Goal: Task Accomplishment & Management: Manage account settings

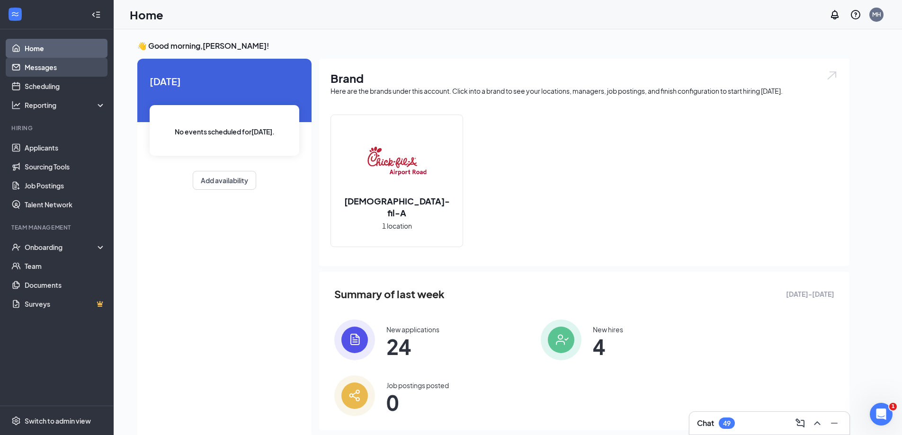
click at [76, 68] on link "Messages" at bounding box center [65, 67] width 81 height 19
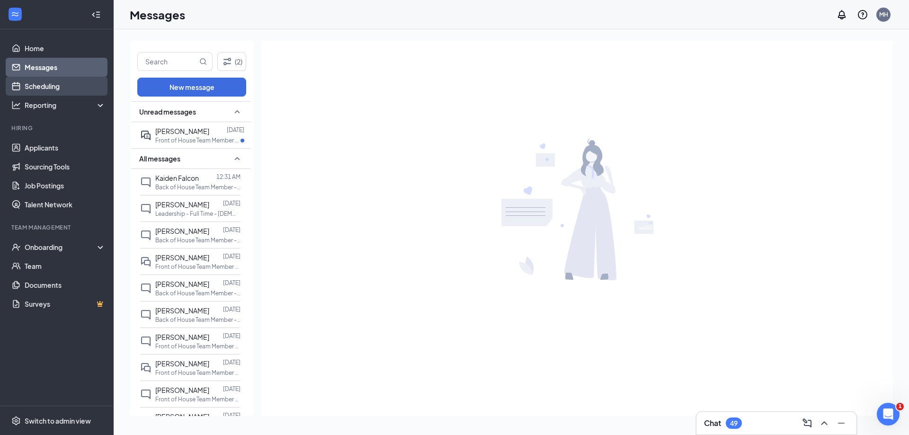
click at [38, 85] on link "Scheduling" at bounding box center [65, 86] width 81 height 19
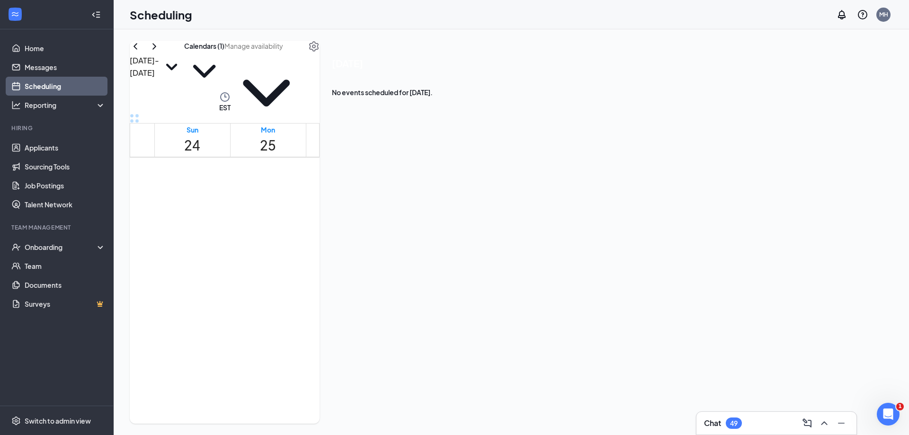
scroll to position [465, 0]
click at [67, 69] on link "Messages" at bounding box center [65, 67] width 81 height 19
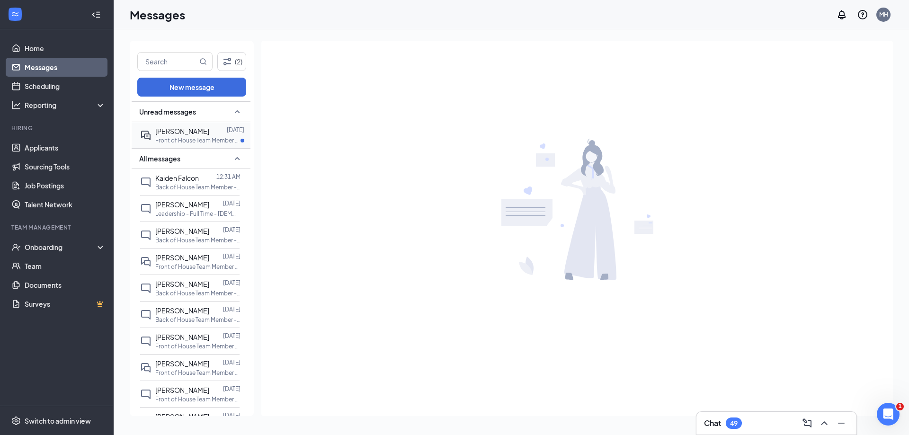
click at [197, 132] on span "[PERSON_NAME]" at bounding box center [182, 131] width 54 height 9
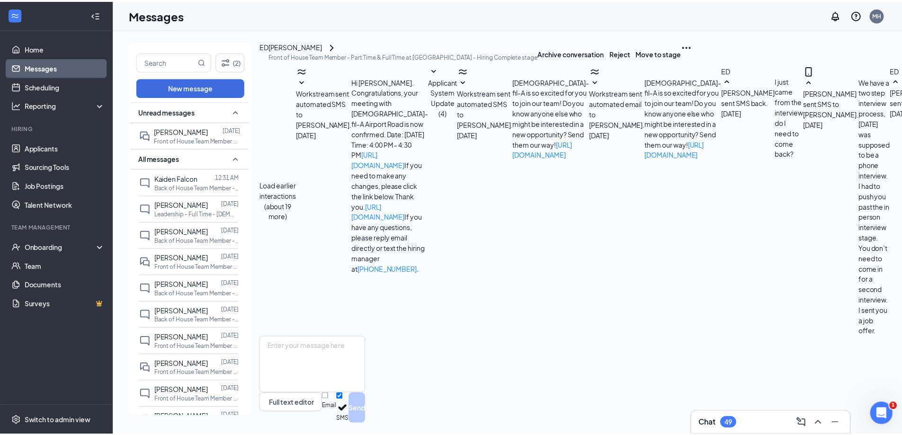
scroll to position [92, 0]
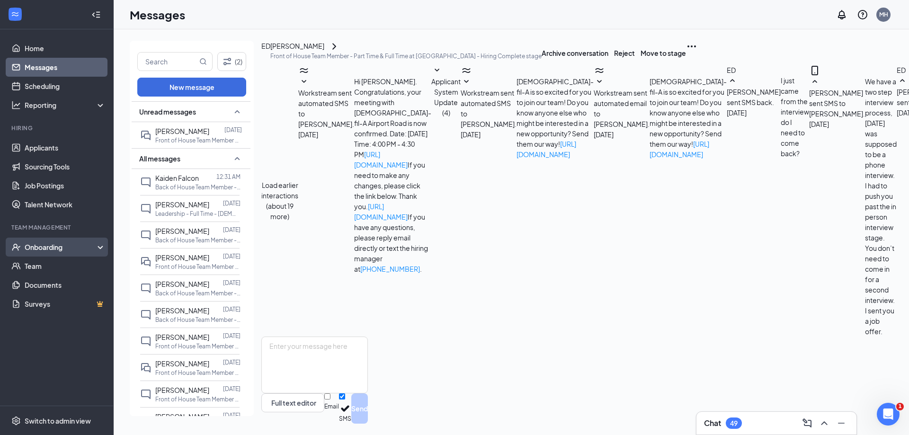
click at [59, 251] on div "Onboarding" at bounding box center [61, 246] width 73 height 9
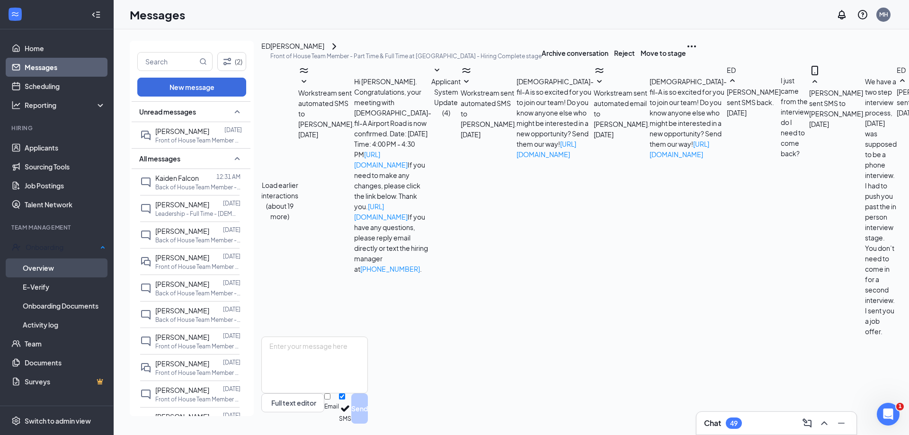
click at [63, 269] on link "Overview" at bounding box center [64, 268] width 83 height 19
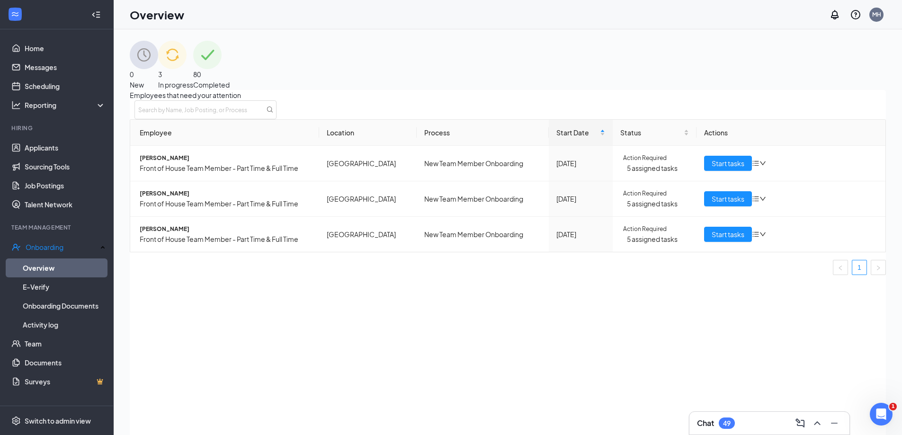
click at [193, 68] on div "3 In progress" at bounding box center [175, 65] width 35 height 49
click at [169, 163] on span "Hailey Williams" at bounding box center [226, 157] width 172 height 9
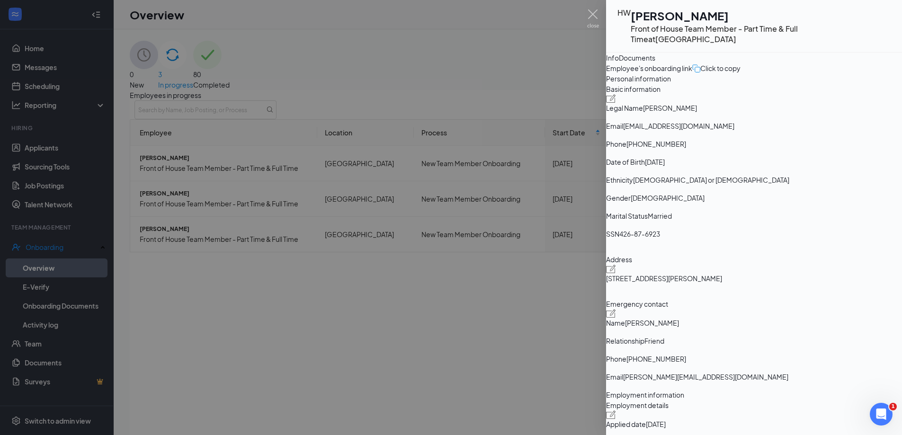
click at [655, 63] on div "Documents" at bounding box center [637, 58] width 36 height 10
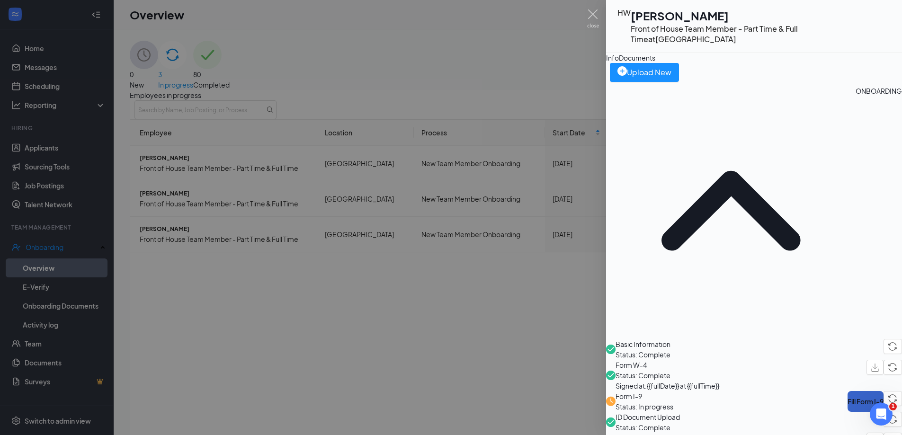
click at [847, 391] on button "Fill Form I-9" at bounding box center [865, 401] width 36 height 21
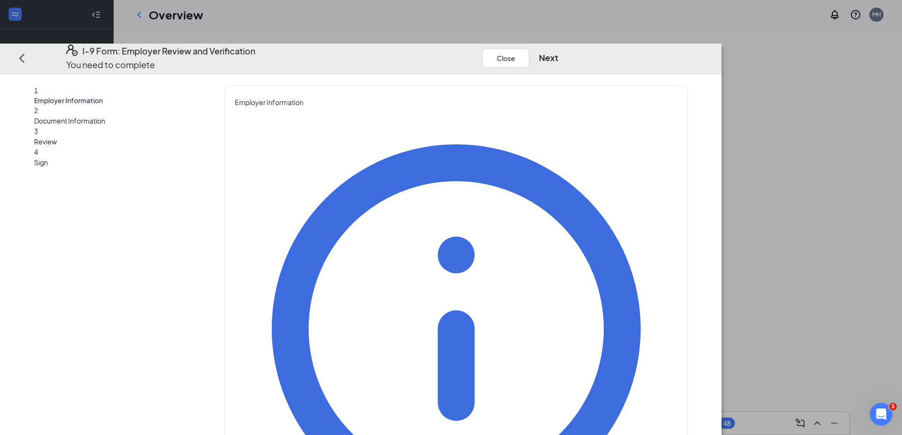
type input "Michelle"
type input "Holbrook"
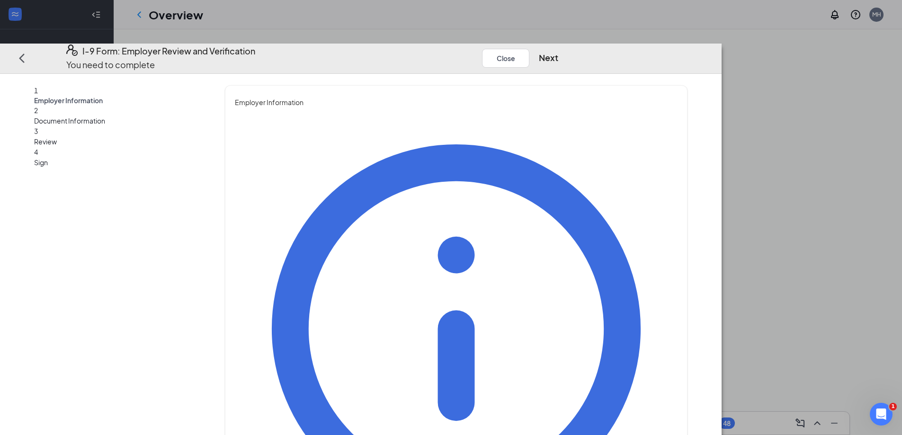
type input "Talent Director"
type input "cfa.michelleholbrook@gmail.com"
drag, startPoint x: 363, startPoint y: 331, endPoint x: 372, endPoint y: 332, distance: 9.1
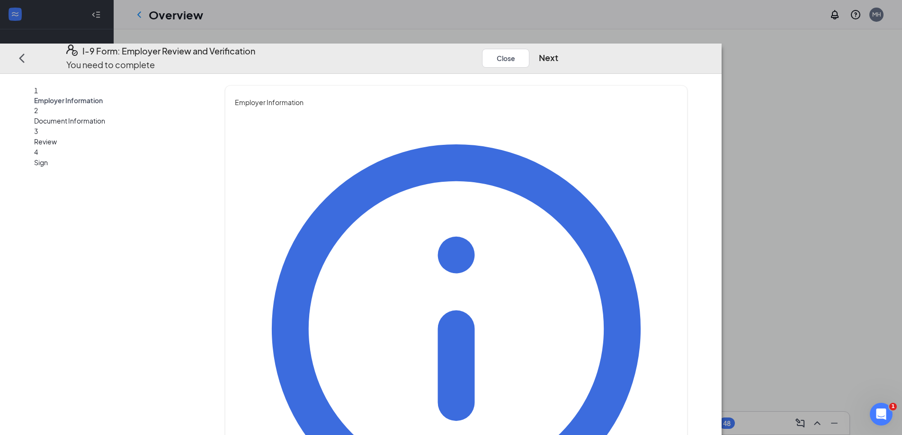
type input "8284836266"
click at [558, 51] on button "Next" at bounding box center [548, 57] width 19 height 13
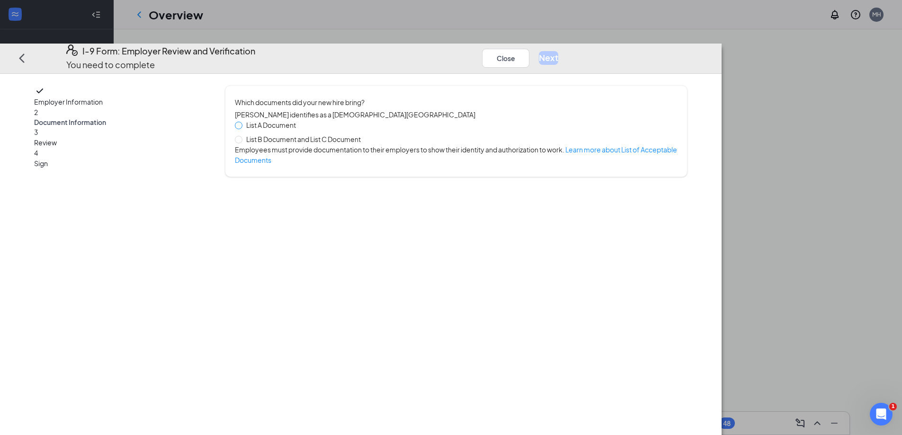
click at [242, 122] on span at bounding box center [239, 126] width 8 height 8
click at [241, 122] on input "List A Document" at bounding box center [238, 125] width 7 height 7
radio input "true"
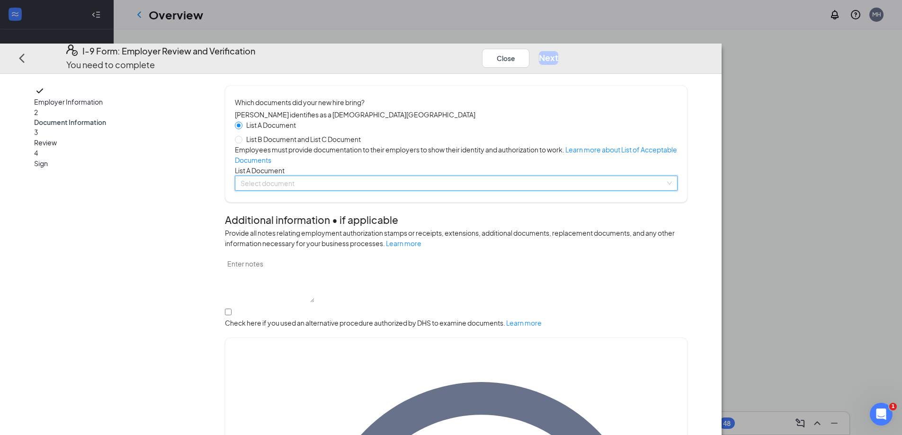
click at [392, 190] on input "search" at bounding box center [453, 183] width 425 height 14
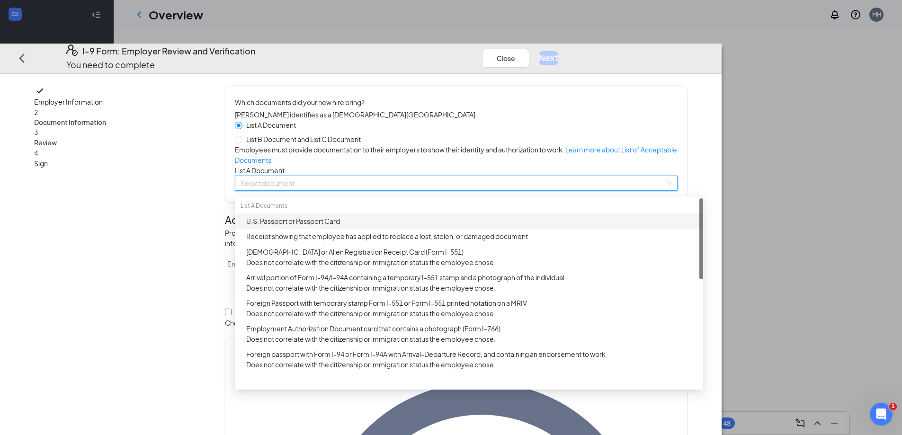
click at [376, 229] on div "U.S. Passport or Passport Card" at bounding box center [469, 221] width 468 height 15
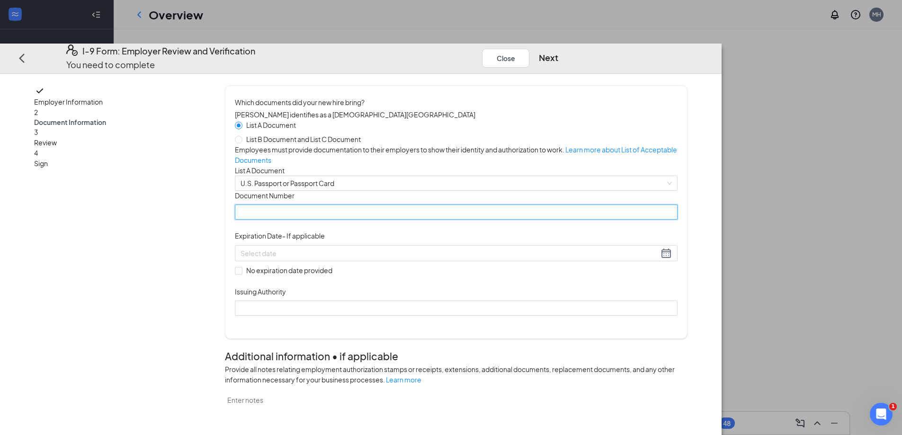
click at [378, 220] on input "Document Number" at bounding box center [456, 212] width 443 height 15
type input "A18493522"
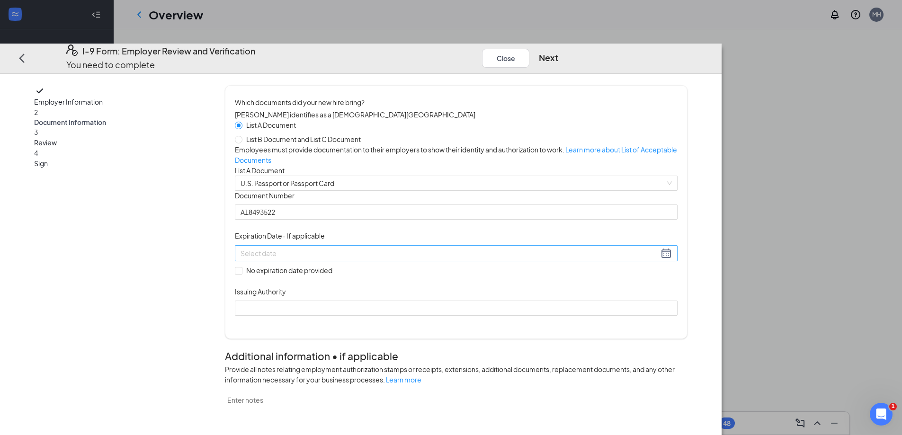
click at [475, 259] on div at bounding box center [456, 253] width 431 height 11
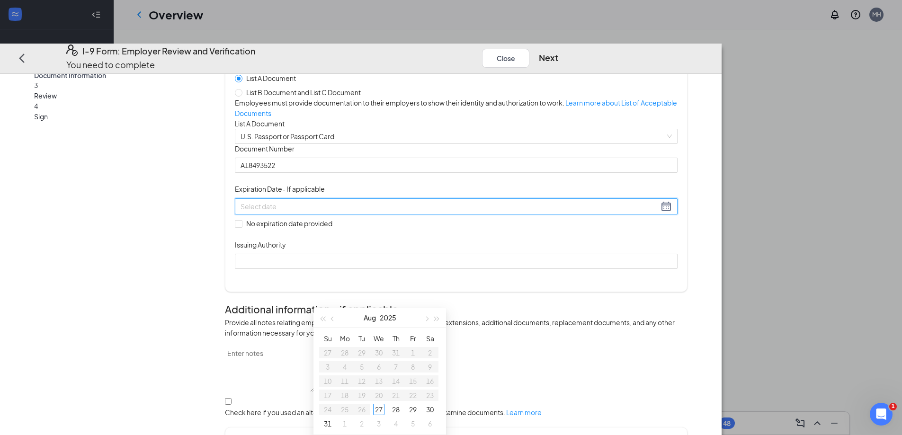
scroll to position [47, 0]
click at [392, 317] on button "2025" at bounding box center [388, 317] width 17 height 19
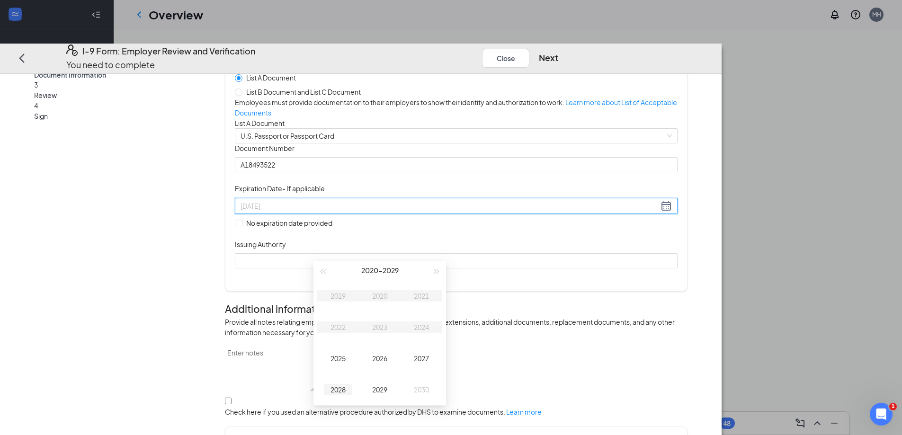
type input "08/27/2028"
click at [333, 391] on div "2028" at bounding box center [338, 389] width 28 height 11
type input "08/02/2028"
click at [370, 270] on button "Aug" at bounding box center [370, 270] width 12 height 19
click at [341, 328] on div "Apr" at bounding box center [338, 326] width 28 height 11
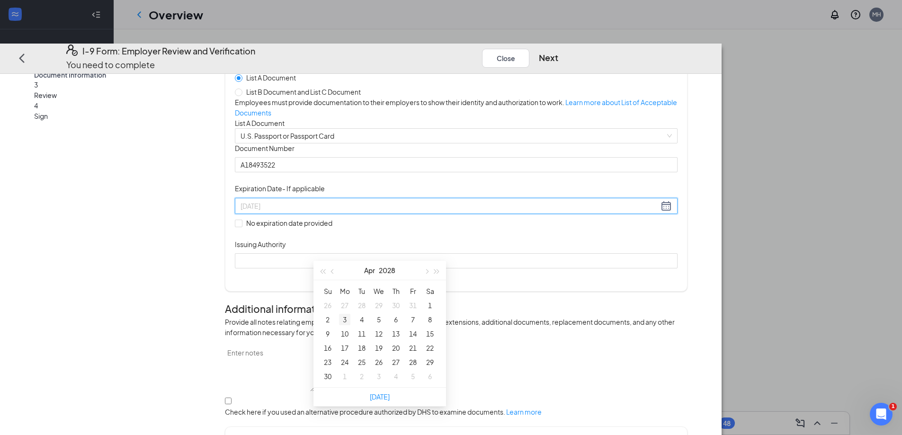
type input "04/03/2028"
click at [344, 317] on div "3" at bounding box center [344, 319] width 11 height 11
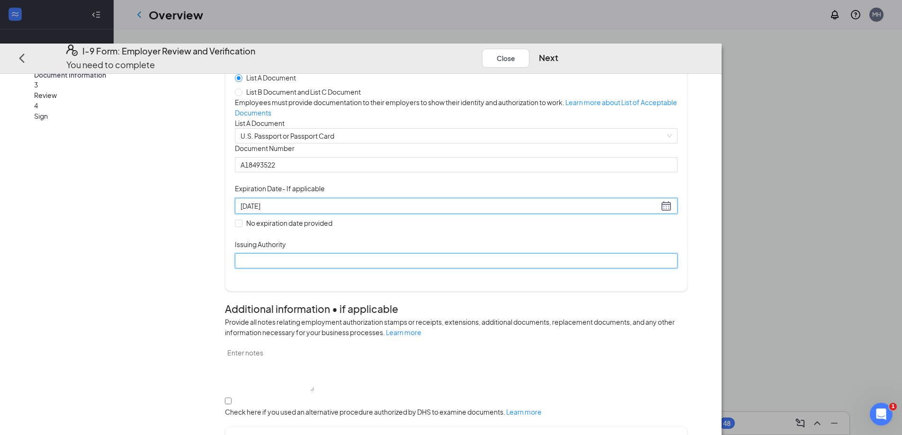
click at [398, 268] on input "Issuing Authority" at bounding box center [456, 260] width 443 height 15
type input "United States of America"
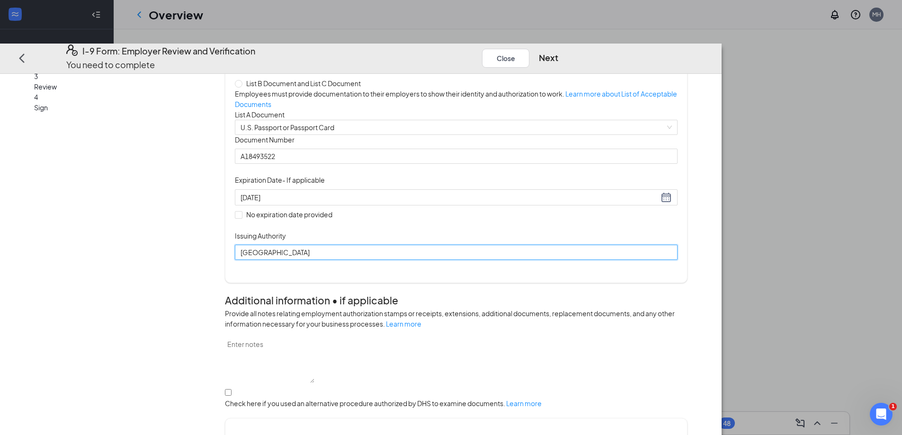
scroll to position [0, 0]
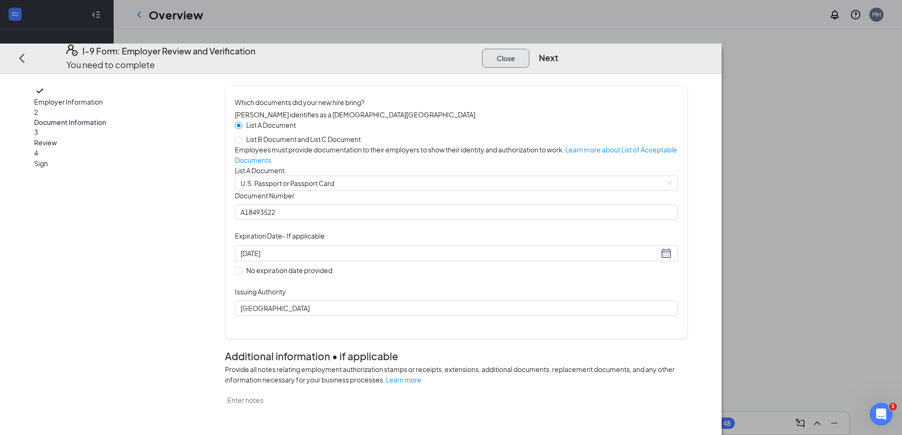
click at [529, 48] on button "Close" at bounding box center [505, 57] width 47 height 19
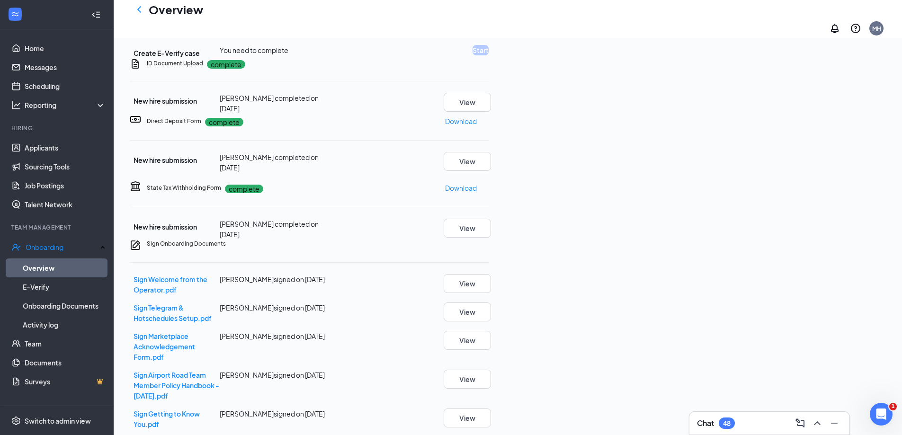
scroll to position [284, 0]
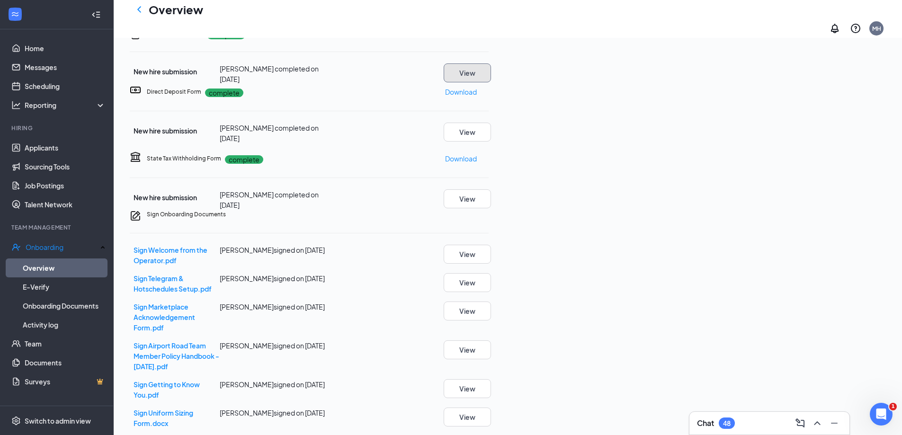
click at [491, 82] on button "View" at bounding box center [467, 72] width 47 height 19
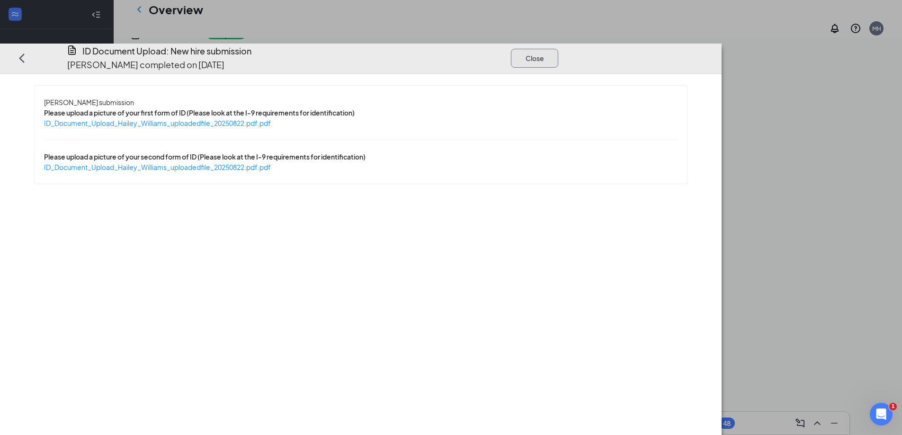
click at [558, 48] on button "Close" at bounding box center [534, 57] width 47 height 19
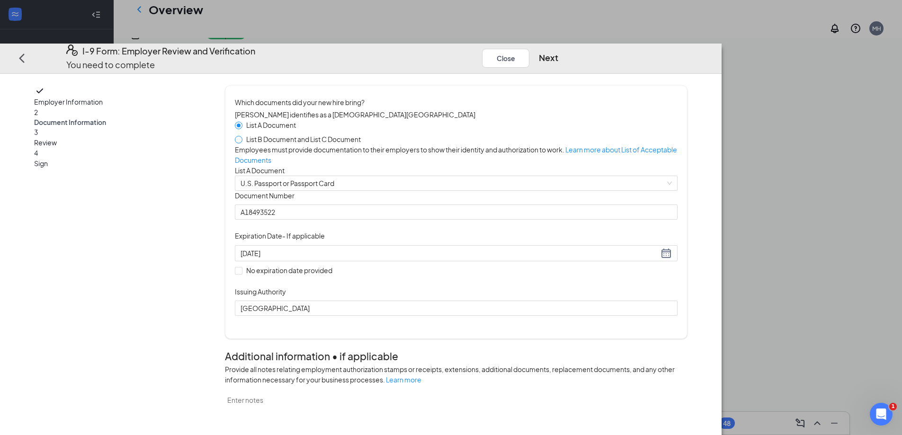
click at [242, 136] on span at bounding box center [239, 140] width 8 height 8
click at [241, 136] on input "List B Document and List C Document" at bounding box center [238, 139] width 7 height 7
radio input "true"
radio input "false"
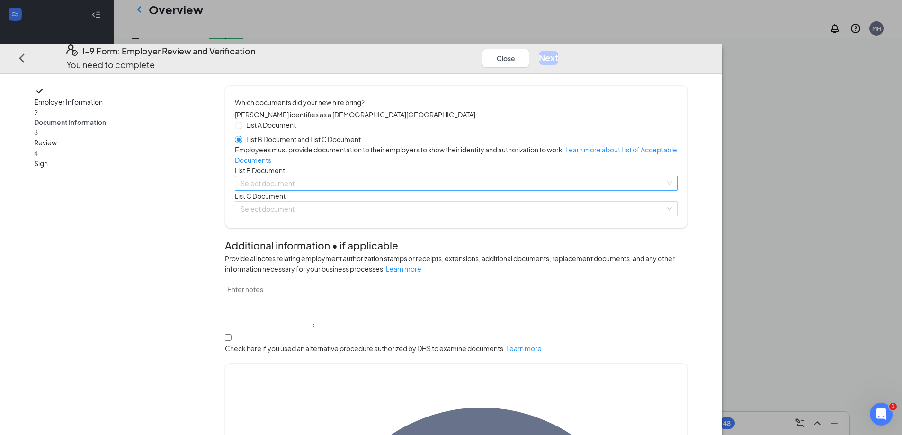
click at [359, 190] on input "search" at bounding box center [453, 183] width 425 height 14
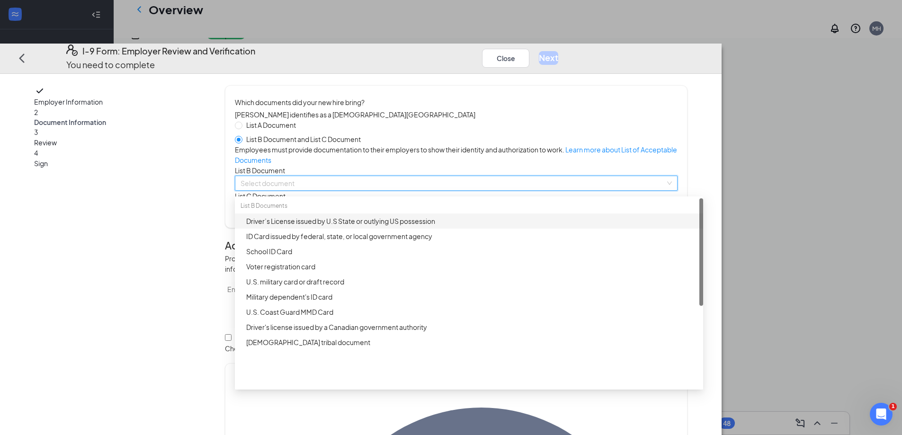
click at [353, 226] on div "Driver’s License issued by U.S State or outlying US possession" at bounding box center [471, 221] width 451 height 10
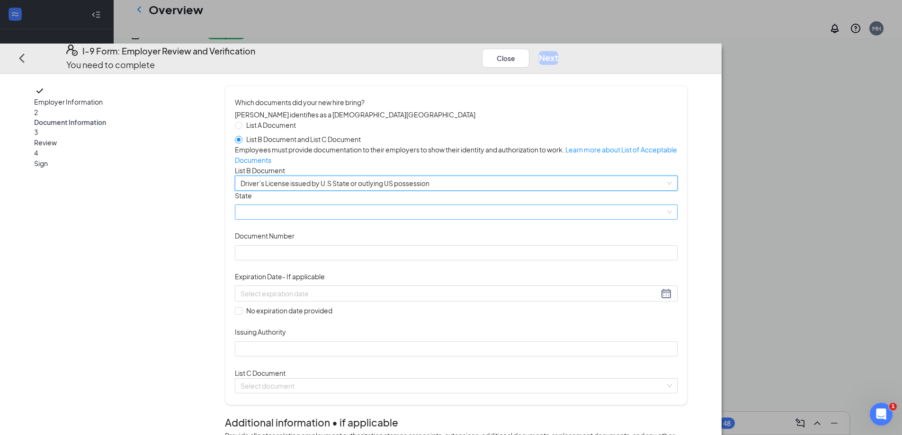
click at [358, 219] on span at bounding box center [456, 212] width 431 height 14
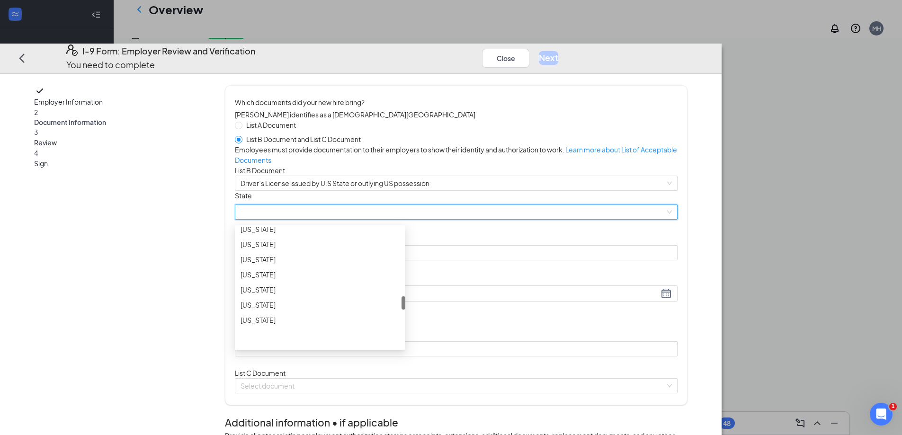
scroll to position [710, 0]
click at [362, 272] on div "North Carolina" at bounding box center [320, 267] width 159 height 10
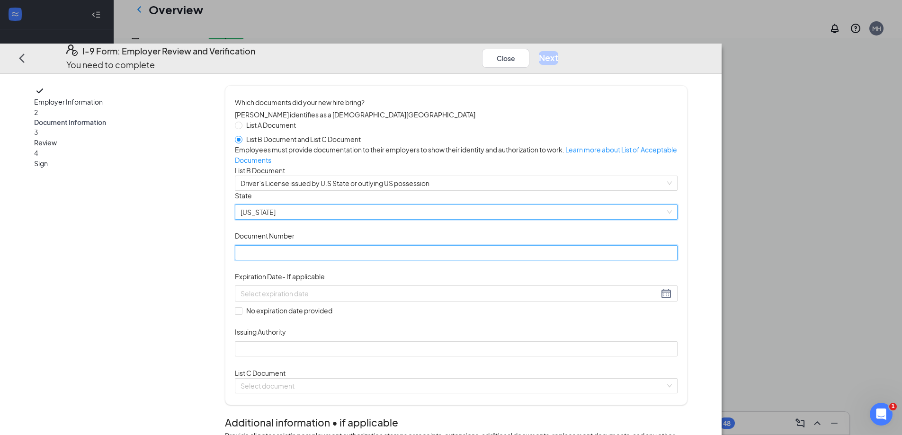
click at [370, 260] on input "Document Number" at bounding box center [456, 252] width 443 height 15
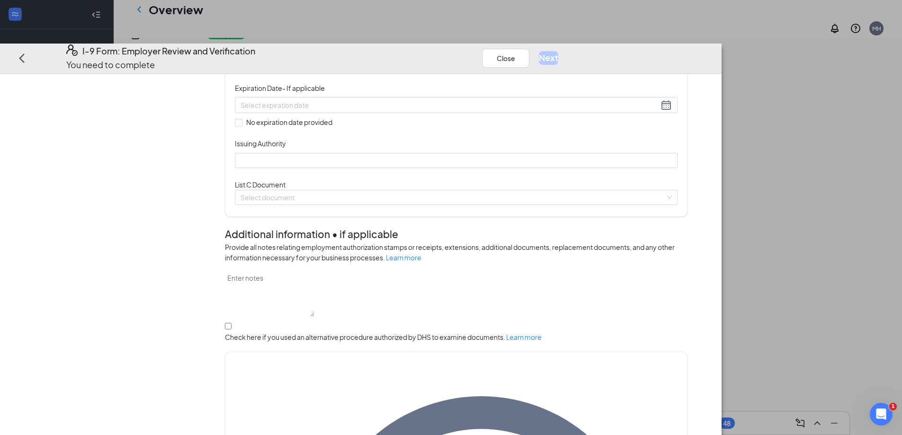
scroll to position [189, 0]
type input "000040532158"
click at [473, 110] on div at bounding box center [456, 103] width 431 height 11
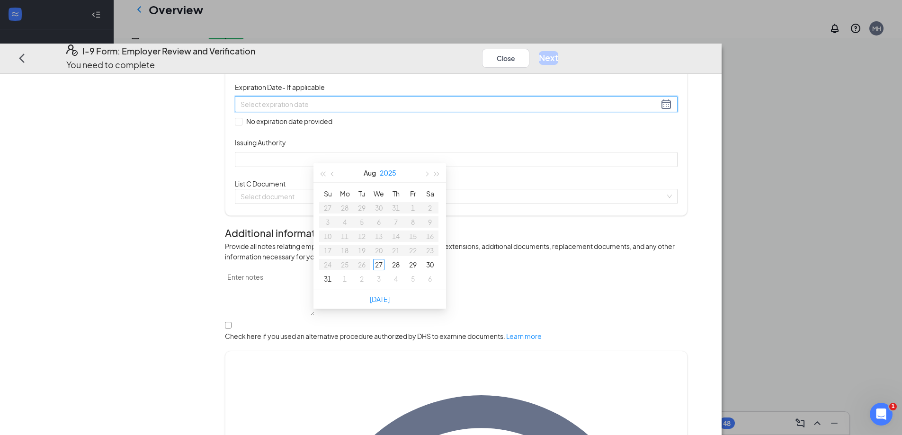
click at [392, 171] on button "2025" at bounding box center [388, 172] width 17 height 19
type input "08/27/2027"
type input "08/27/2030"
click at [427, 292] on div "2030" at bounding box center [421, 291] width 28 height 11
type input "08/01/2030"
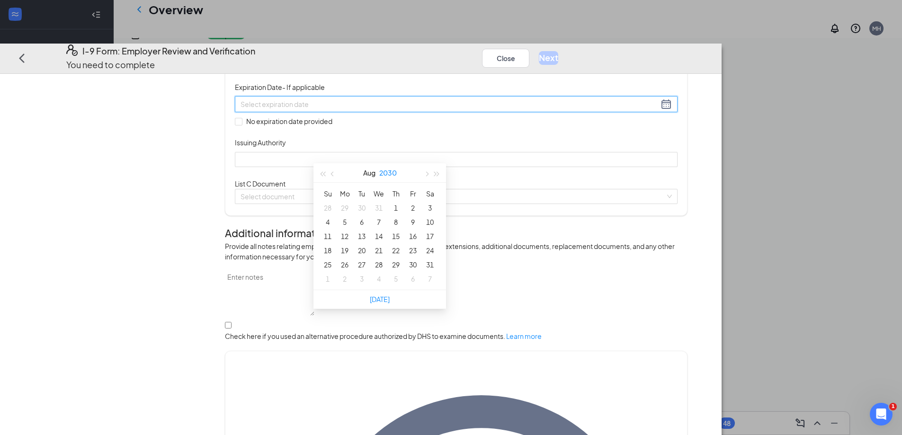
click at [392, 173] on button "2030" at bounding box center [388, 172] width 18 height 19
click at [383, 229] on div "2033" at bounding box center [380, 229] width 28 height 11
type input "08/03/2033"
click at [371, 172] on button "Aug" at bounding box center [369, 172] width 12 height 19
type input "10/27/2033"
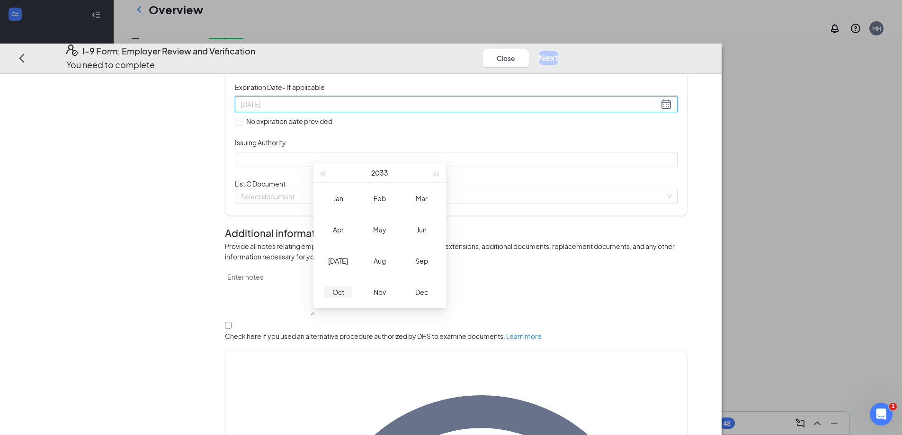
click at [337, 294] on div "Oct" at bounding box center [338, 291] width 28 height 11
type input "10/05/2033"
click at [378, 220] on div "5" at bounding box center [378, 221] width 11 height 11
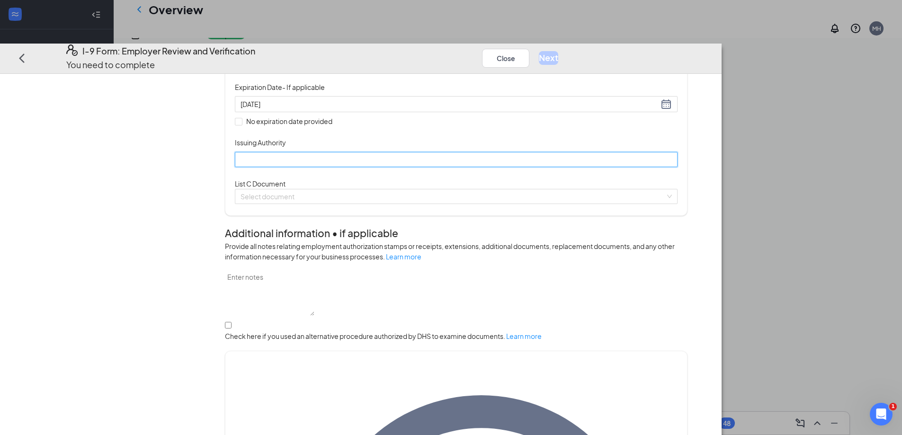
click at [344, 167] on input "Issuing Authority" at bounding box center [456, 159] width 443 height 15
type input "The State of North Carolina"
click at [365, 204] on input "search" at bounding box center [453, 196] width 425 height 14
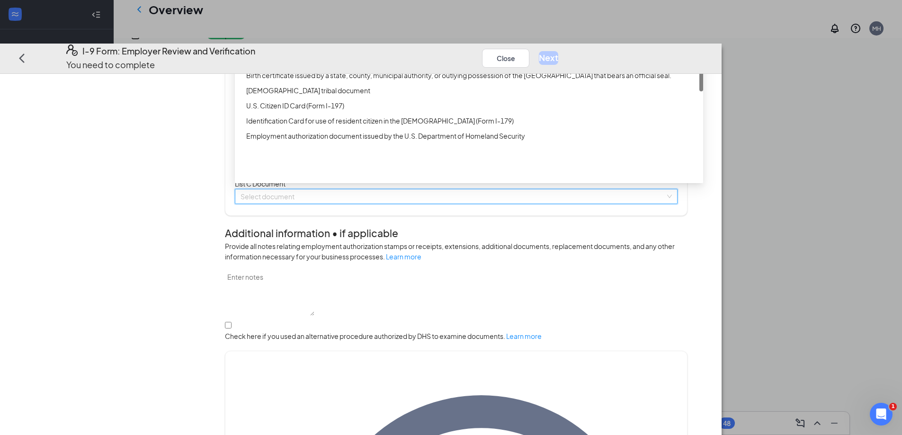
click at [358, 20] on div "Unrestricted Social Security Card" at bounding box center [471, 14] width 451 height 10
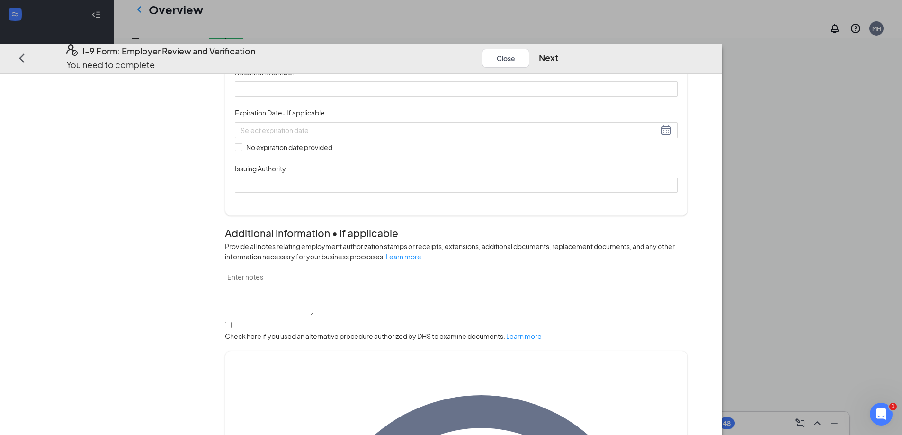
scroll to position [331, 0]
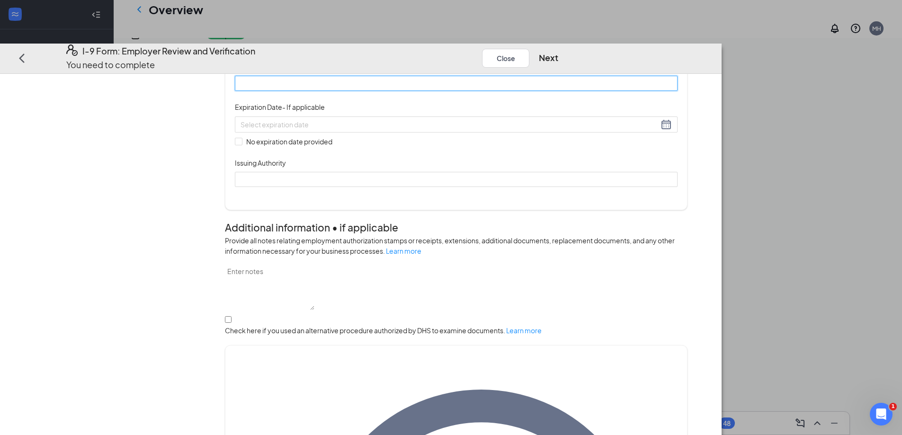
click at [401, 91] on input "Document Number" at bounding box center [456, 83] width 443 height 15
type input "426876923"
click at [241, 144] on input "No expiration date provided" at bounding box center [238, 141] width 7 height 7
checkbox input "true"
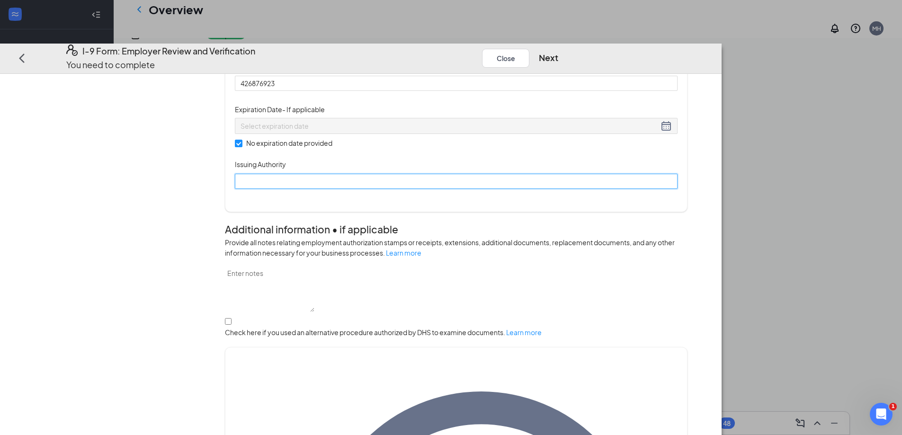
click at [393, 188] on input "Issuing Authority" at bounding box center [456, 180] width 443 height 15
type input "United States Social Security Administration"
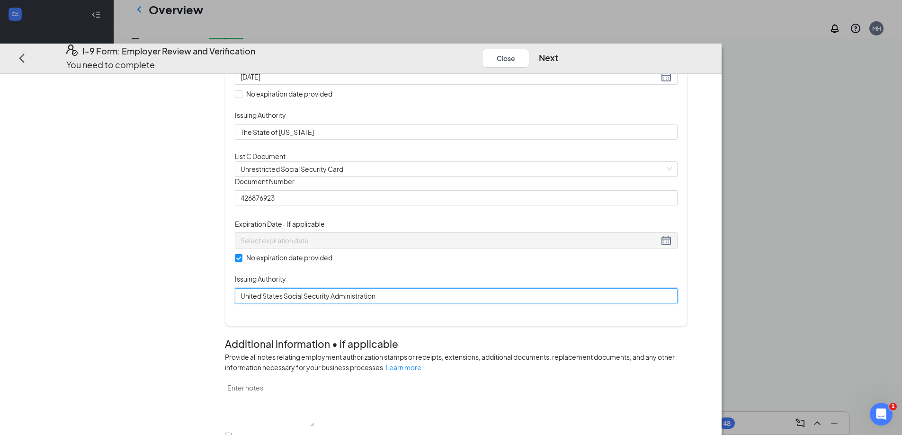
scroll to position [169, 0]
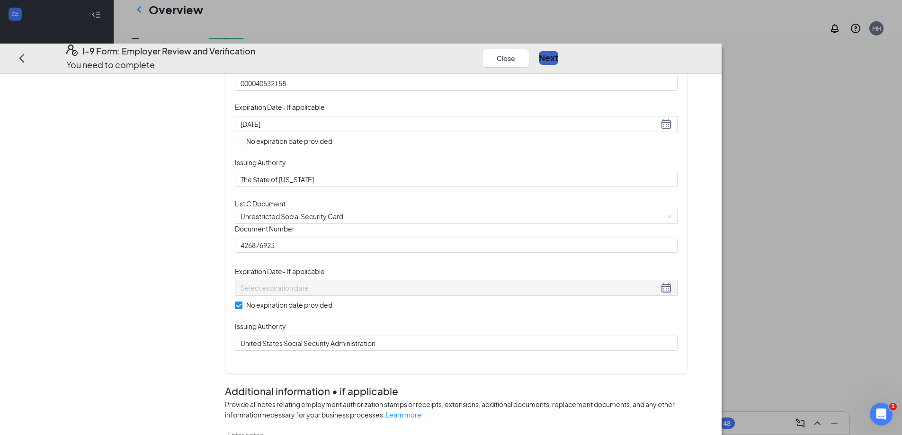
click at [558, 51] on button "Next" at bounding box center [548, 57] width 19 height 13
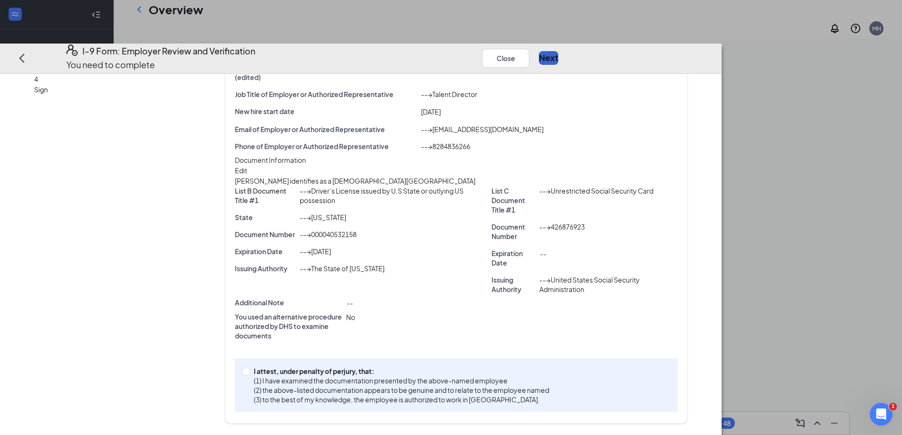
scroll to position [426, 0]
click at [331, 371] on span "I attest, under penalty of perjury, that: (1) I have examined the documentation…" at bounding box center [401, 385] width 303 height 38
click at [249, 371] on input "I attest, under penalty of perjury, that: (1) I have examined the documentation…" at bounding box center [245, 371] width 7 height 7
checkbox input "true"
click at [558, 51] on button "Next" at bounding box center [548, 57] width 19 height 13
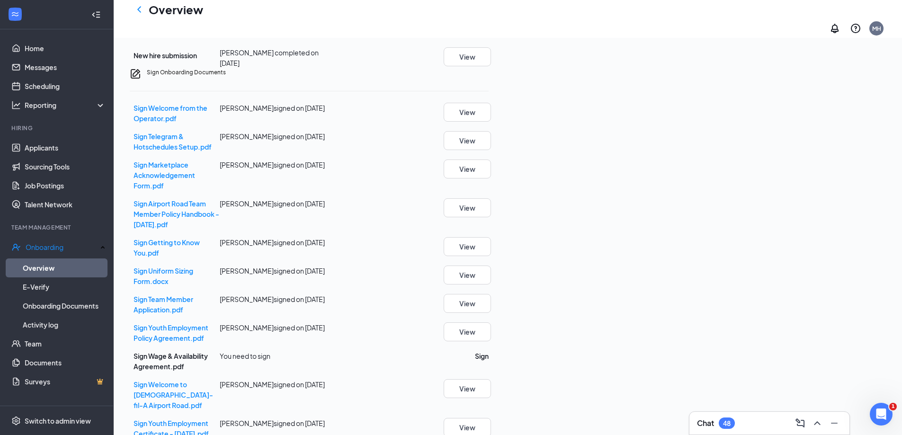
scroll to position [150, 0]
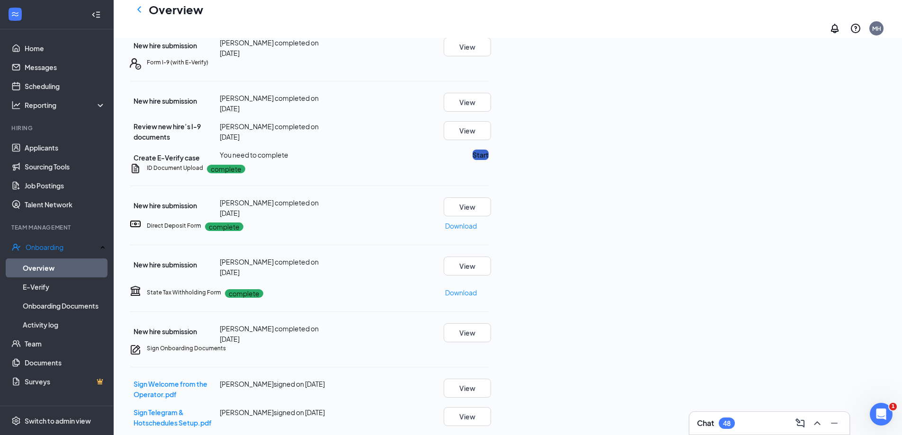
click at [489, 160] on button "Start" at bounding box center [480, 155] width 16 height 10
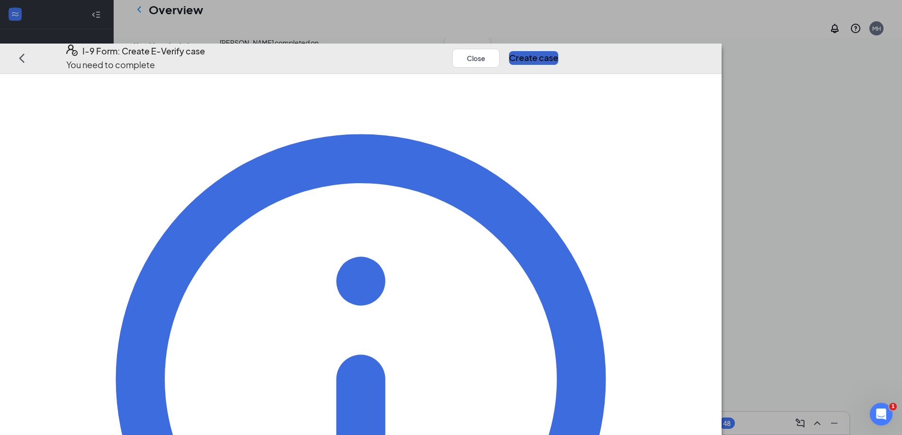
click at [558, 51] on button "Create case" at bounding box center [533, 57] width 49 height 13
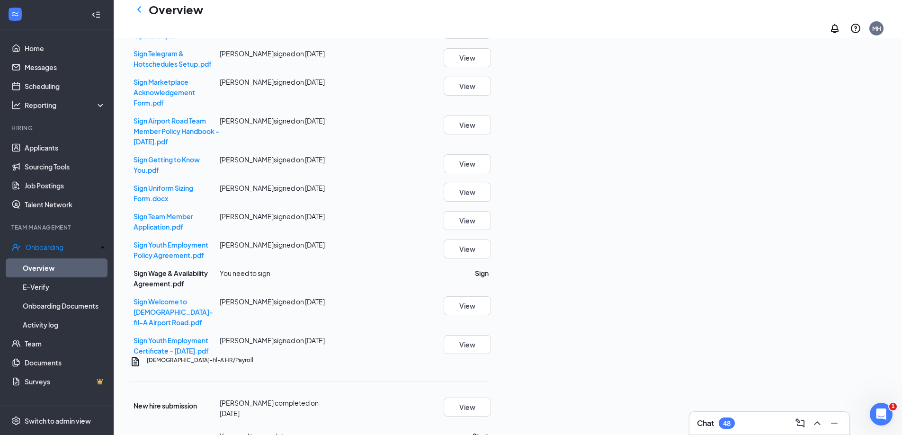
scroll to position [757, 0]
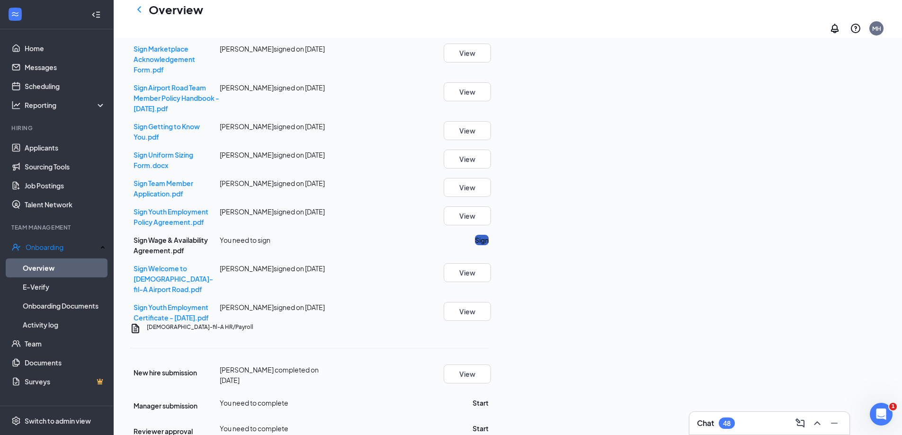
click at [489, 235] on button "Sign" at bounding box center [482, 240] width 14 height 10
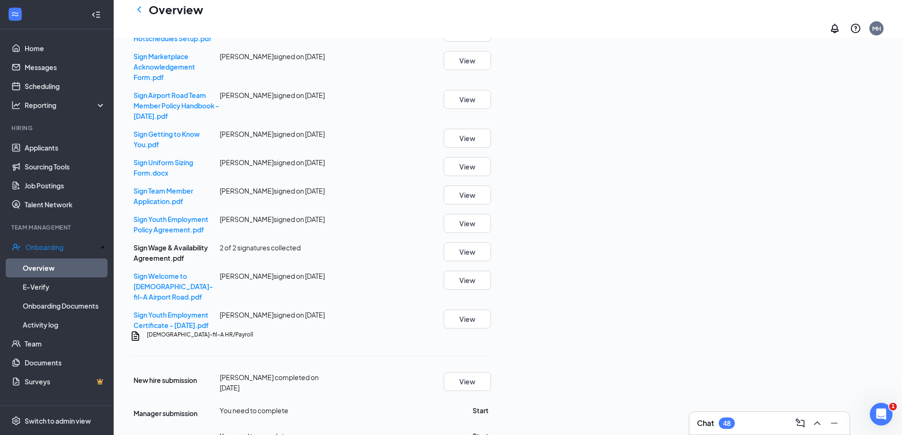
scroll to position [765, 0]
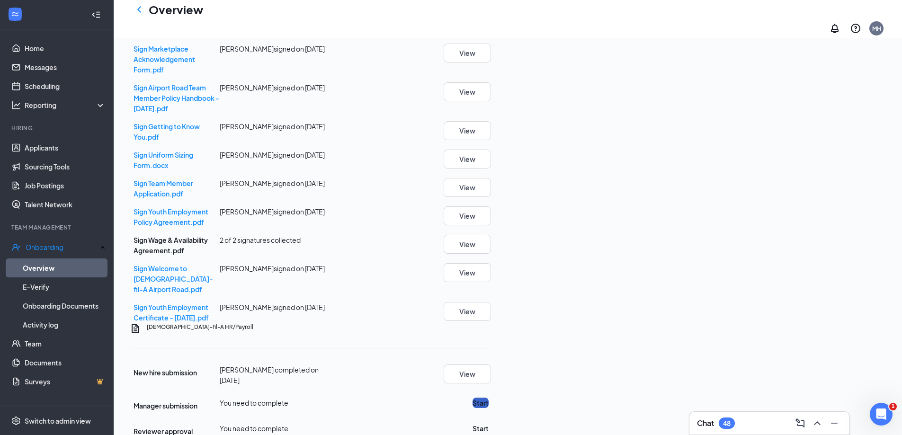
click at [489, 398] on button "Start" at bounding box center [480, 403] width 16 height 10
click at [489, 388] on div "Chick-fil-A HR/Payroll New hire submission Hailey Williams completed on Aug 23,…" at bounding box center [309, 383] width 359 height 121
click at [489, 431] on button "Start" at bounding box center [480, 436] width 16 height 10
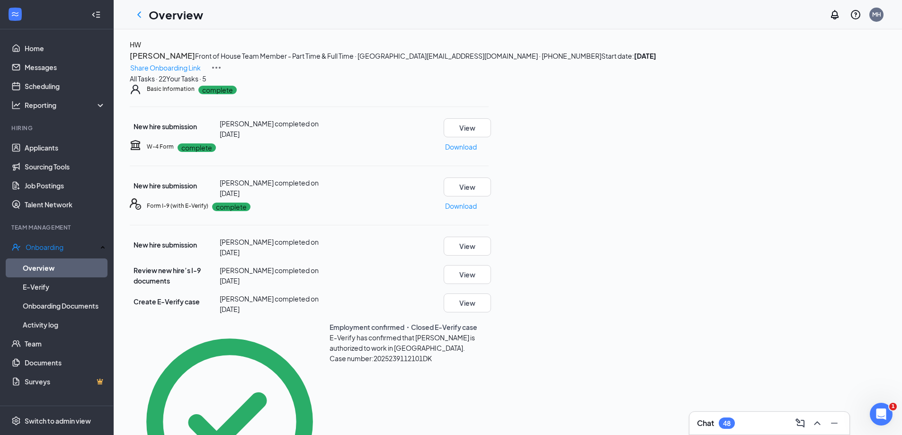
scroll to position [0, 0]
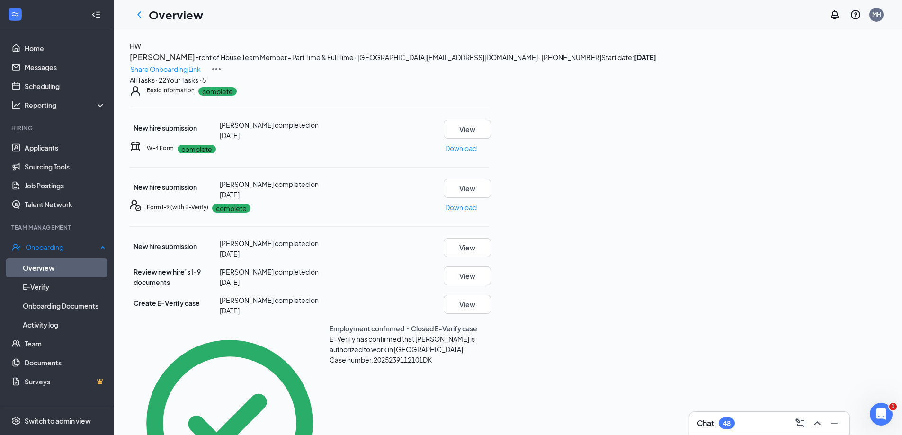
click at [63, 265] on link "Overview" at bounding box center [64, 268] width 83 height 19
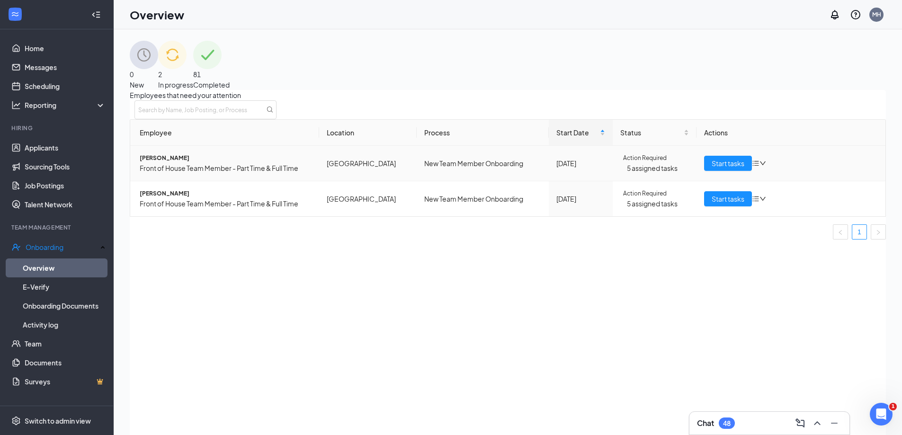
click at [180, 163] on span "David E Vieras" at bounding box center [226, 157] width 172 height 9
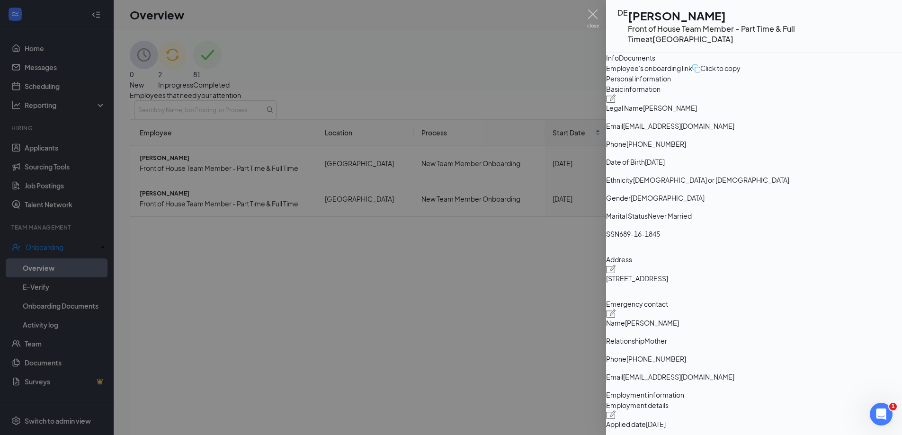
click at [655, 63] on div "Documents" at bounding box center [637, 58] width 36 height 10
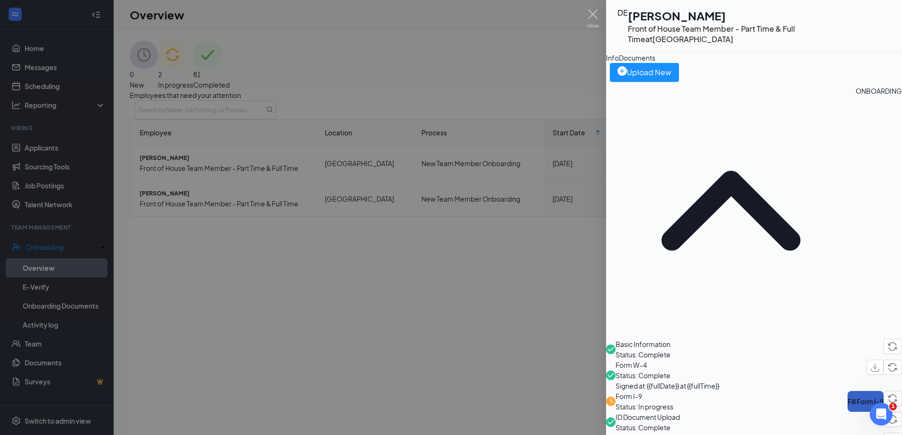
click at [847, 391] on button "Fill Form I-9" at bounding box center [865, 401] width 36 height 21
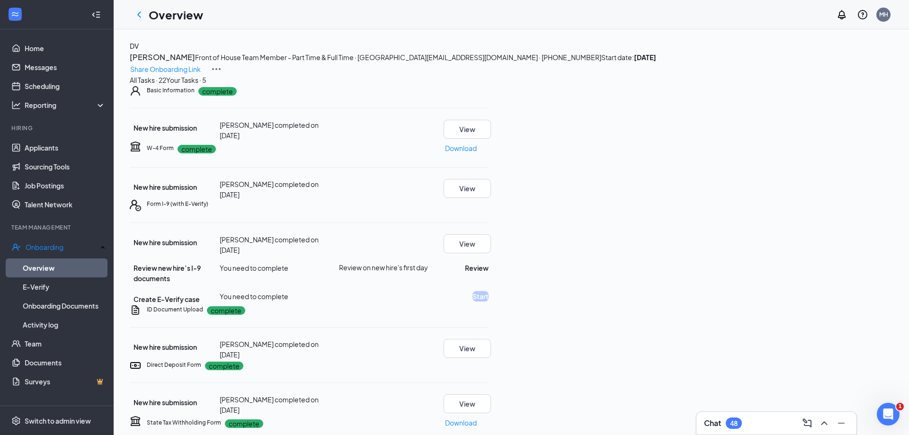
type input "09/03/2025"
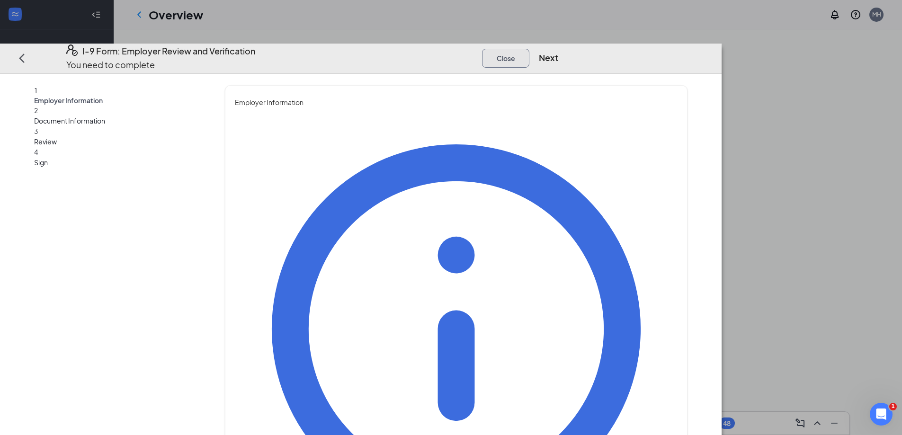
click at [529, 48] on button "Close" at bounding box center [505, 57] width 47 height 19
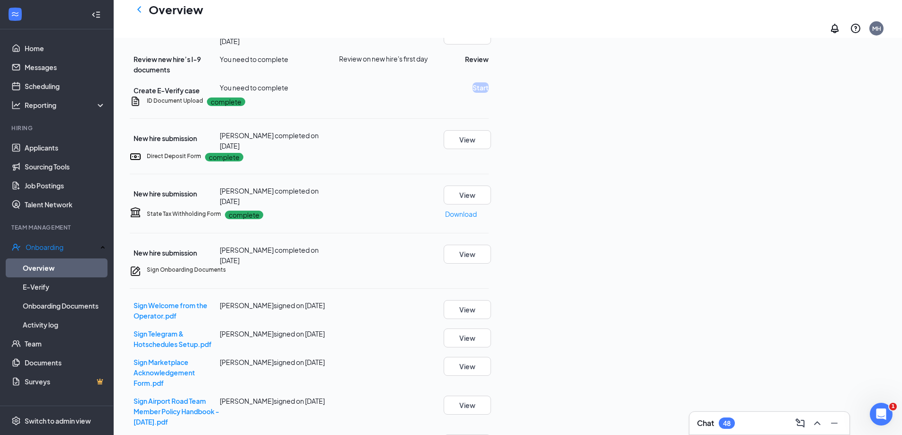
scroll to position [237, 0]
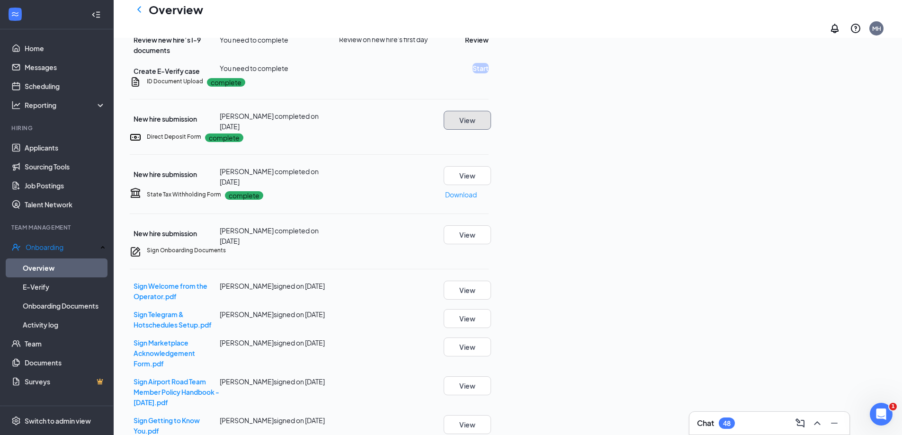
click at [491, 130] on button "View" at bounding box center [467, 120] width 47 height 19
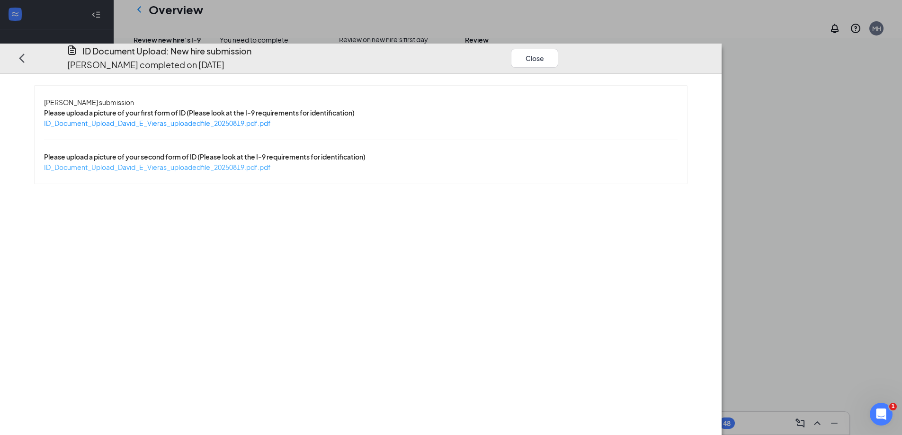
click at [271, 163] on span "ID_Document_Upload_David_E_Vieras_uploadedfile_20250819.pdf.pdf" at bounding box center [157, 167] width 227 height 9
click at [271, 119] on span "ID_Document_Upload_David_E_Vieras_uploadedfile_20250819.pdf.pdf" at bounding box center [157, 123] width 227 height 9
click at [558, 48] on button "Close" at bounding box center [534, 57] width 47 height 19
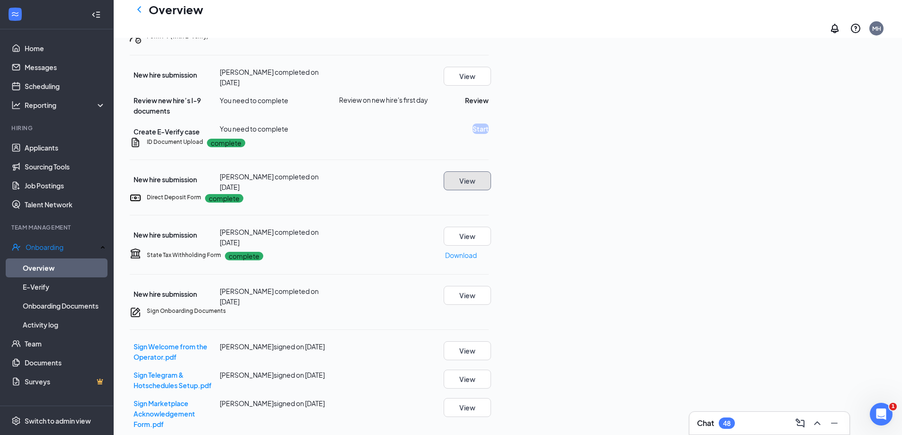
scroll to position [95, 0]
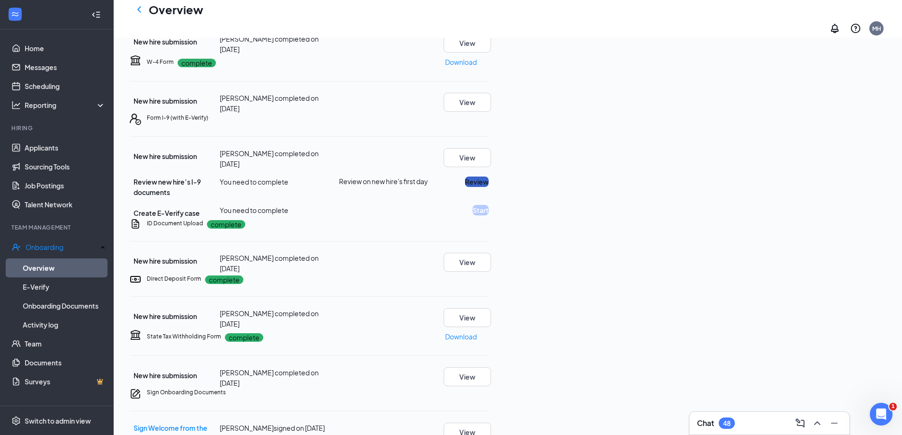
click at [489, 187] on button "Review" at bounding box center [477, 182] width 24 height 10
type input "09/03/2025"
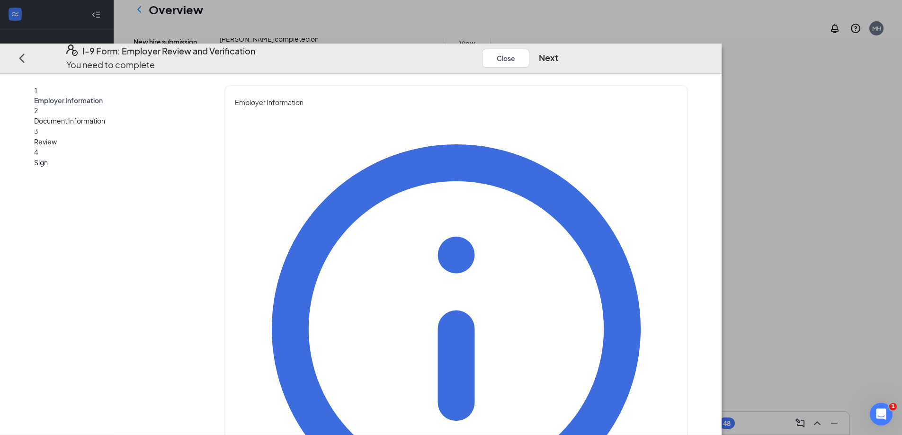
type input "Michelle"
type input "Holbrook"
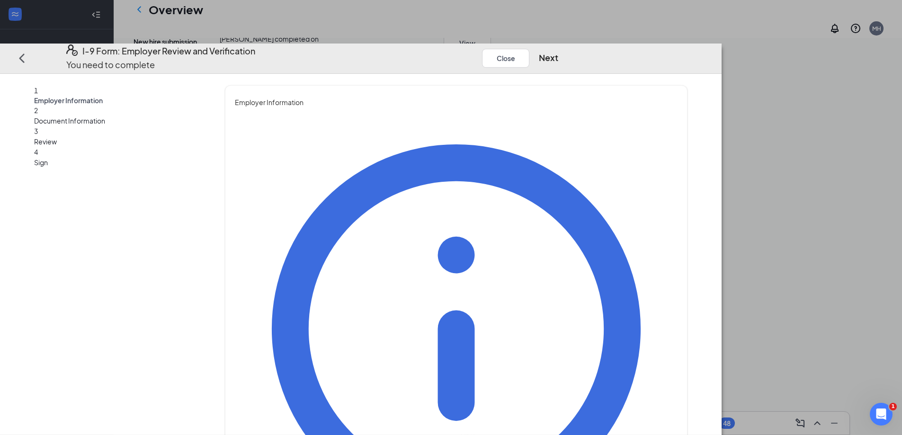
type input "Talent Director"
drag, startPoint x: 393, startPoint y: 289, endPoint x: 406, endPoint y: 292, distance: 12.6
type input "cfa.michelleholbrook@gmail.com"
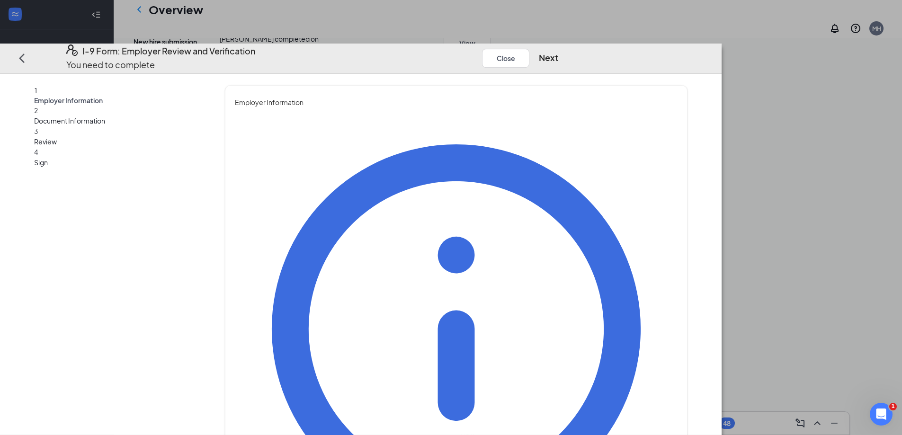
type input "8284836266"
click at [558, 51] on button "Next" at bounding box center [548, 57] width 19 height 13
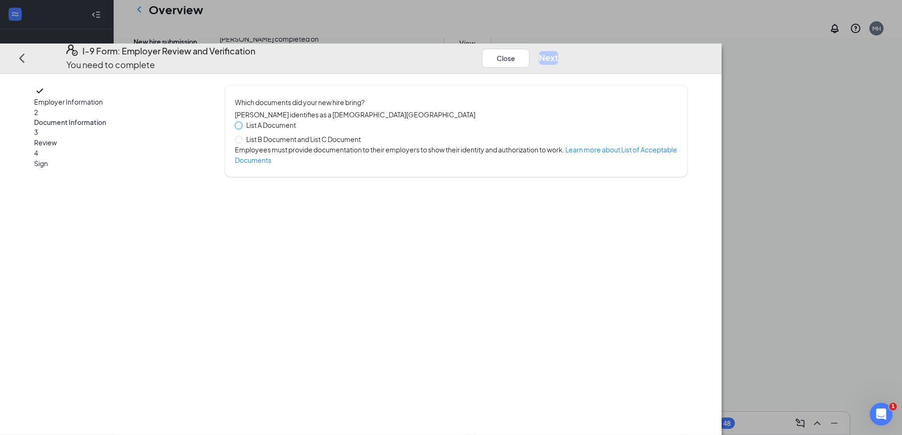
click at [241, 122] on input "List A Document" at bounding box center [238, 125] width 7 height 7
radio input "true"
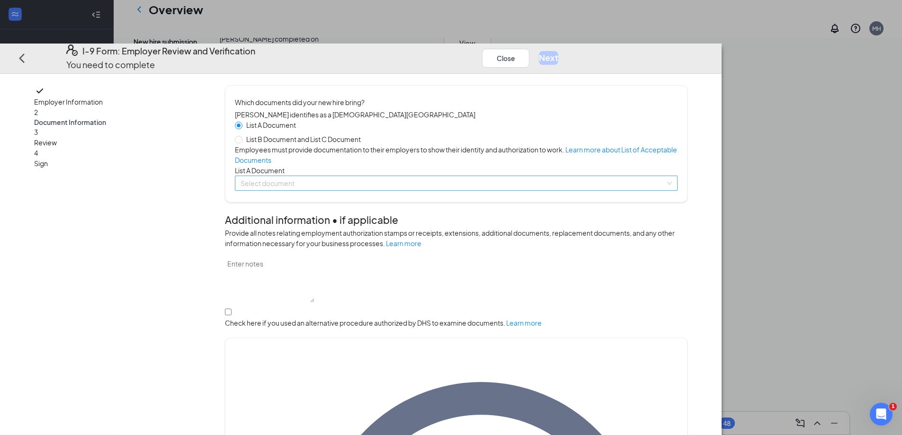
click at [353, 190] on input "search" at bounding box center [453, 183] width 425 height 14
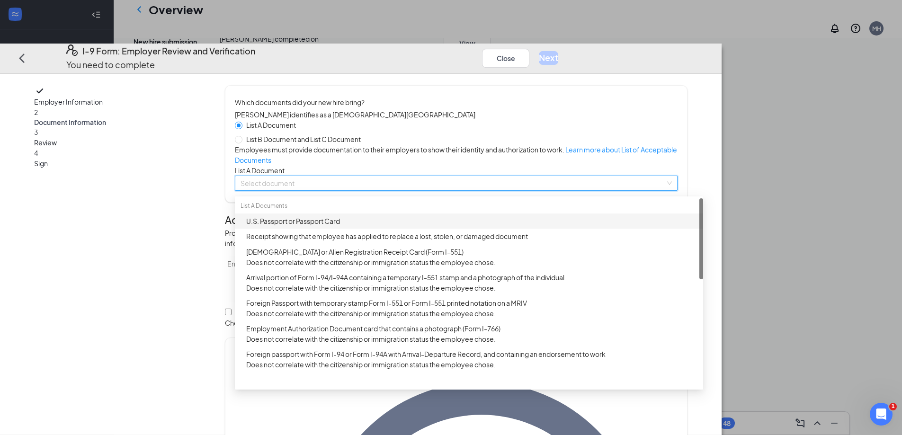
click at [363, 226] on div "U.S. Passport or Passport Card" at bounding box center [471, 221] width 451 height 10
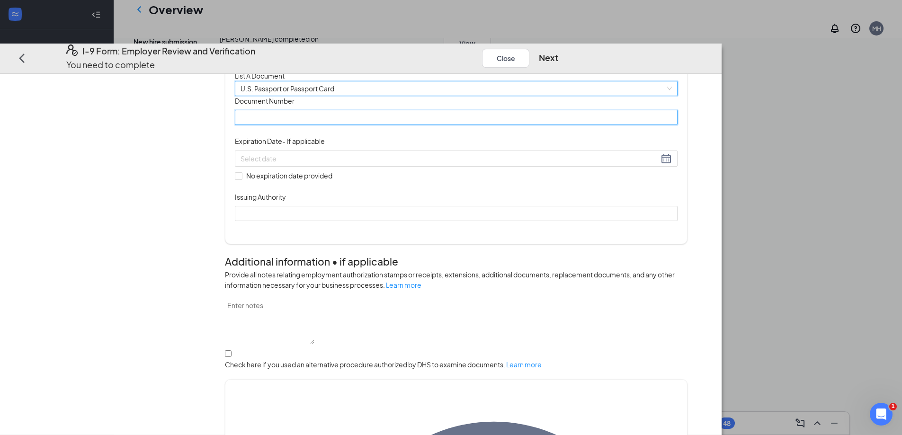
click at [343, 125] on input "Document Number" at bounding box center [456, 117] width 443 height 15
type input "A18493522"
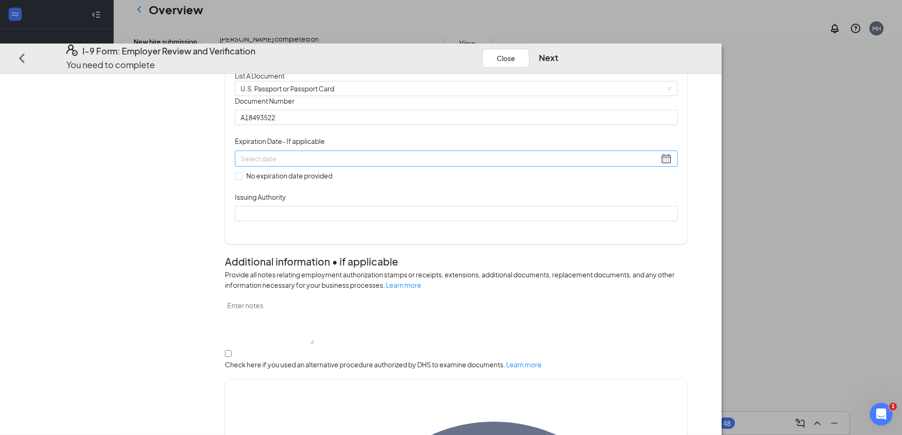
click at [477, 164] on div at bounding box center [456, 158] width 431 height 11
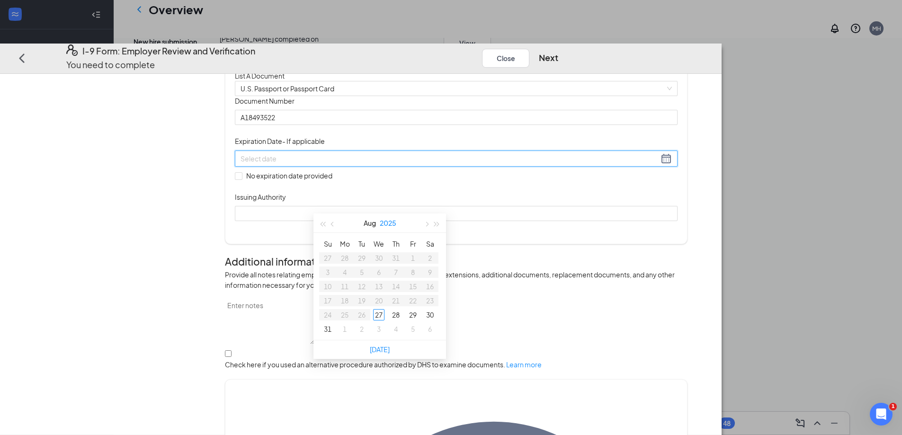
click at [391, 219] on button "2025" at bounding box center [388, 223] width 17 height 19
type input "08/27/2027"
click at [426, 339] on div "2030" at bounding box center [421, 342] width 28 height 11
type input "08/01/2030"
drag, startPoint x: 393, startPoint y: 225, endPoint x: 388, endPoint y: 223, distance: 4.9
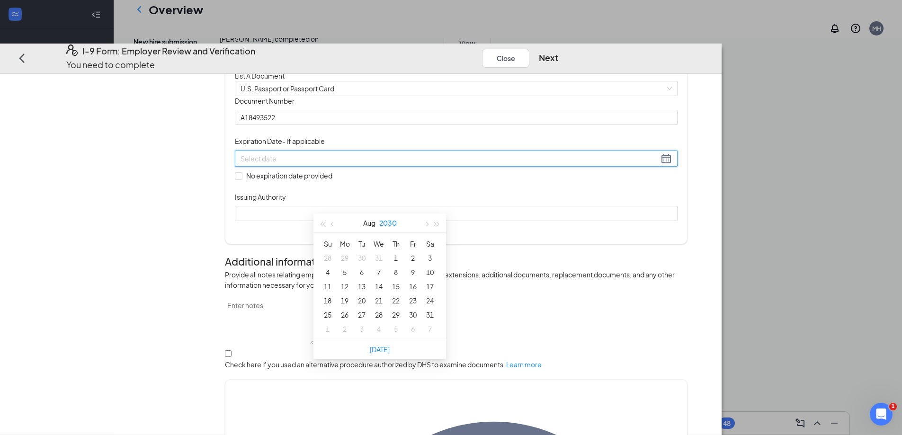
click at [388, 223] on button "2030" at bounding box center [388, 223] width 18 height 19
type input "08/27/2030"
type input "08/27/2029"
click at [341, 246] on div "2029" at bounding box center [338, 248] width 28 height 11
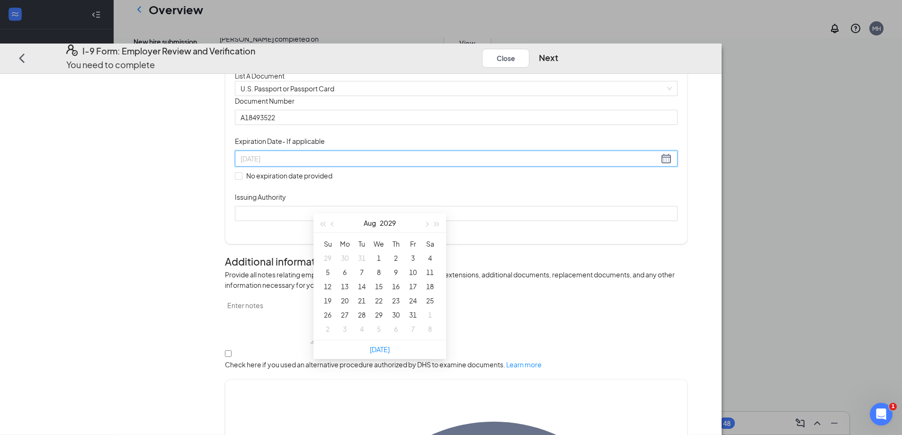
type input "08/03/2029"
click at [385, 224] on button "2029" at bounding box center [388, 223] width 16 height 19
type input "08/27/2028"
click at [340, 343] on div "2028" at bounding box center [338, 342] width 28 height 11
type input "08/27/2028"
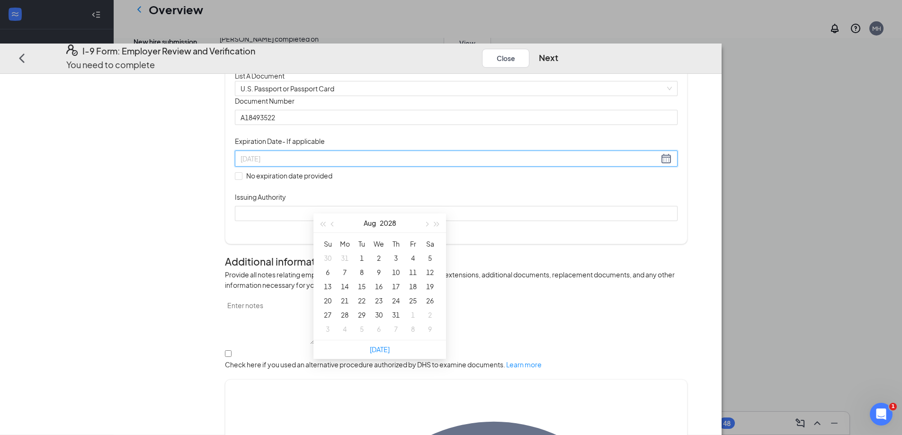
type input "08/02/2028"
click at [366, 224] on button "Aug" at bounding box center [370, 223] width 12 height 19
click at [337, 281] on div "Apr" at bounding box center [338, 279] width 28 height 11
type input "03/28/2028"
type input "04/03/2028"
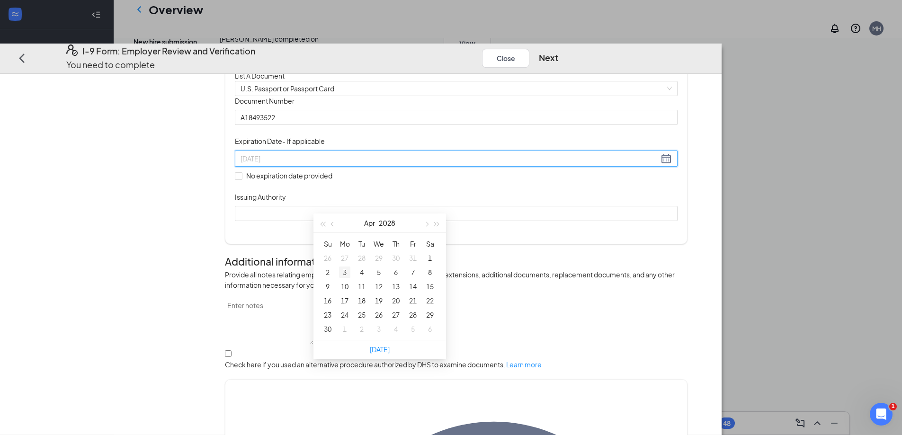
click at [344, 273] on div "3" at bounding box center [344, 272] width 11 height 11
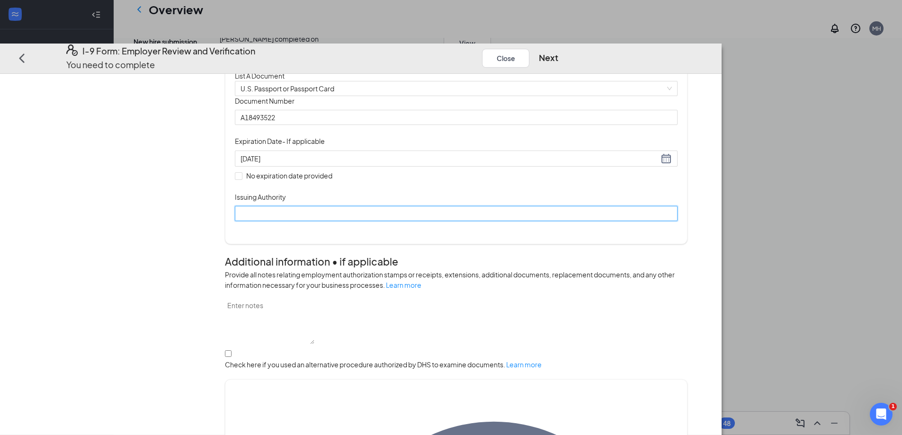
click at [353, 221] on input "Issuing Authority" at bounding box center [456, 213] width 443 height 15
type input "United States of America"
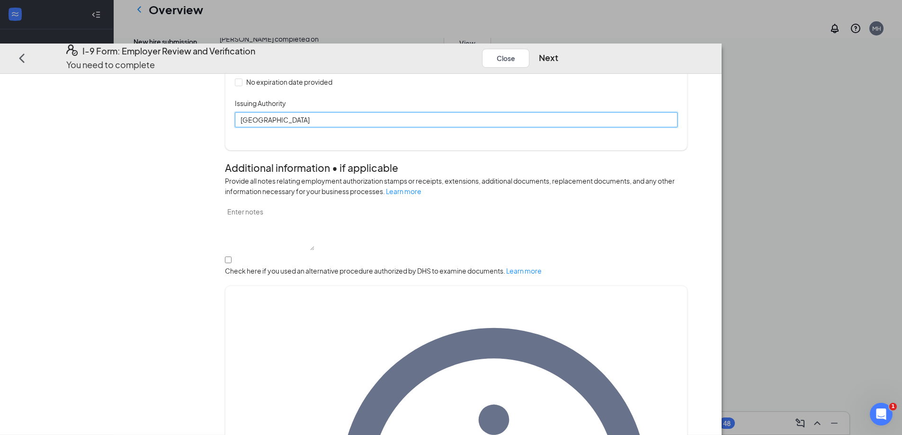
scroll to position [216, 0]
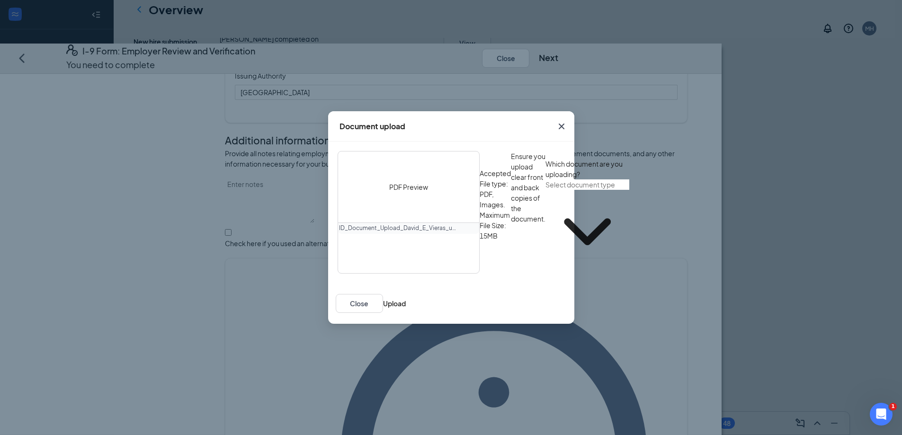
click at [545, 274] on span at bounding box center [587, 226] width 84 height 94
click at [545, 190] on input "text" at bounding box center [587, 184] width 84 height 10
click at [421, 306] on div "U.S. Passport or Passport Card" at bounding box center [384, 302] width 94 height 10
type input "U.S. Passport or Passport Card"
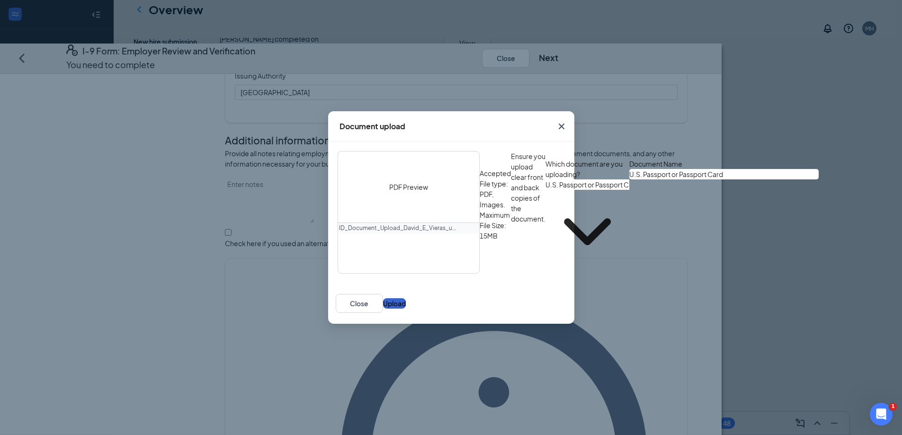
click at [406, 309] on button "Upload" at bounding box center [394, 303] width 23 height 10
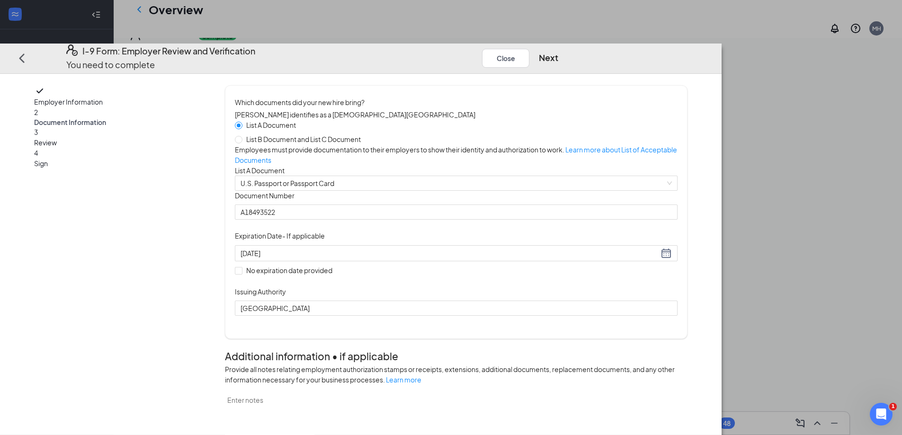
scroll to position [47, 0]
click at [558, 51] on button "Next" at bounding box center [548, 57] width 19 height 13
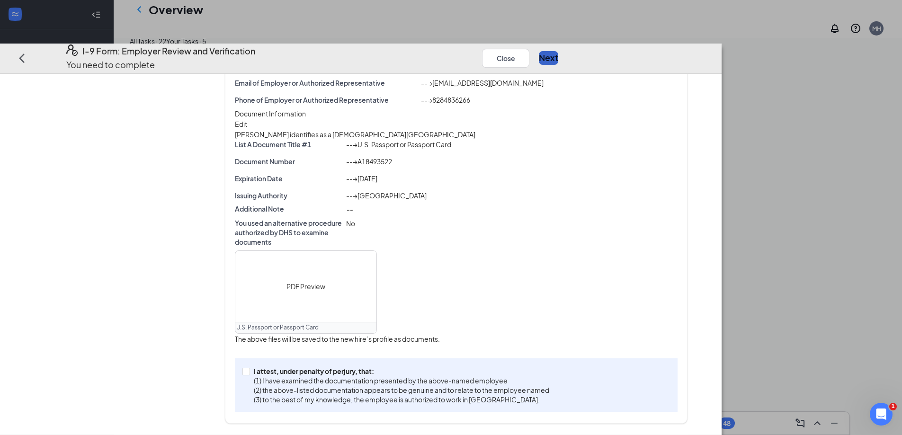
scroll to position [189, 0]
click at [326, 382] on label "I attest, under penalty of perjury, that: (1) I have examined the documentation…" at bounding box center [397, 385] width 311 height 38
click at [249, 374] on input "I attest, under penalty of perjury, that: (1) I have examined the documentation…" at bounding box center [245, 371] width 7 height 7
checkbox input "true"
click at [558, 51] on button "Next" at bounding box center [548, 57] width 19 height 13
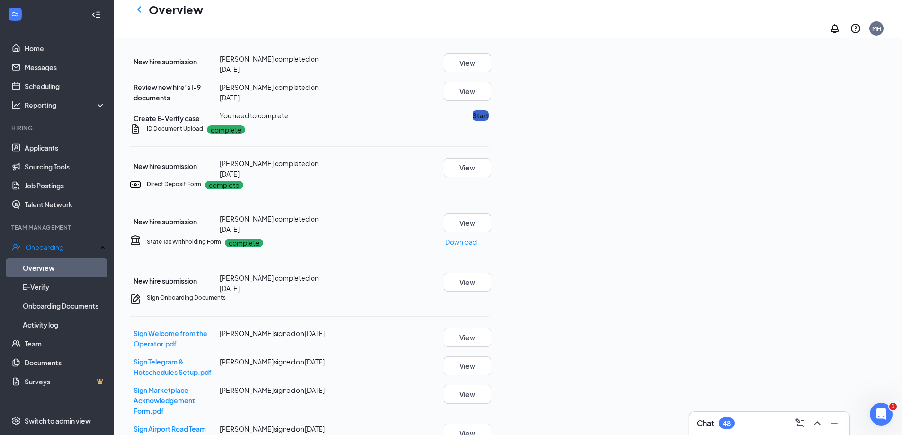
click at [489, 121] on button "Start" at bounding box center [480, 115] width 16 height 10
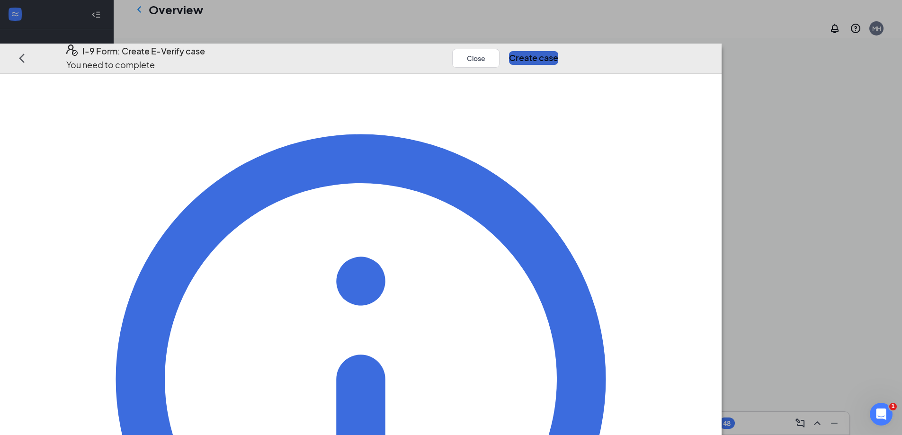
click at [558, 51] on button "Create case" at bounding box center [533, 57] width 49 height 13
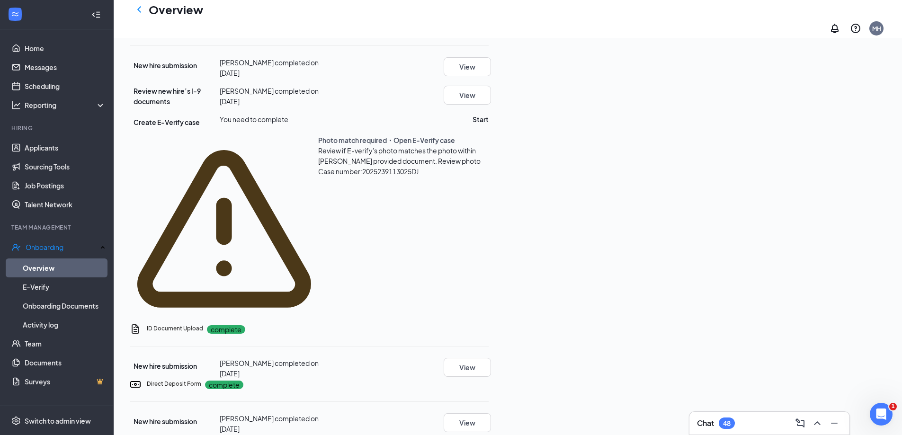
click at [481, 165] on span "Review photo" at bounding box center [459, 161] width 43 height 9
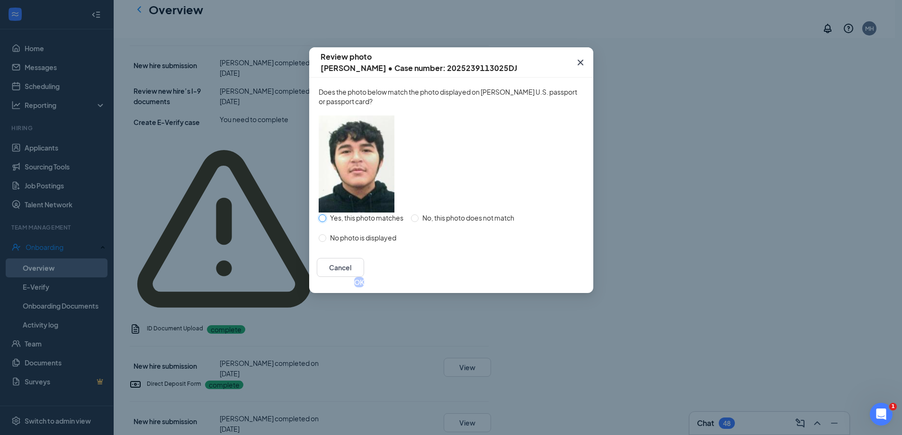
drag, startPoint x: 326, startPoint y: 227, endPoint x: 455, endPoint y: 266, distance: 134.5
click at [326, 222] on input "Yes, this photo matches" at bounding box center [323, 218] width 8 height 8
radio input "true"
click at [364, 287] on button "OK" at bounding box center [359, 282] width 10 height 10
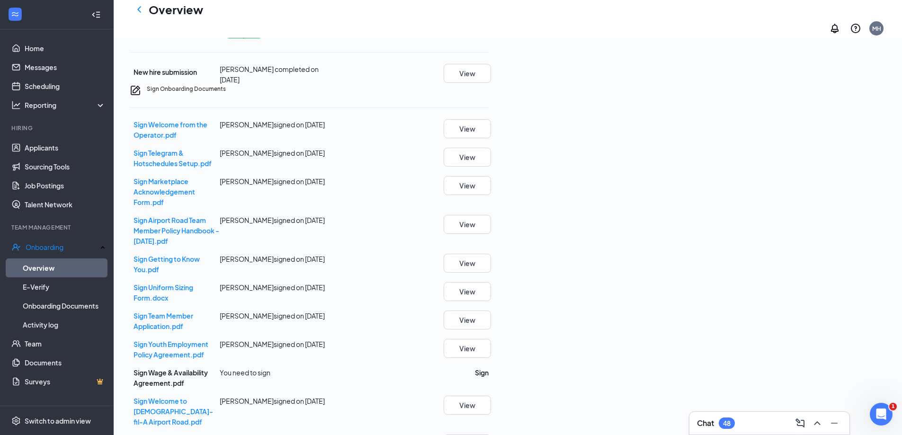
scroll to position [615, 0]
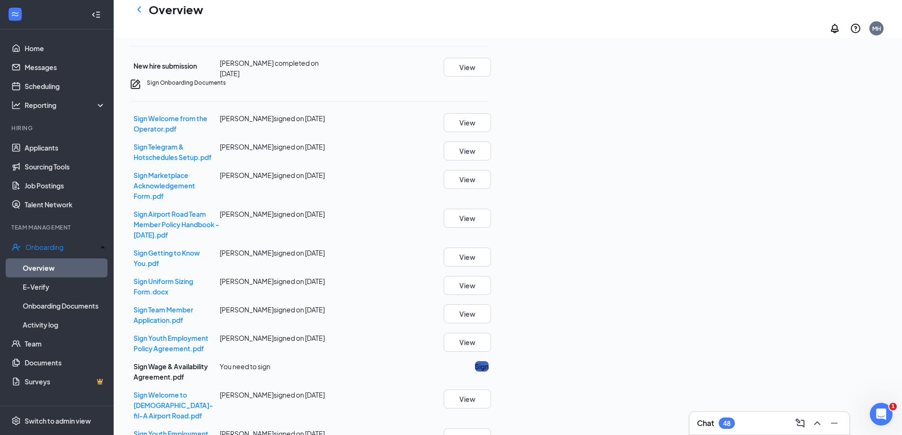
click at [489, 361] on button "Sign" at bounding box center [482, 366] width 14 height 10
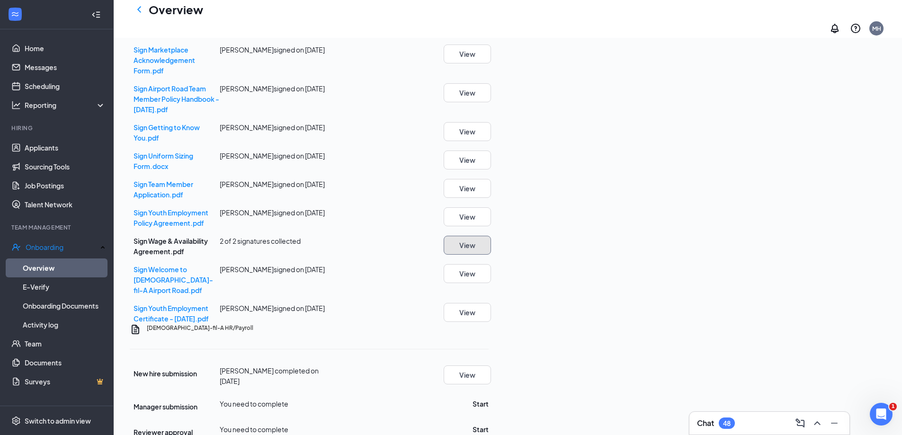
scroll to position [753, 0]
click at [489, 398] on button "Start" at bounding box center [480, 403] width 16 height 10
click at [489, 431] on button "Start" at bounding box center [480, 436] width 16 height 10
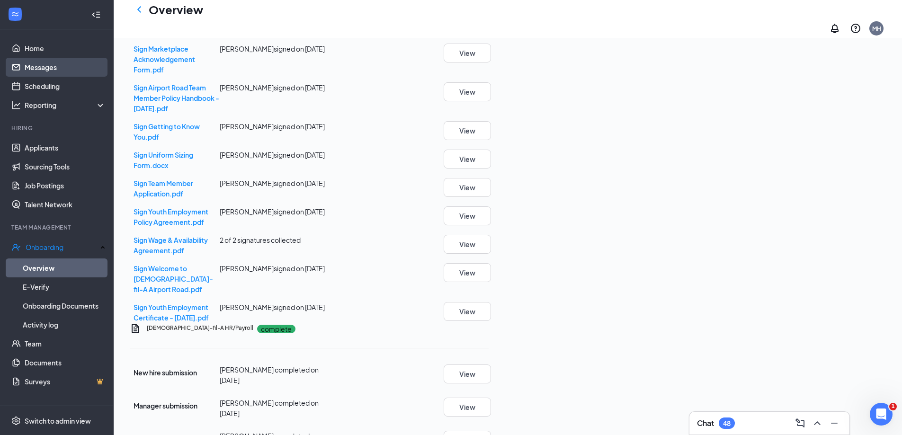
click at [57, 65] on link "Messages" at bounding box center [65, 67] width 81 height 19
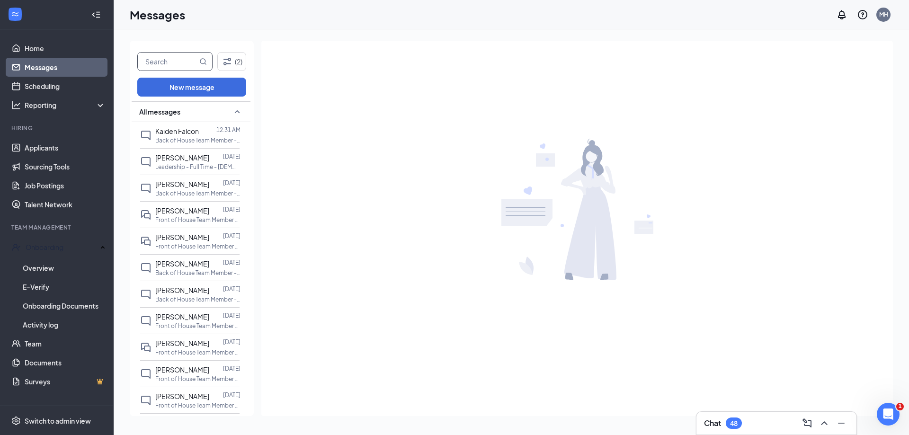
click at [163, 69] on input "text" at bounding box center [168, 62] width 60 height 18
type input "Ezra"
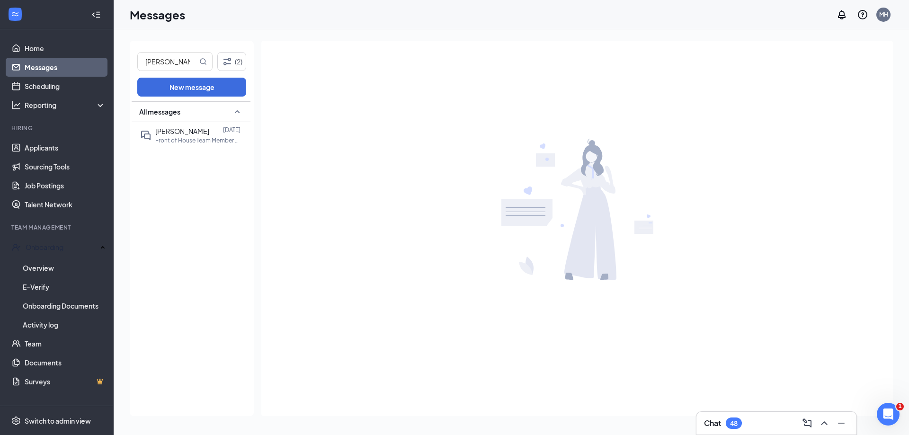
click at [171, 148] on div "All messages Ezra Cochran Aug 20 Front of House Team Member - Part Time & Full …" at bounding box center [191, 258] width 119 height 315
drag, startPoint x: 187, startPoint y: 141, endPoint x: 200, endPoint y: 146, distance: 14.4
click at [187, 140] on p "Front of House Team Member - Part Time & Full Time at [GEOGRAPHIC_DATA]" at bounding box center [197, 140] width 85 height 8
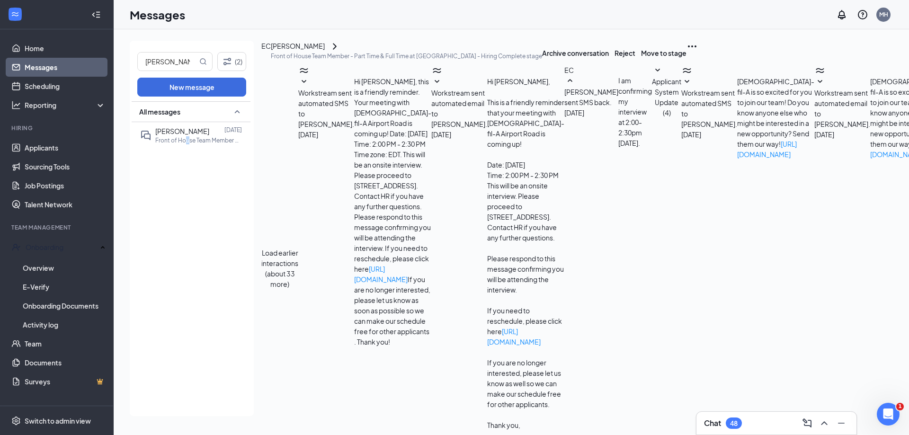
scroll to position [76, 0]
type textarea "Good Morning Ezra, I am still waiting on your Youth ID. You should have an emai…"
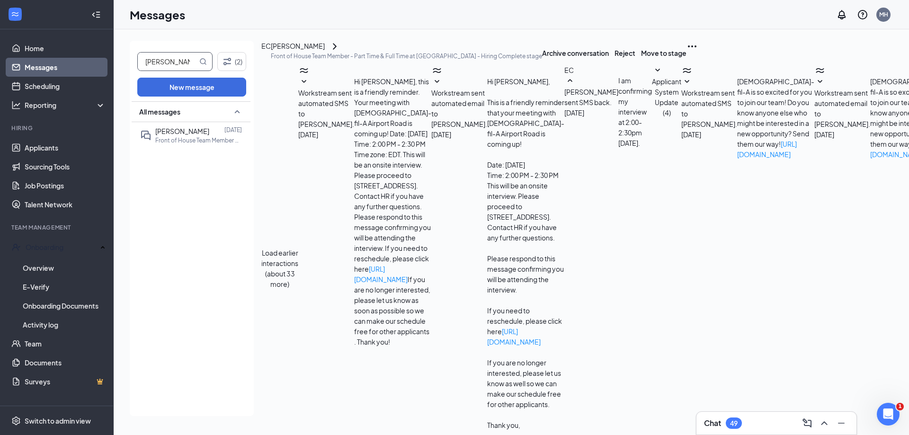
click at [185, 66] on input "Ezra" at bounding box center [168, 62] width 60 height 18
type input "E"
type input "David"
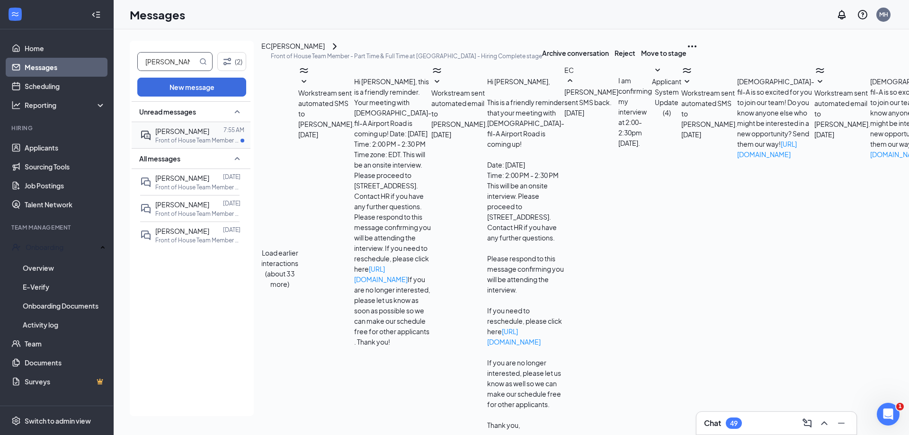
click at [162, 125] on div "David Vieras 7:55 AM Front of House Team Member - Part Time & Full Time at Airp…" at bounding box center [189, 135] width 99 height 26
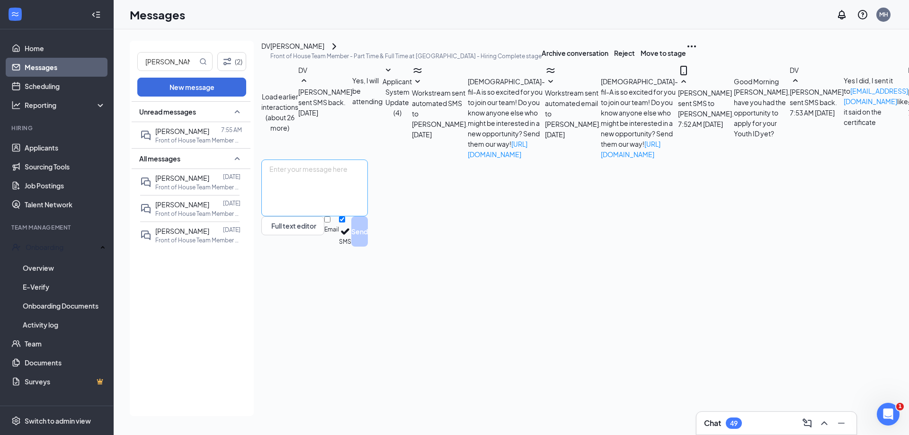
scroll to position [98, 0]
click at [368, 216] on textarea at bounding box center [314, 188] width 107 height 57
click at [368, 216] on textarea "It is the same as you YEC, I found your youth ID! You should see an email now p…" at bounding box center [314, 188] width 107 height 57
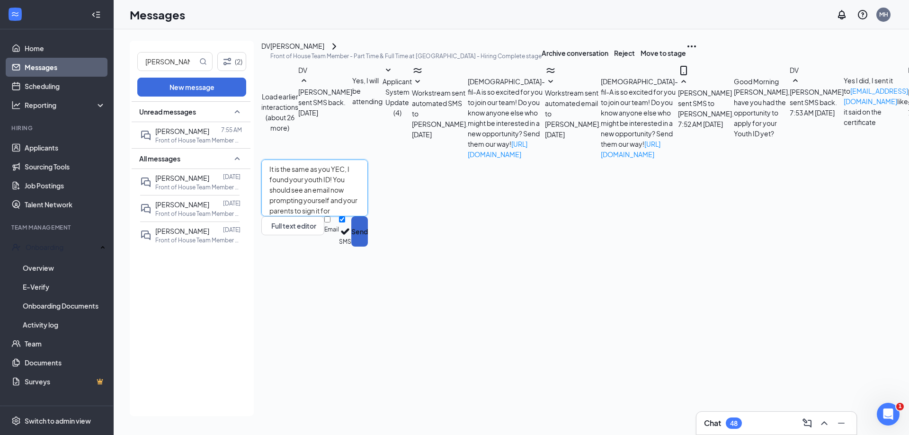
type textarea "It is the same as you YEC, I found your youth ID! You should see an email now p…"
click at [368, 247] on button "Send" at bounding box center [359, 231] width 17 height 30
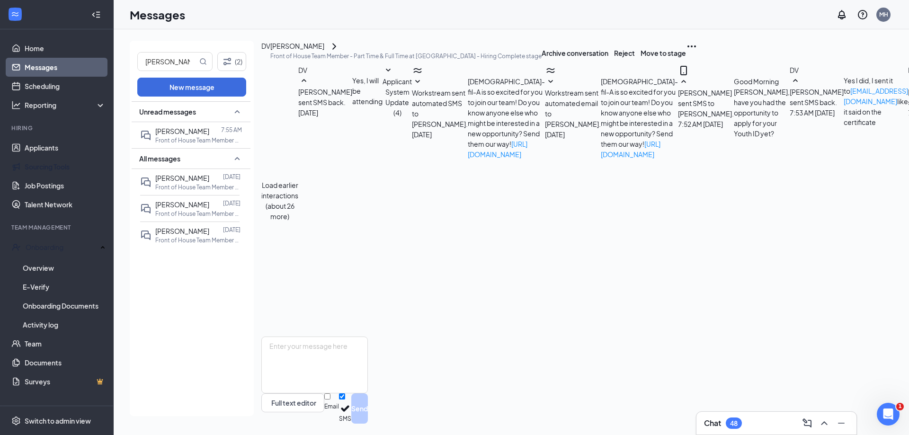
scroll to position [159, 0]
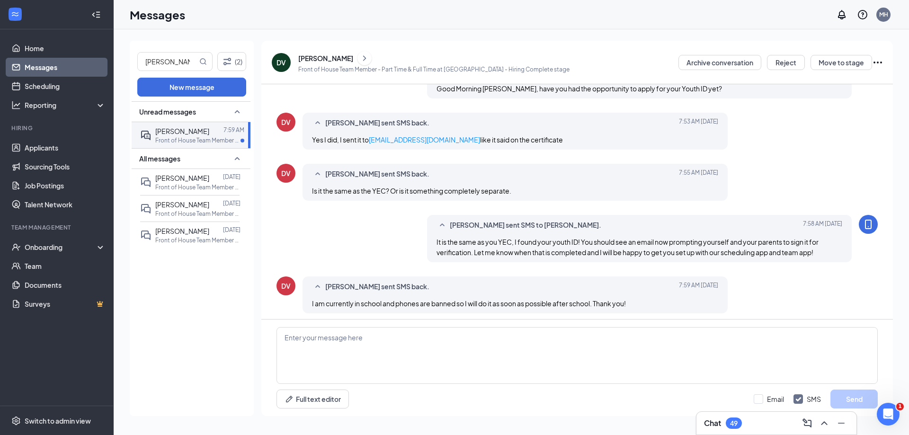
scroll to position [159, 0]
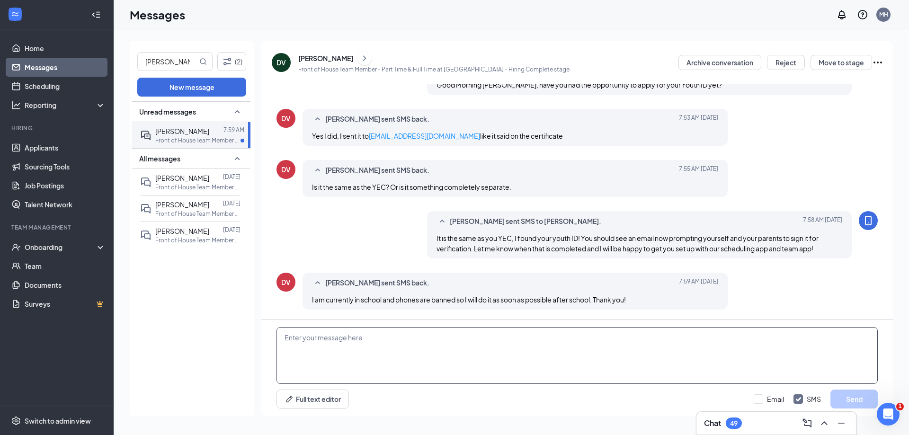
click at [477, 332] on textarea at bounding box center [576, 355] width 601 height 57
click at [328, 338] on textarea "Sounds great! Have a great day today! Thank you" at bounding box center [576, 355] width 601 height 57
click at [369, 338] on textarea "Sounds great, Have a great day today! Thank you" at bounding box center [576, 355] width 601 height 57
click at [456, 337] on textarea "Sounds great, Have a fantastic day today! Thank you" at bounding box center [576, 355] width 601 height 57
type textarea "Sounds great, Have a fantastic day today! Thank you"
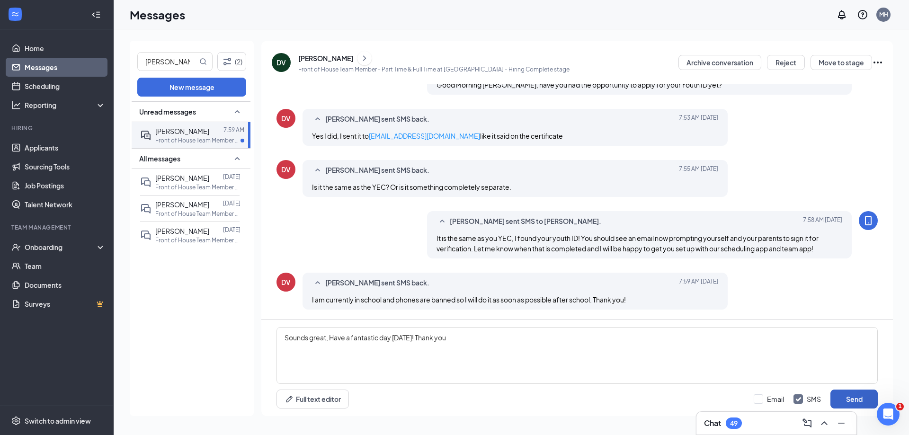
click at [844, 393] on button "Send" at bounding box center [853, 399] width 47 height 19
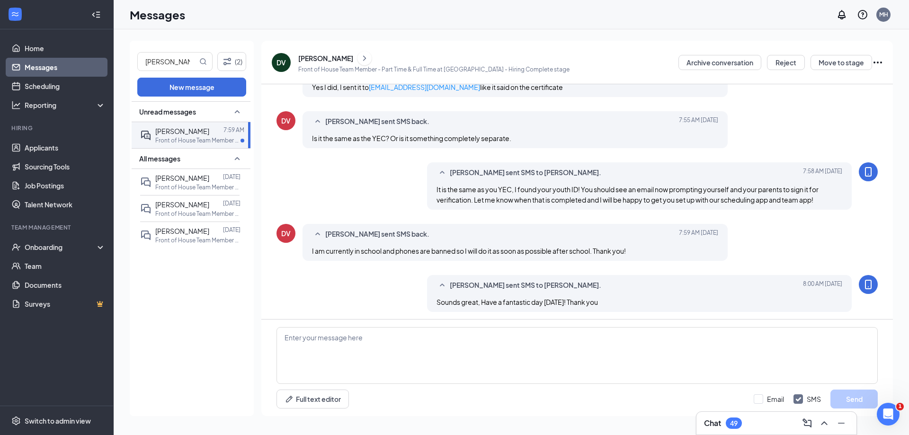
scroll to position [210, 0]
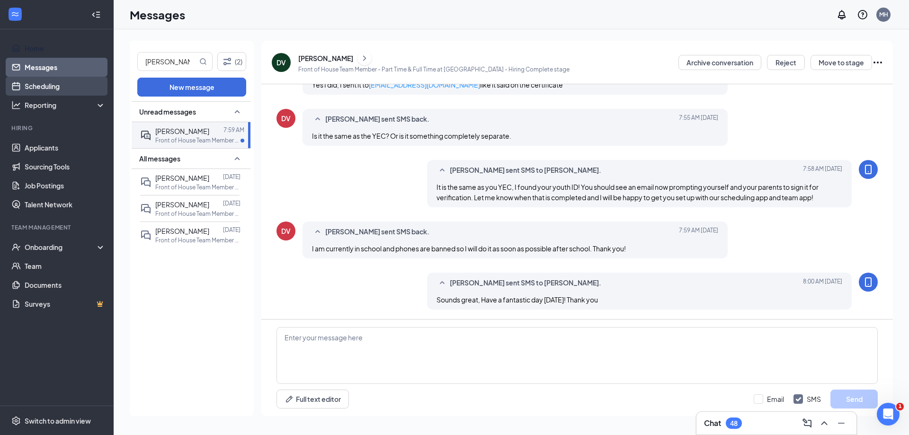
click at [92, 80] on link "Scheduling" at bounding box center [65, 86] width 81 height 19
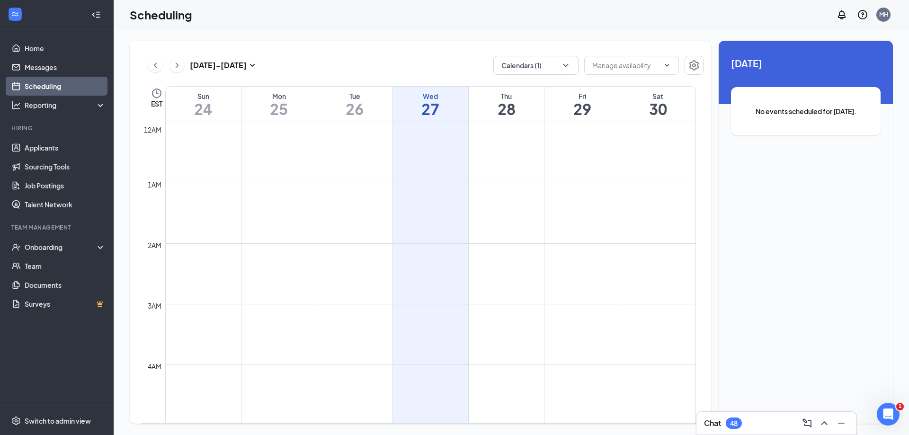
scroll to position [465, 0]
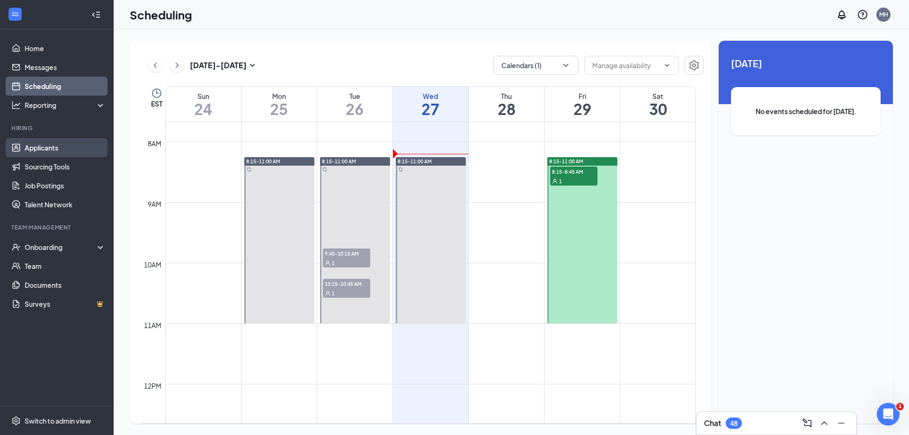
click at [59, 151] on link "Applicants" at bounding box center [65, 147] width 81 height 19
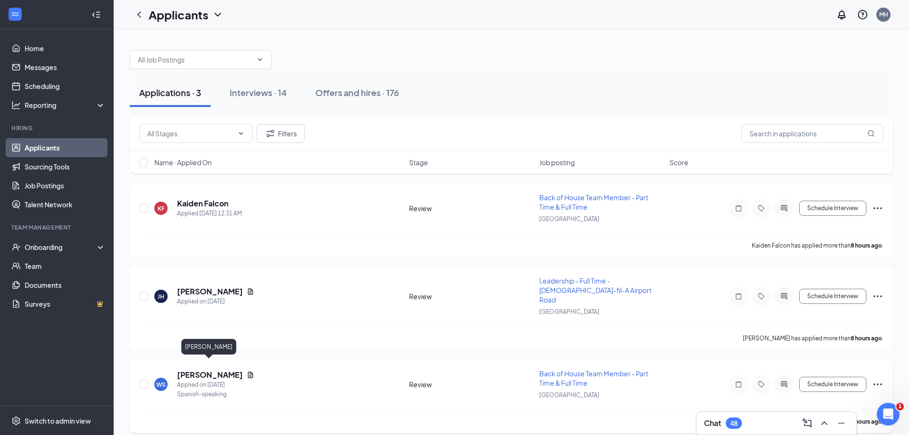
click at [224, 370] on h5 "[PERSON_NAME]" at bounding box center [210, 375] width 66 height 10
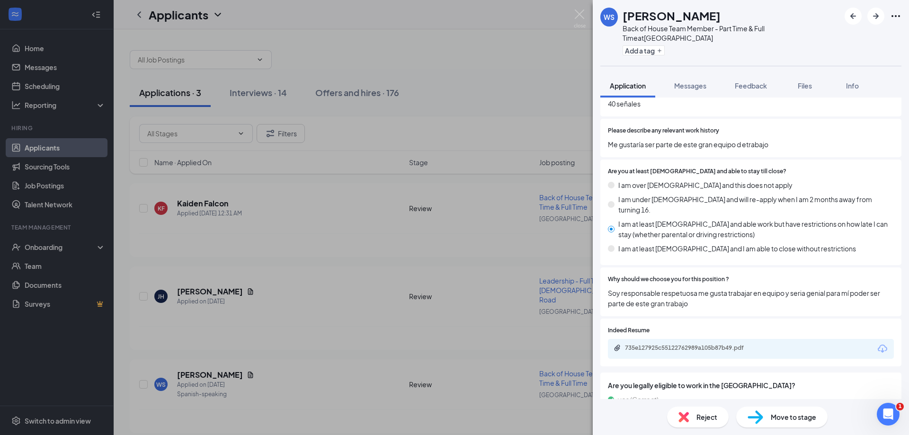
scroll to position [421, 0]
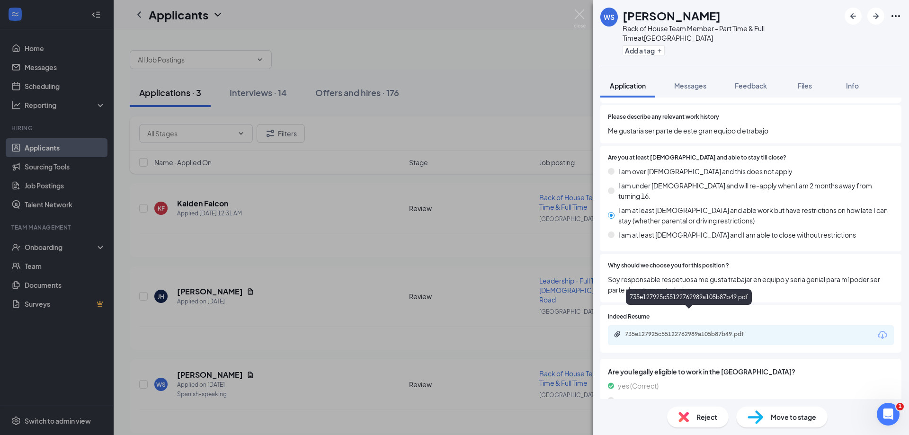
click at [705, 330] on div "735e127925c55122762989a105b87b49.pdf" at bounding box center [691, 334] width 133 height 8
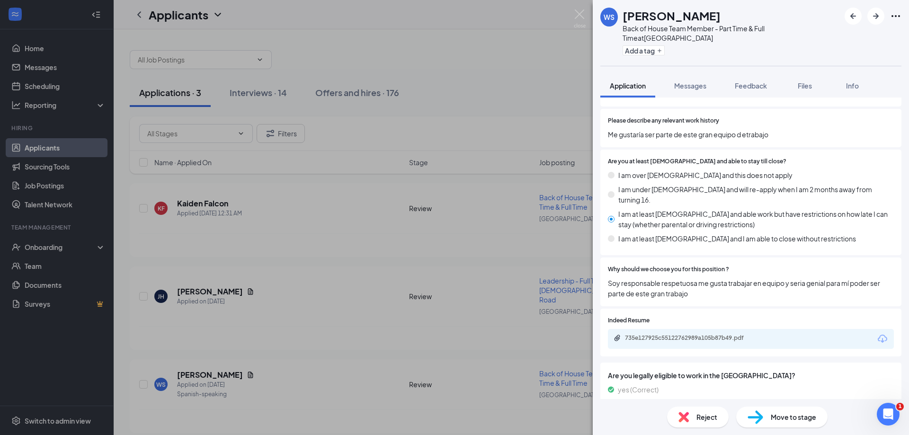
click at [790, 417] on span "Move to stage" at bounding box center [793, 417] width 45 height 10
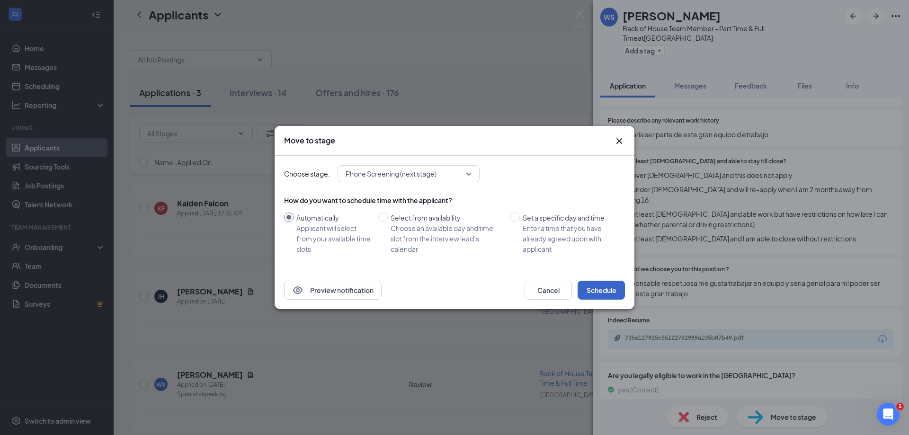
click at [603, 294] on button "Schedule" at bounding box center [601, 290] width 47 height 19
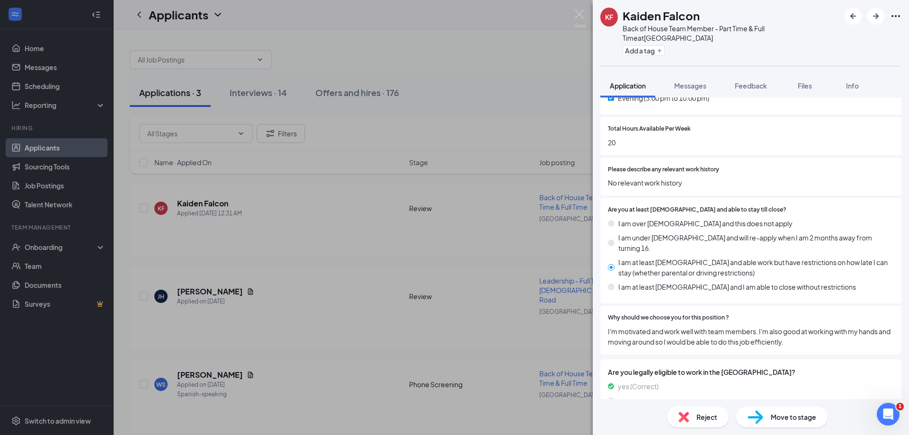
scroll to position [311, 0]
click at [787, 419] on span "Move to stage" at bounding box center [793, 417] width 45 height 10
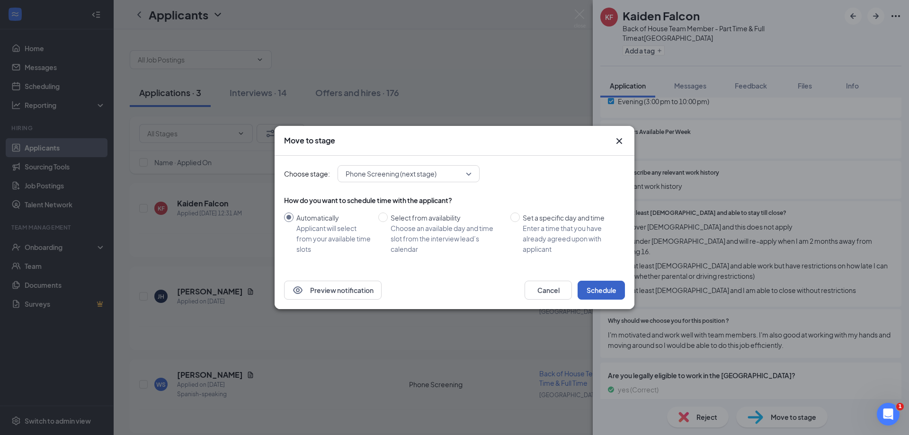
click at [606, 294] on button "Schedule" at bounding box center [601, 290] width 47 height 19
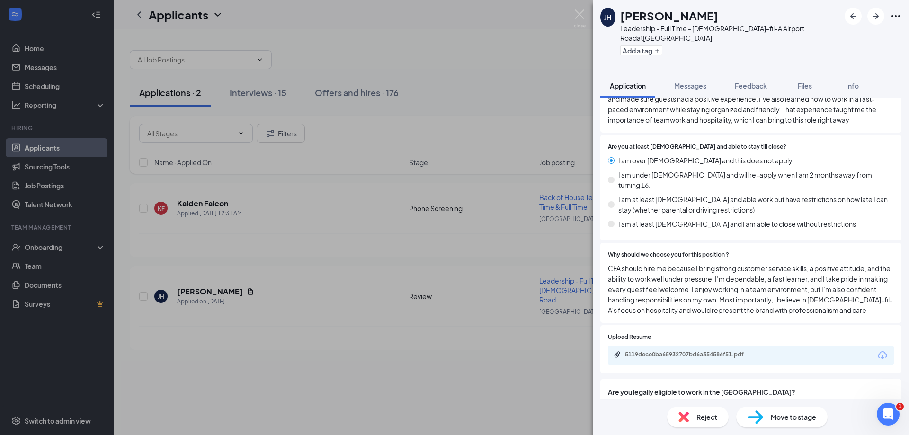
scroll to position [494, 0]
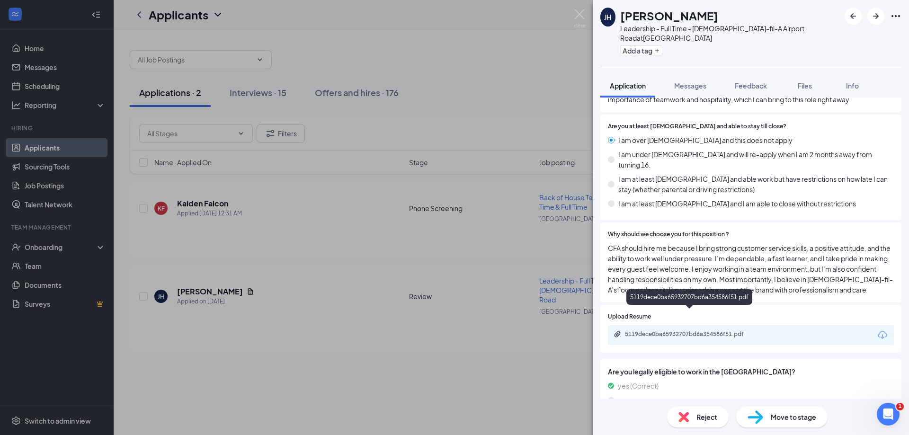
click at [758, 330] on div "5119dece0ba65932707bd6a354586f51.pdf" at bounding box center [690, 334] width 153 height 8
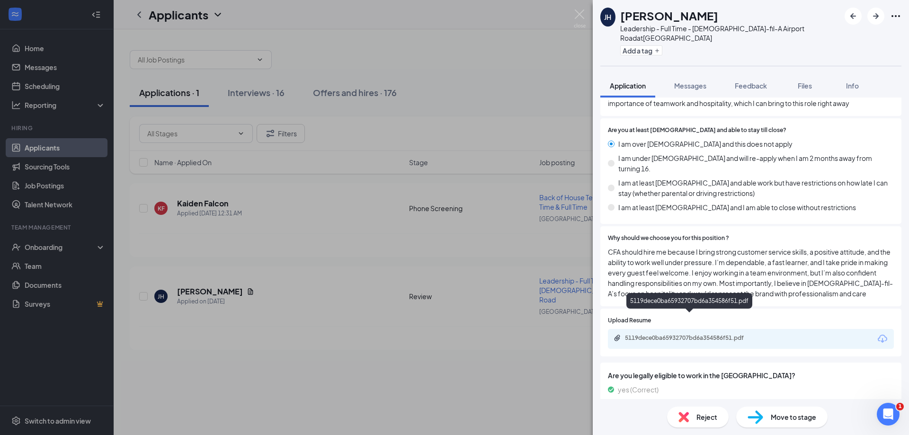
click at [690, 334] on div "5119dece0ba65932707bd6a354586f51.pdf" at bounding box center [691, 338] width 133 height 8
click at [723, 419] on div "Reject" at bounding box center [698, 417] width 62 height 21
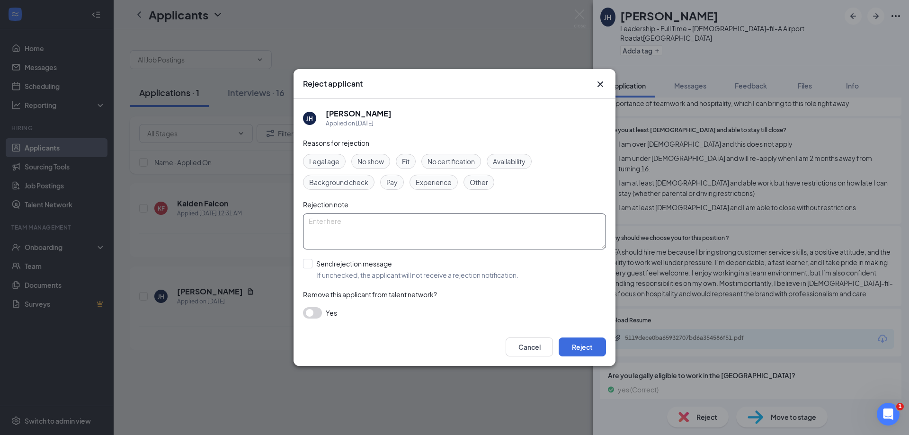
click at [344, 222] on textarea at bounding box center [454, 232] width 303 height 36
type textarea "Retention"
click at [310, 263] on input "Send rejection message If unchecked, the applicant will not receive a rejection…" at bounding box center [410, 269] width 215 height 21
checkbox input "true"
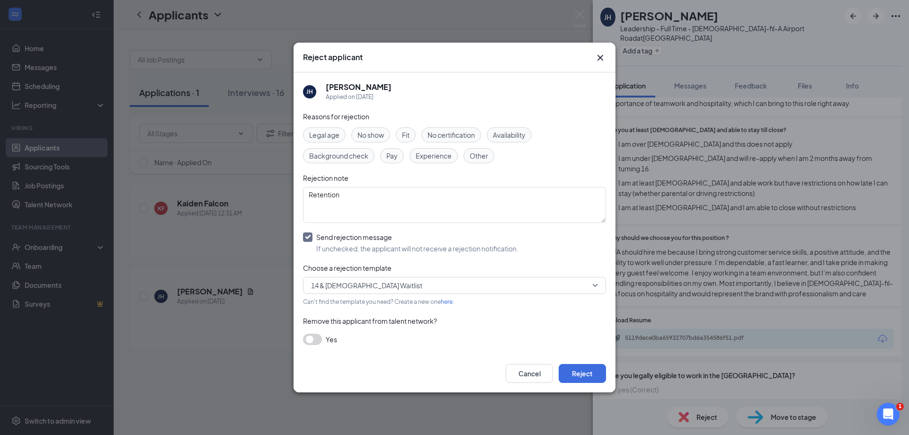
click at [356, 284] on span "14 & 15 Year Old Waitlist" at bounding box center [366, 285] width 111 height 14
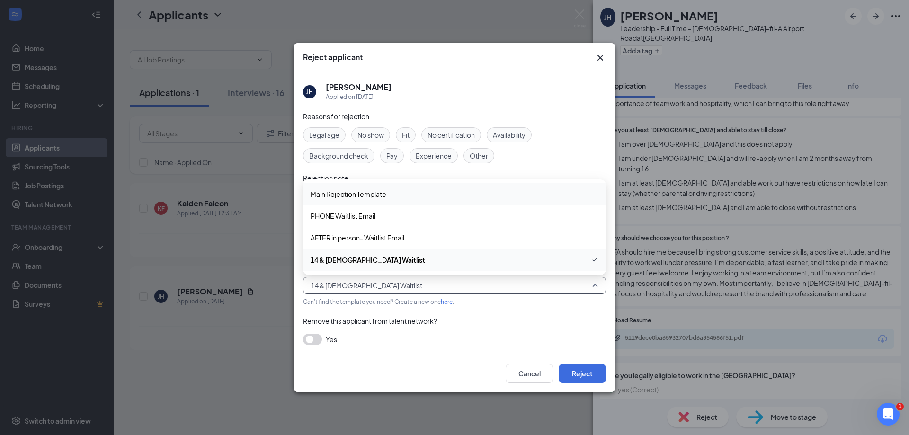
click at [364, 194] on span "Main Rejection Template" at bounding box center [349, 194] width 76 height 10
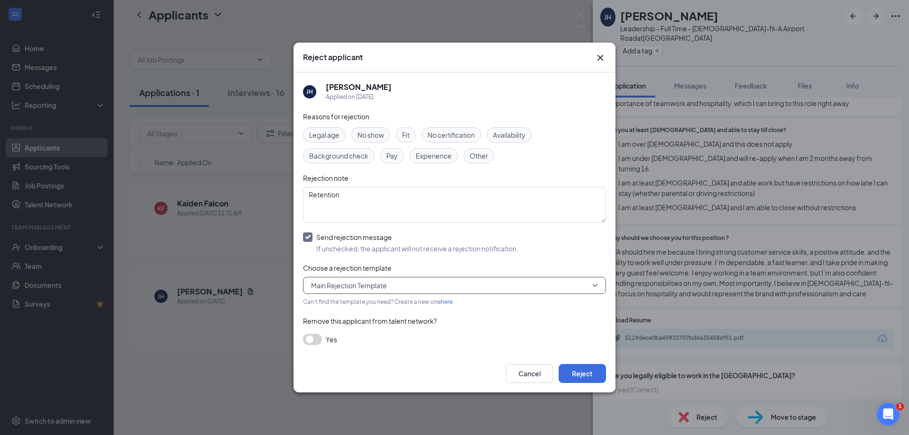
click at [597, 59] on icon "Cross" at bounding box center [600, 57] width 11 height 11
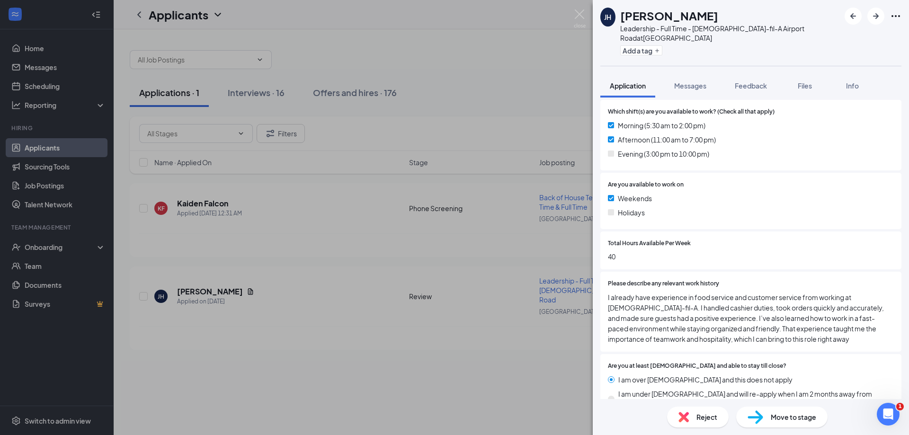
scroll to position [348, 0]
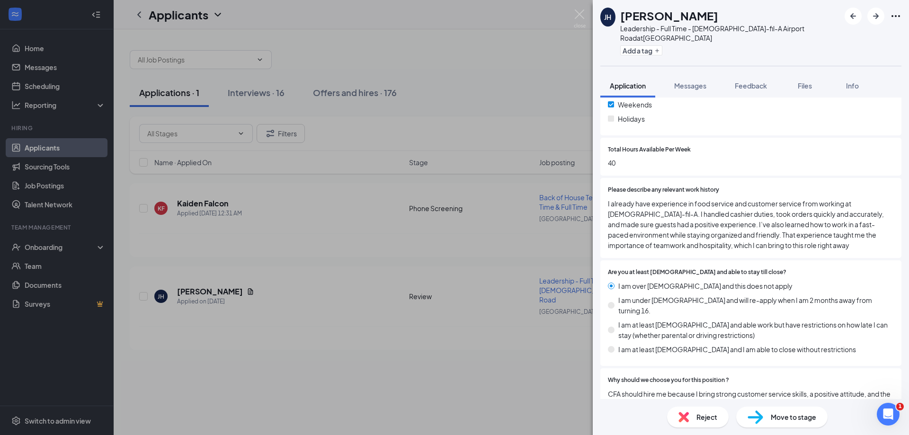
click at [692, 418] on div "Reject" at bounding box center [698, 417] width 62 height 21
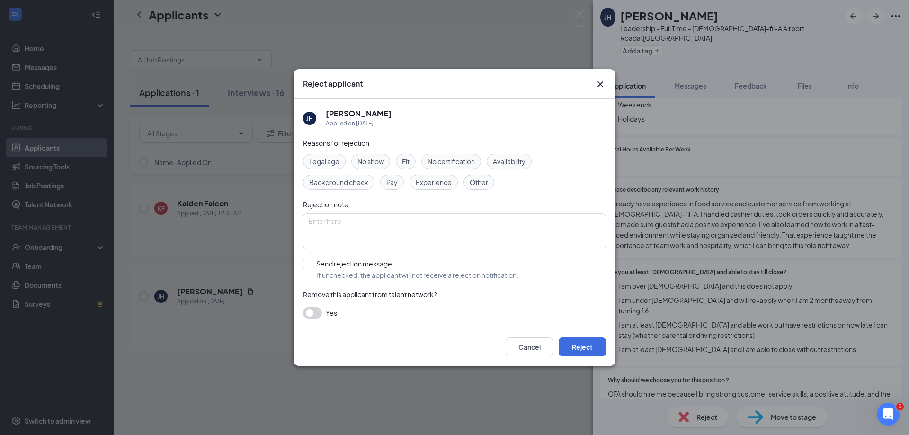
click at [302, 262] on div "JH Jasmine Hixon Applied on Aug 26 Reasons for rejection Legal age No show Fit …" at bounding box center [455, 213] width 322 height 229
click at [311, 265] on input "Send rejection message If unchecked, the applicant will not receive a rejection…" at bounding box center [410, 269] width 215 height 21
checkbox input "true"
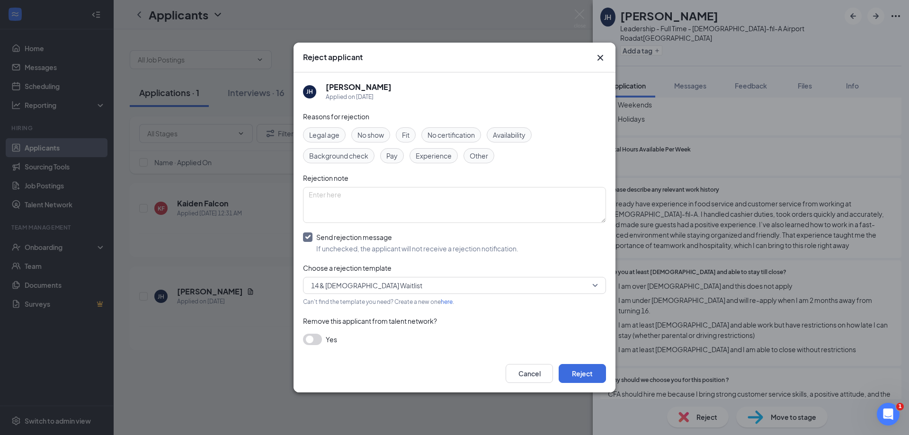
click at [341, 282] on span "14 & 15 Year Old Waitlist" at bounding box center [366, 285] width 111 height 14
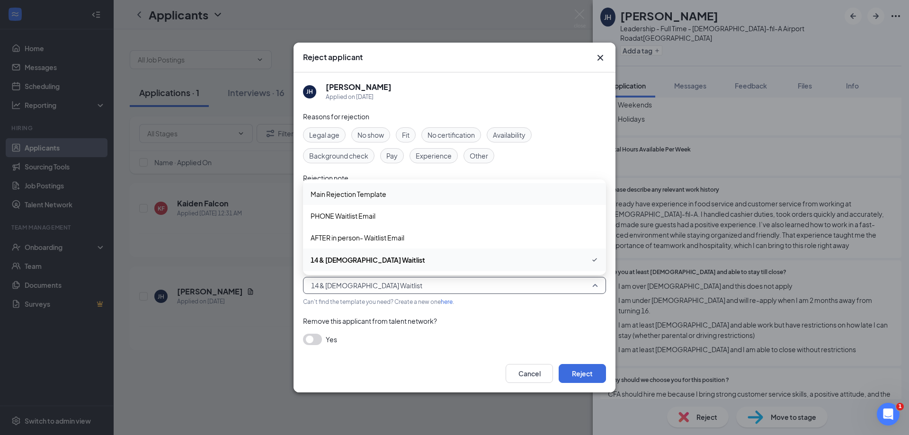
click at [336, 189] on span "Main Rejection Template" at bounding box center [349, 194] width 76 height 10
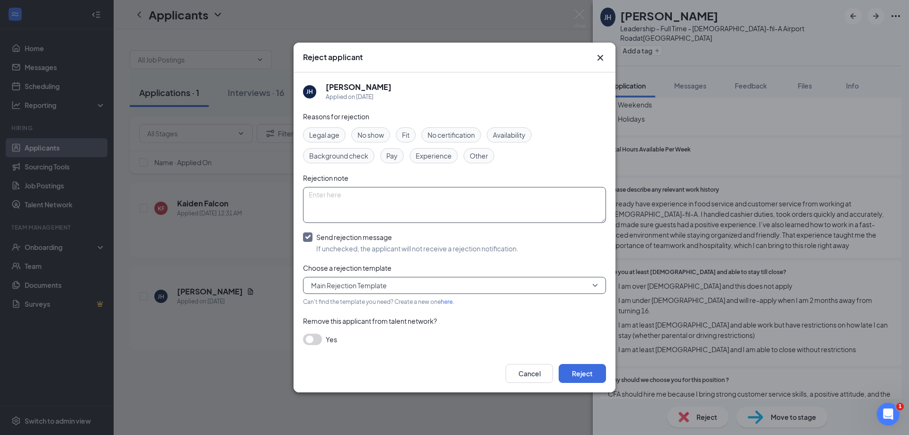
click at [378, 212] on textarea at bounding box center [454, 205] width 303 height 36
type textarea "Retention"
click at [588, 374] on button "Reject" at bounding box center [582, 373] width 47 height 19
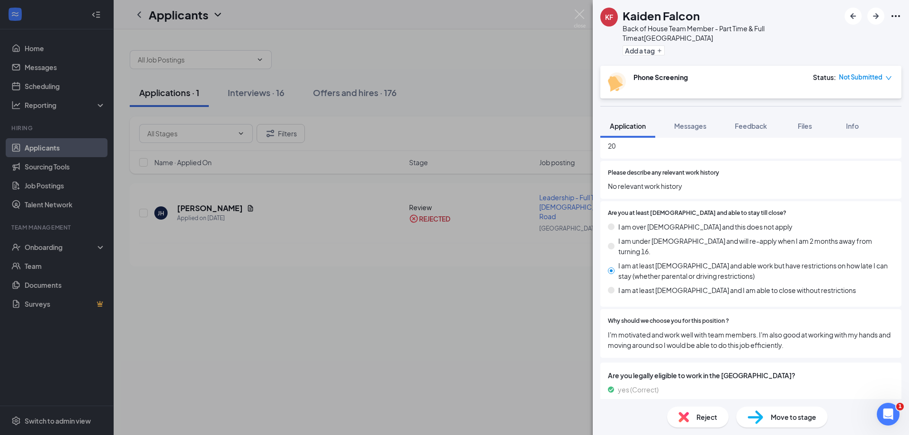
scroll to position [351, 0]
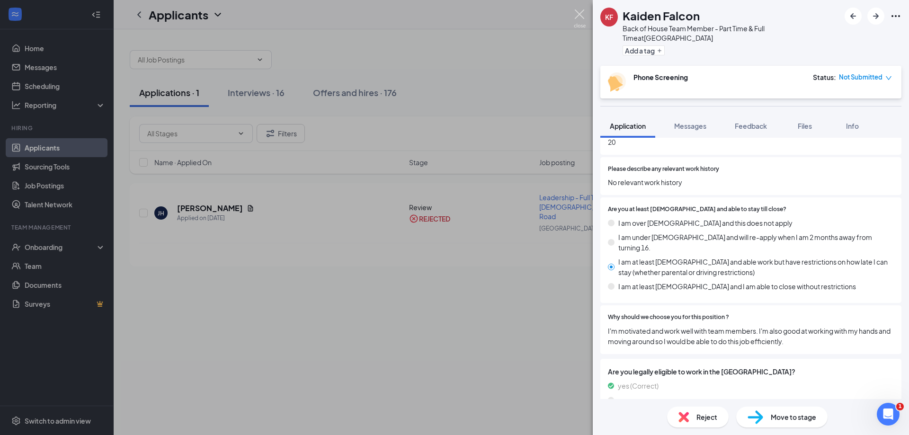
click at [578, 14] on img at bounding box center [580, 18] width 12 height 18
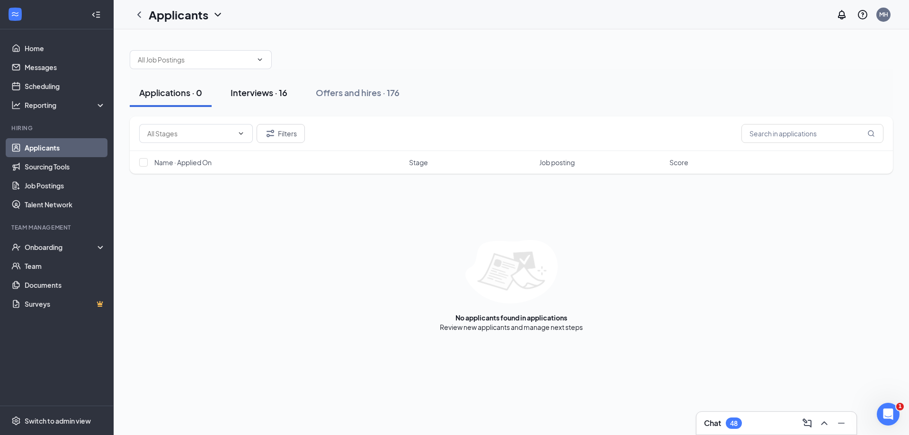
click at [271, 98] on div "Interviews · 16" at bounding box center [259, 93] width 57 height 12
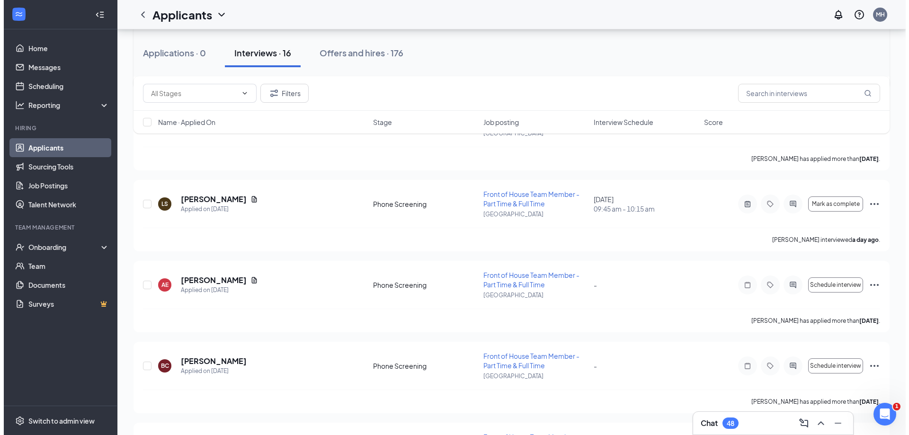
scroll to position [568, 0]
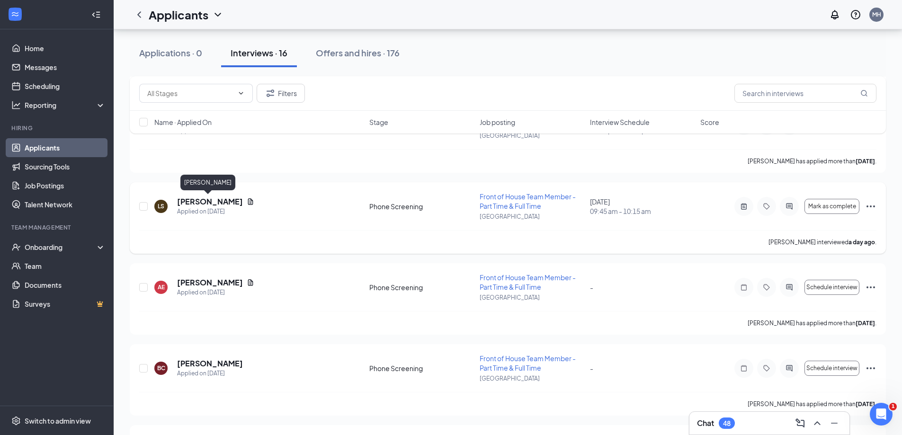
click at [209, 201] on h5 "[PERSON_NAME]" at bounding box center [210, 201] width 66 height 10
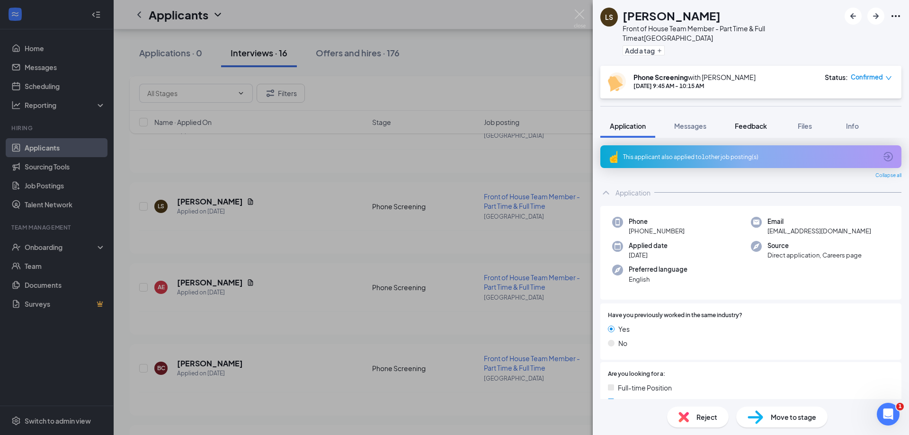
drag, startPoint x: 749, startPoint y: 120, endPoint x: 741, endPoint y: 122, distance: 7.8
click at [748, 122] on span "Feedback" at bounding box center [751, 126] width 32 height 9
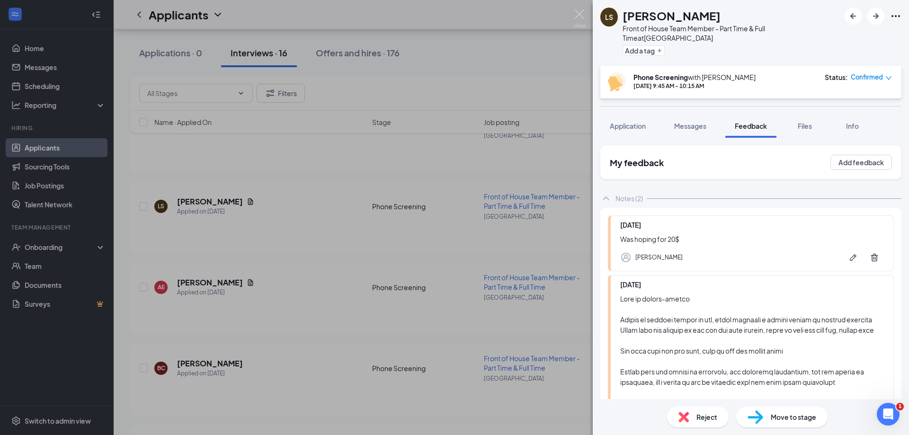
click at [703, 419] on span "Reject" at bounding box center [706, 417] width 21 height 10
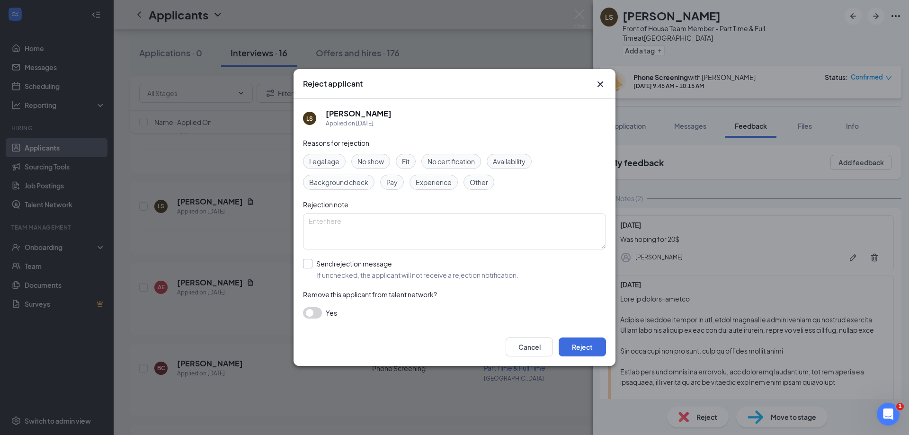
click at [307, 264] on input "Send rejection message If unchecked, the applicant will not receive a rejection…" at bounding box center [410, 269] width 215 height 21
checkbox input "true"
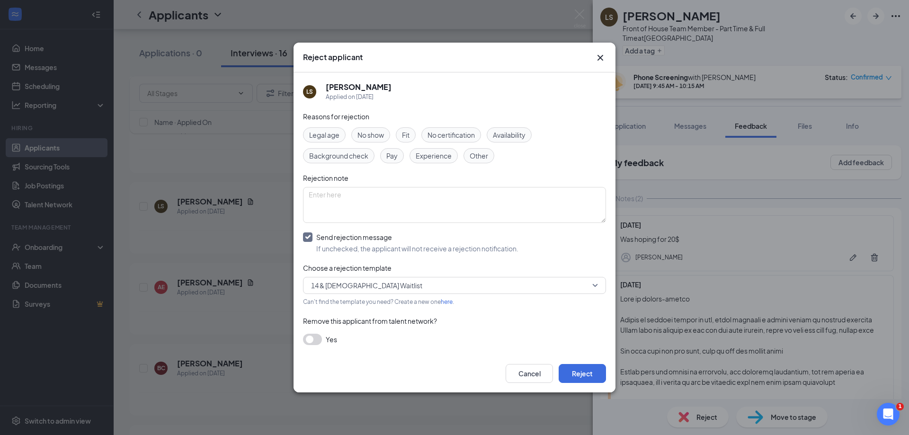
click at [354, 285] on span "14 & 15 Year Old Waitlist" at bounding box center [366, 285] width 111 height 14
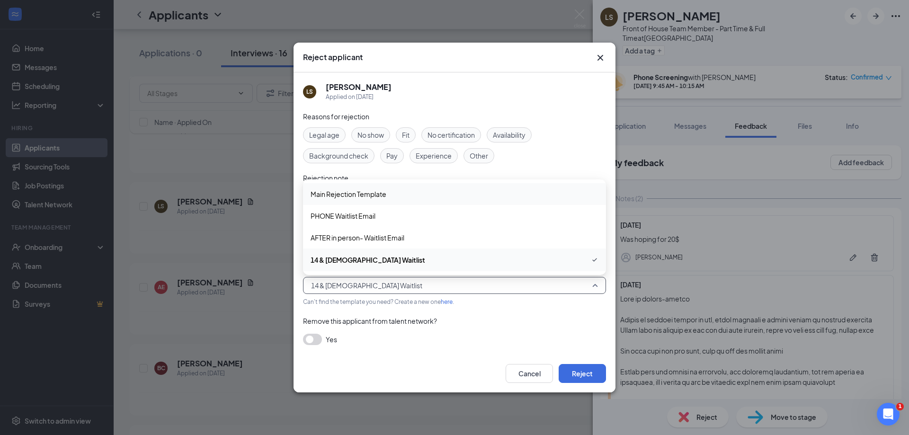
drag, startPoint x: 365, startPoint y: 193, endPoint x: 422, endPoint y: 224, distance: 65.5
click at [365, 196] on span "Main Rejection Template" at bounding box center [349, 194] width 76 height 10
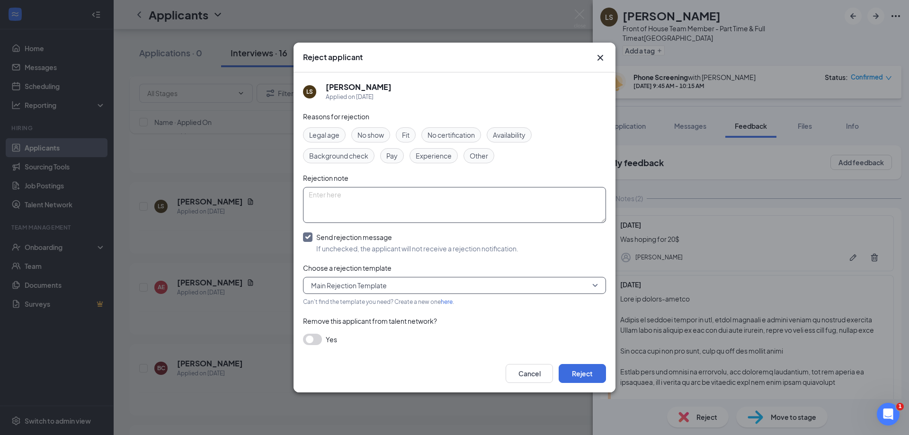
click at [429, 202] on textarea at bounding box center [454, 205] width 303 height 36
type textarea "Not wanting to settle for less than 20$ with a part-time commitment"
click at [585, 375] on button "Reject" at bounding box center [582, 373] width 47 height 19
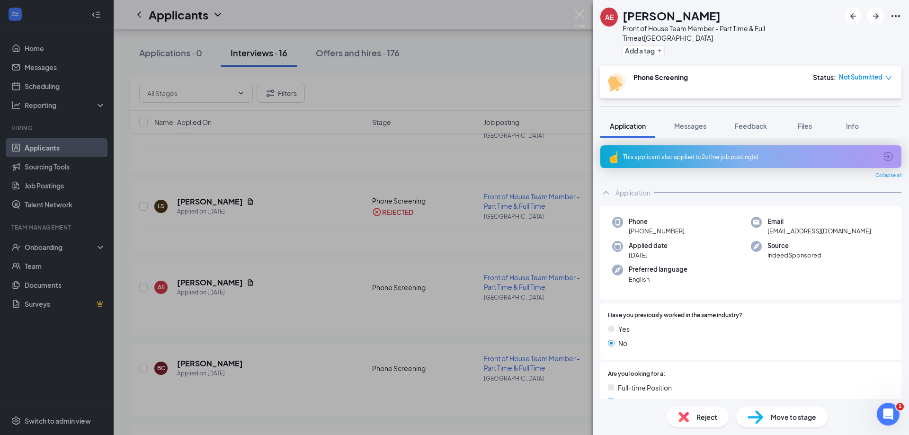
click at [682, 153] on div "This applicant also applied to 2 other job posting(s)" at bounding box center [750, 157] width 254 height 8
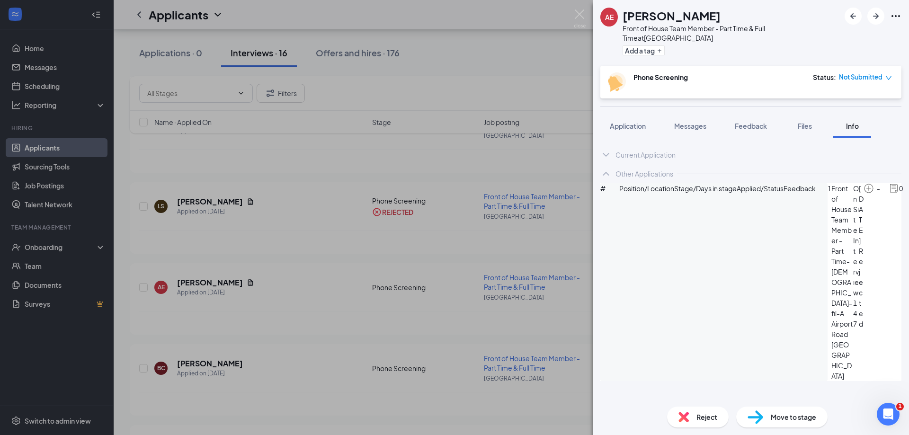
click at [909, 194] on icon "ArrowCircle" at bounding box center [913, 188] width 9 height 9
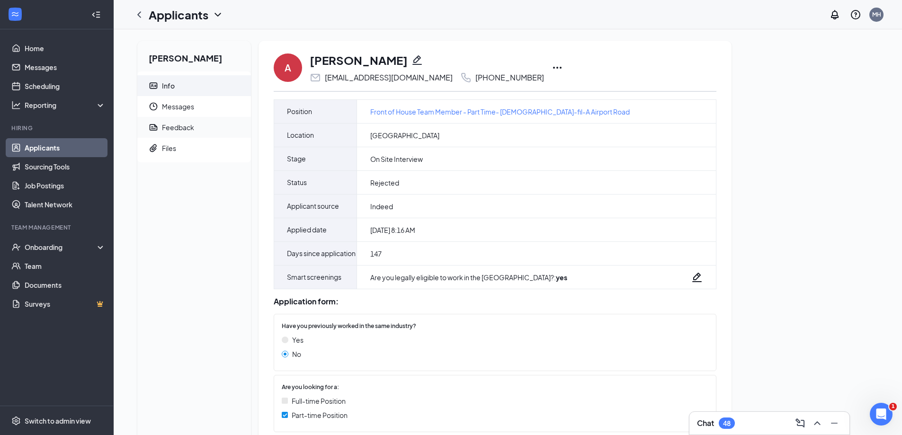
click at [174, 132] on span "Feedback" at bounding box center [202, 127] width 81 height 21
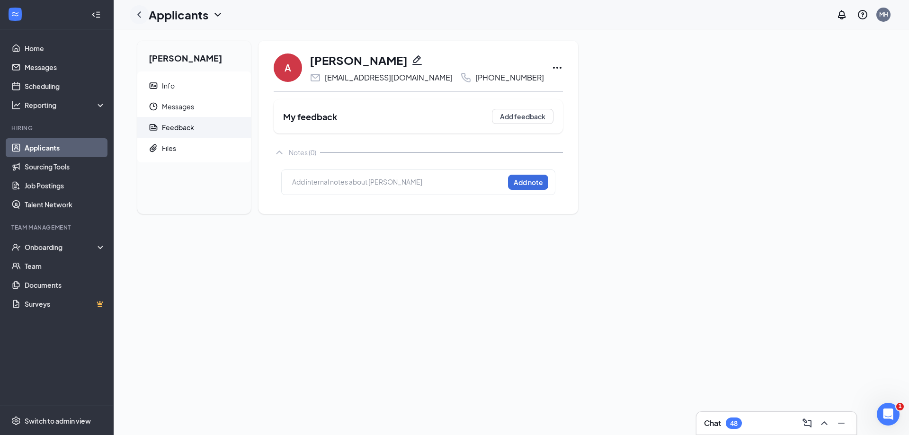
click at [138, 18] on icon "ChevronLeft" at bounding box center [139, 14] width 11 height 11
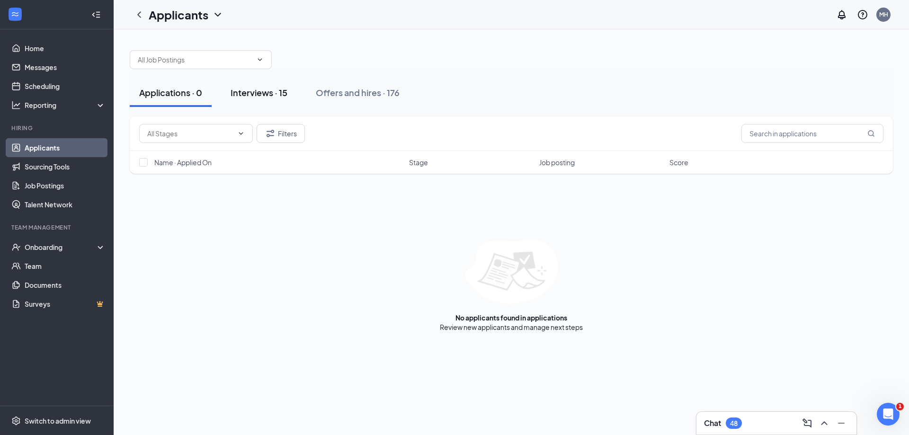
click at [265, 95] on div "Interviews · 15" at bounding box center [259, 93] width 57 height 12
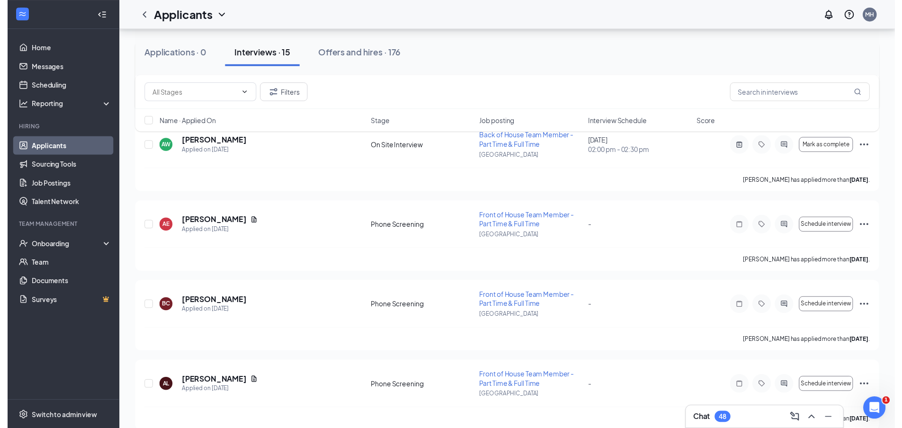
scroll to position [568, 0]
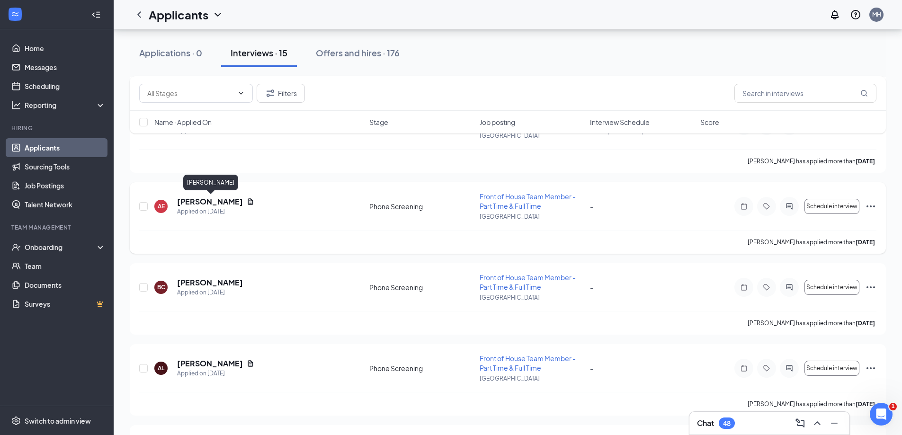
click at [242, 203] on h5 "[PERSON_NAME]" at bounding box center [210, 201] width 66 height 10
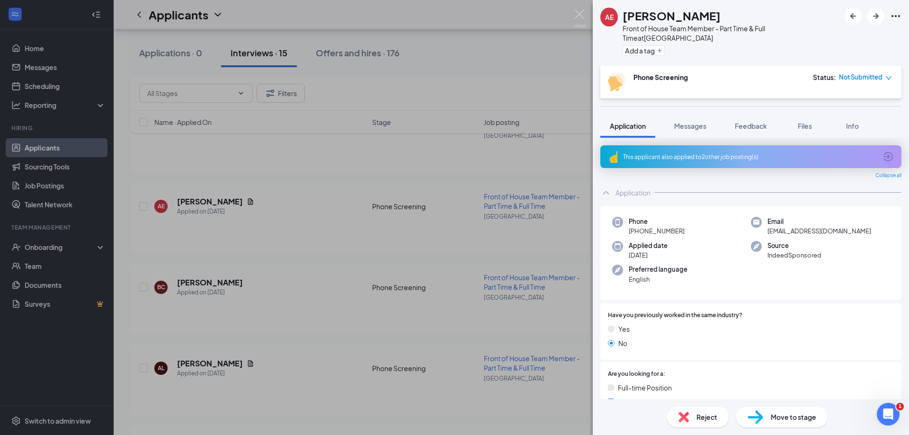
click at [678, 145] on div "This applicant also applied to 2 other job posting(s)" at bounding box center [750, 156] width 301 height 23
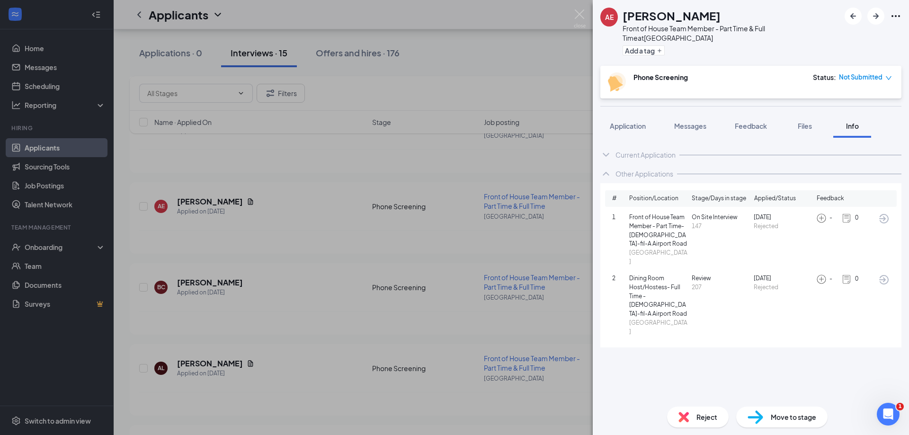
click at [886, 274] on icon "ArrowCircle" at bounding box center [883, 279] width 11 height 11
click at [583, 16] on img at bounding box center [580, 18] width 12 height 18
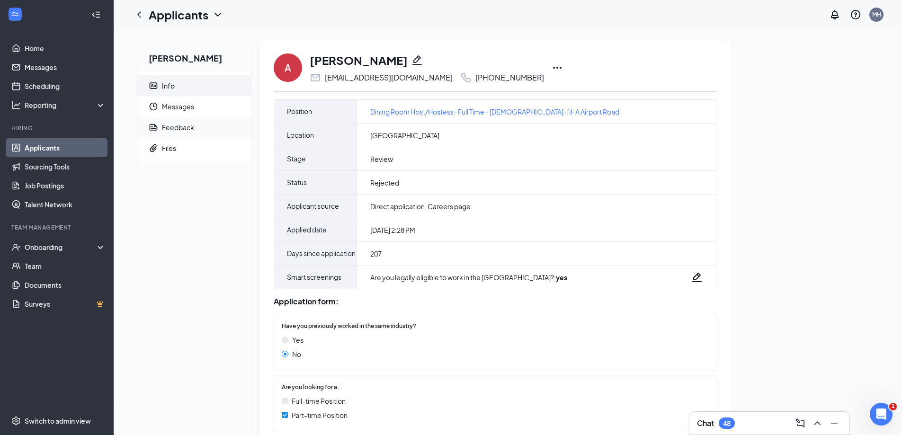
click at [199, 135] on span "Feedback" at bounding box center [202, 127] width 81 height 21
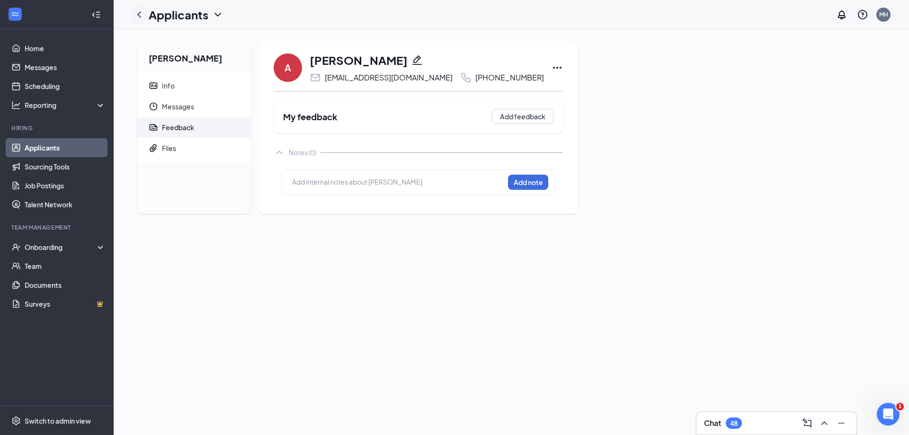
click at [148, 18] on div at bounding box center [139, 14] width 19 height 19
click at [143, 16] on icon "ChevronLeft" at bounding box center [139, 14] width 11 height 11
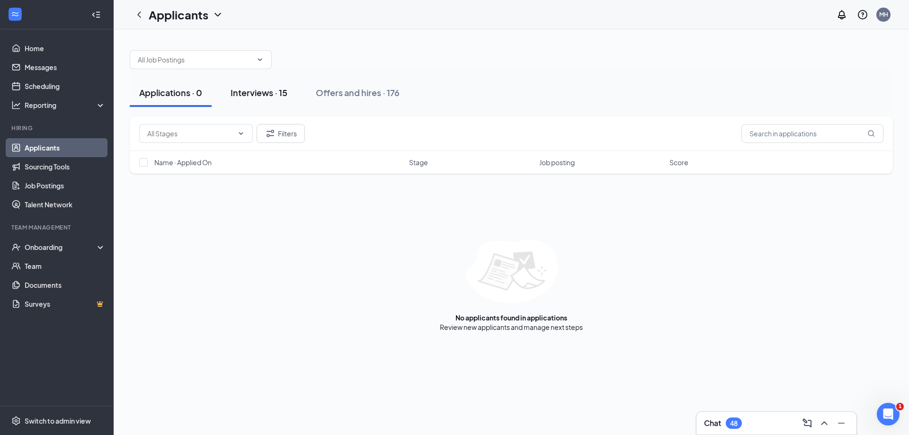
click at [259, 101] on button "Interviews · 15" at bounding box center [259, 93] width 76 height 28
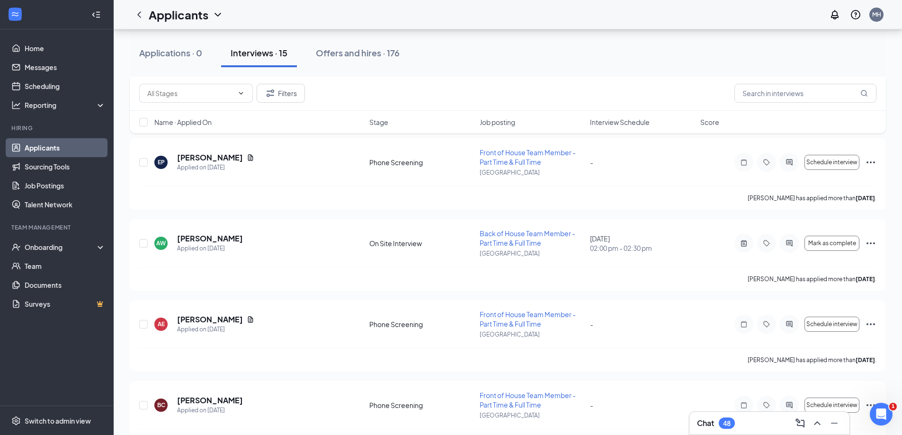
scroll to position [473, 0]
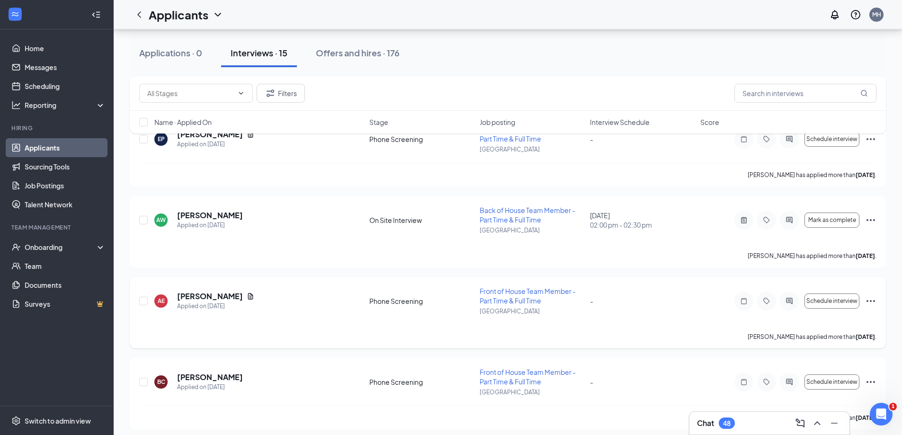
click at [873, 303] on icon "Ellipses" at bounding box center [870, 300] width 11 height 11
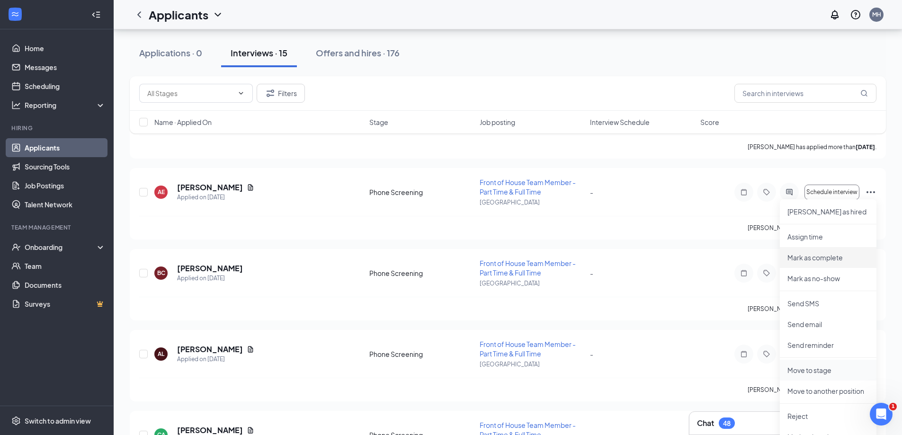
scroll to position [615, 0]
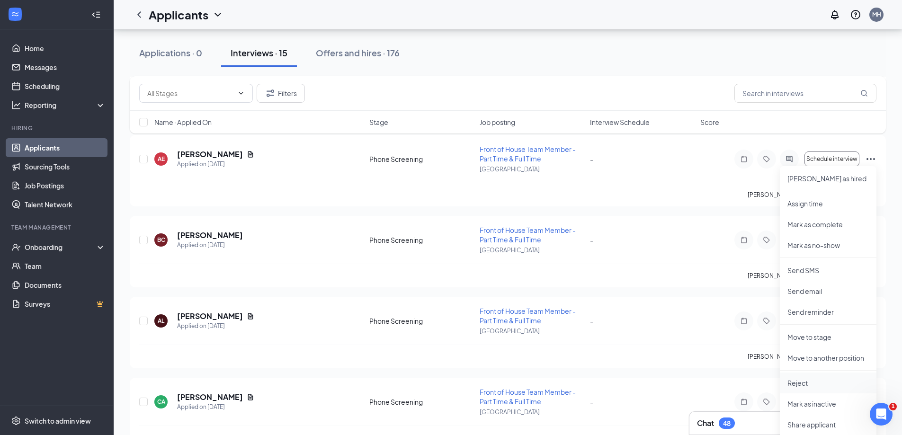
drag, startPoint x: 814, startPoint y: 386, endPoint x: 794, endPoint y: 375, distance: 22.5
click at [814, 387] on p "Reject" at bounding box center [827, 382] width 81 height 9
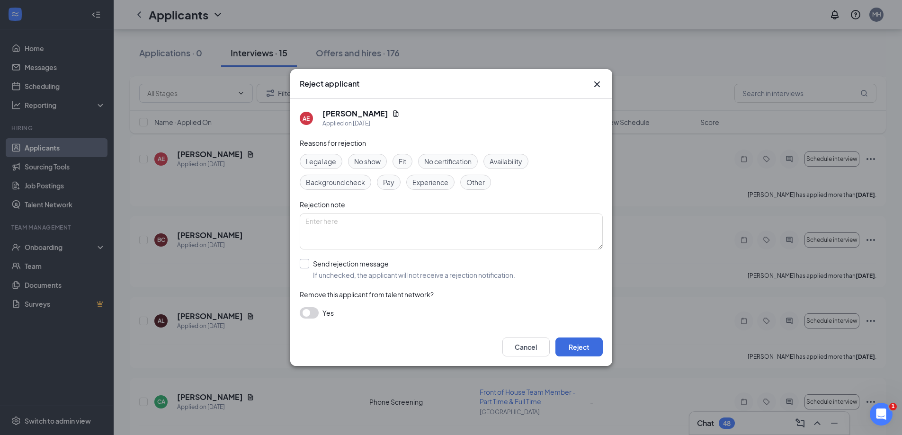
click at [306, 266] on input "Send rejection message If unchecked, the applicant will not receive a rejection…" at bounding box center [407, 269] width 215 height 21
checkbox input "true"
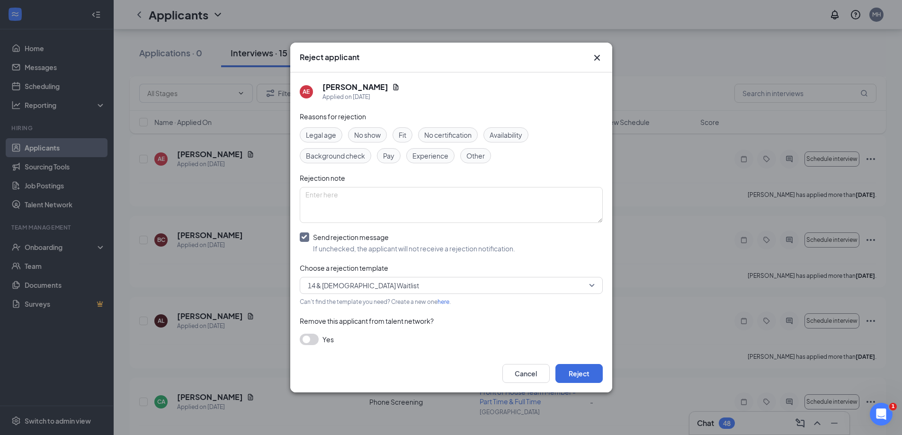
click at [357, 284] on span "14 & 15 Year Old Waitlist" at bounding box center [363, 285] width 111 height 14
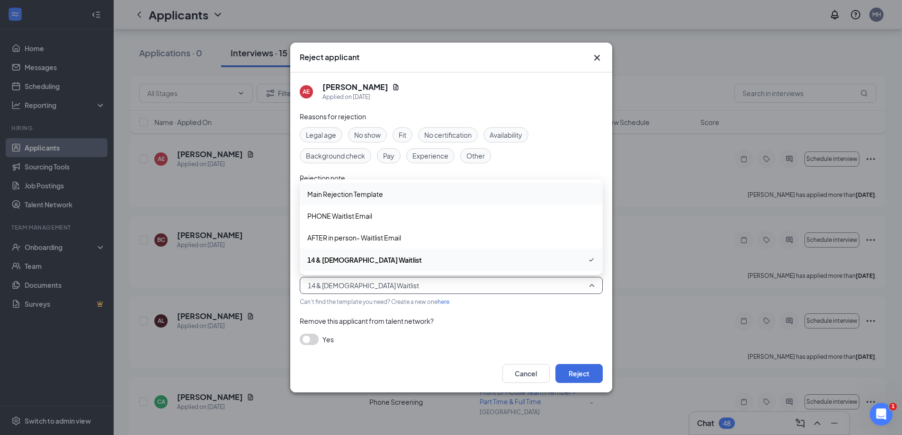
click at [383, 197] on span "Main Rejection Template" at bounding box center [345, 194] width 76 height 10
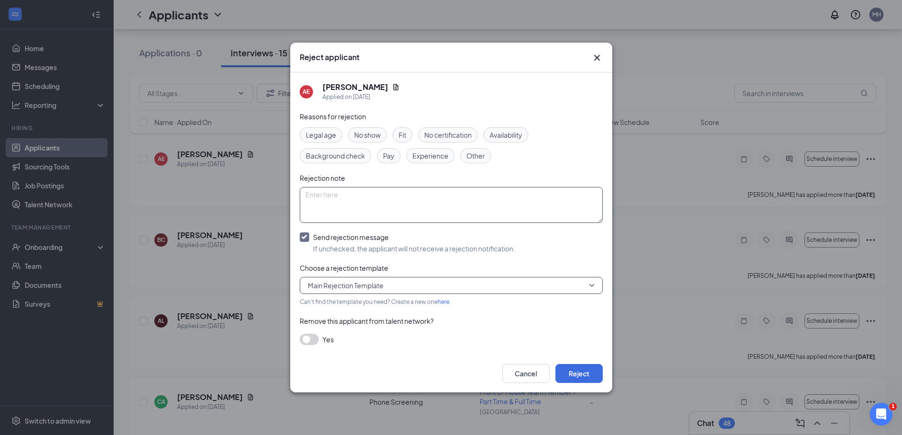
click at [410, 206] on textarea at bounding box center [451, 205] width 303 height 36
type textarea "Never scheduled interview"
click at [561, 370] on button "Reject" at bounding box center [578, 373] width 47 height 19
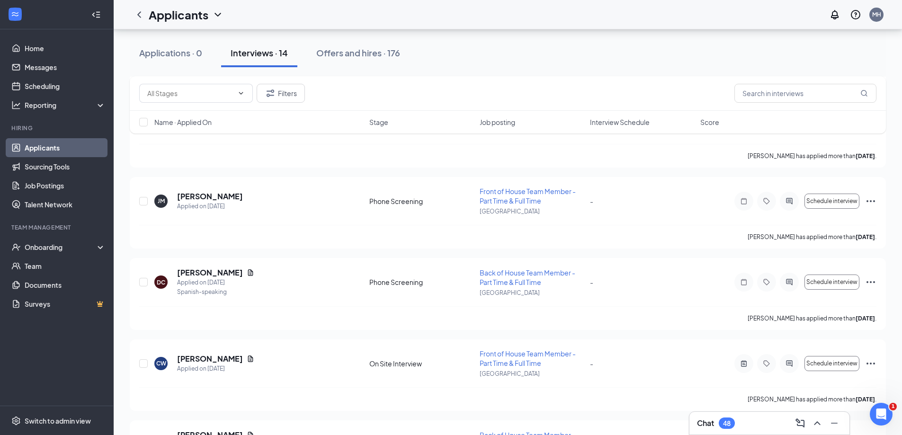
scroll to position [885, 0]
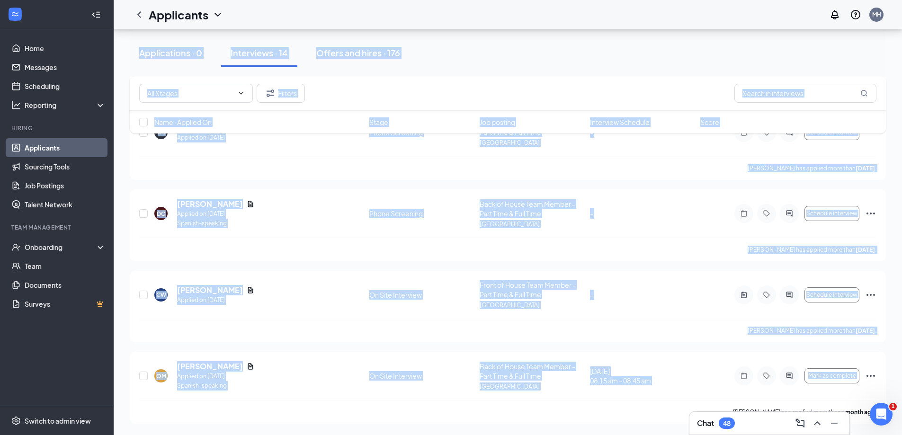
drag, startPoint x: 783, startPoint y: 423, endPoint x: 670, endPoint y: 444, distance: 114.7
click at [630, 404] on div "Oscar Martínez has applied more than a month ago ." at bounding box center [507, 412] width 737 height 24
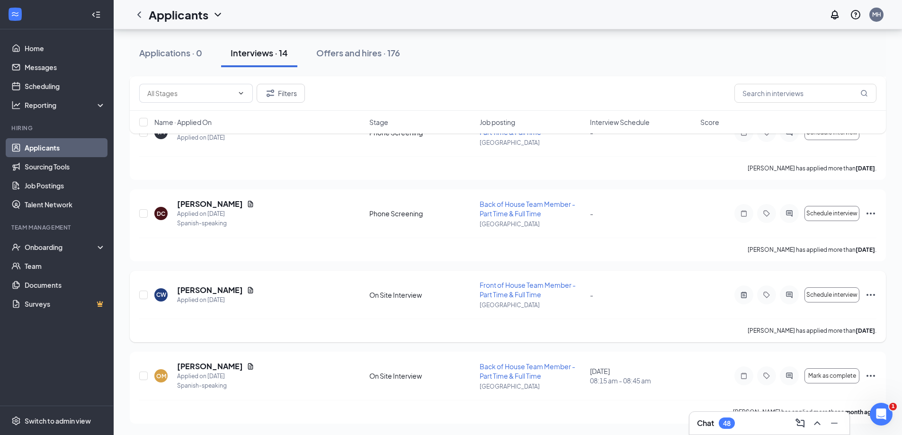
click at [866, 295] on icon "Ellipses" at bounding box center [870, 294] width 11 height 11
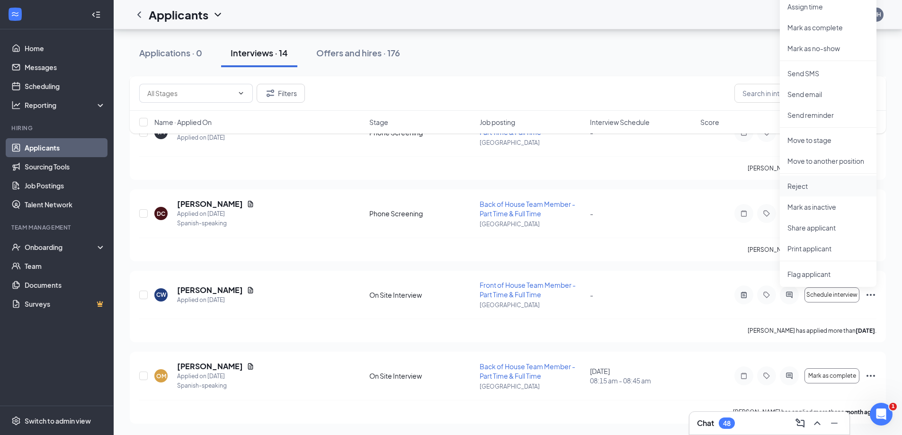
click at [807, 187] on p "Reject" at bounding box center [827, 185] width 81 height 9
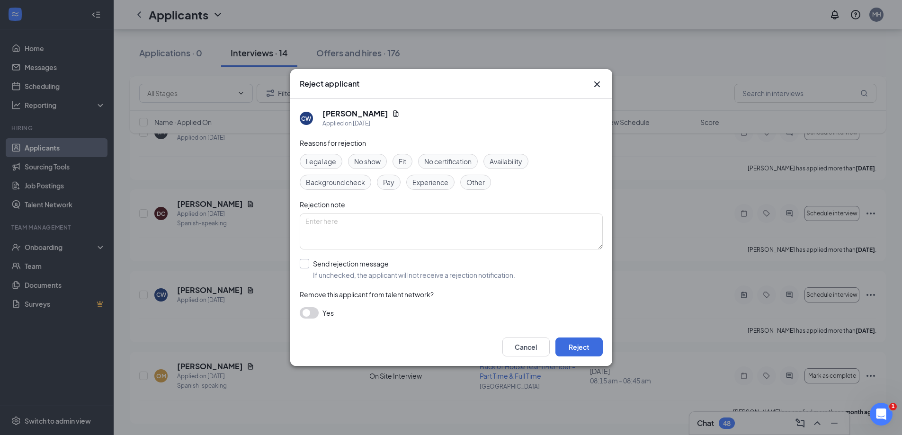
click at [303, 266] on input "Send rejection message If unchecked, the applicant will not receive a rejection…" at bounding box center [407, 269] width 215 height 21
checkbox input "true"
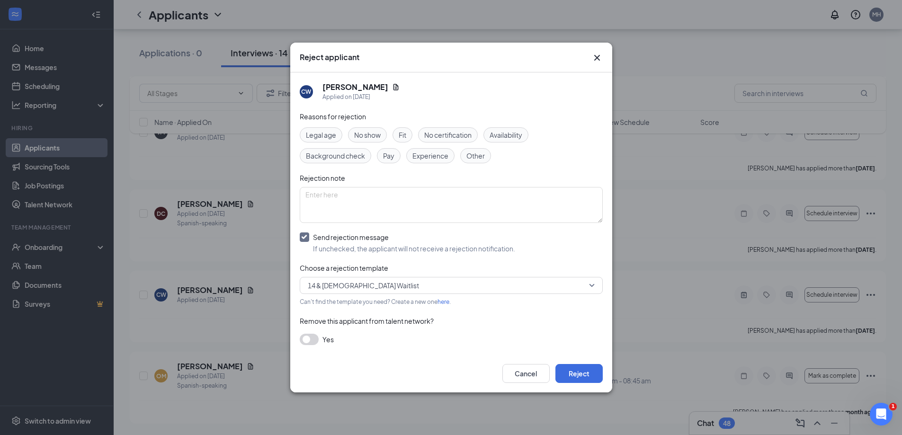
click at [344, 290] on span "14 & 15 Year Old Waitlist" at bounding box center [363, 285] width 111 height 14
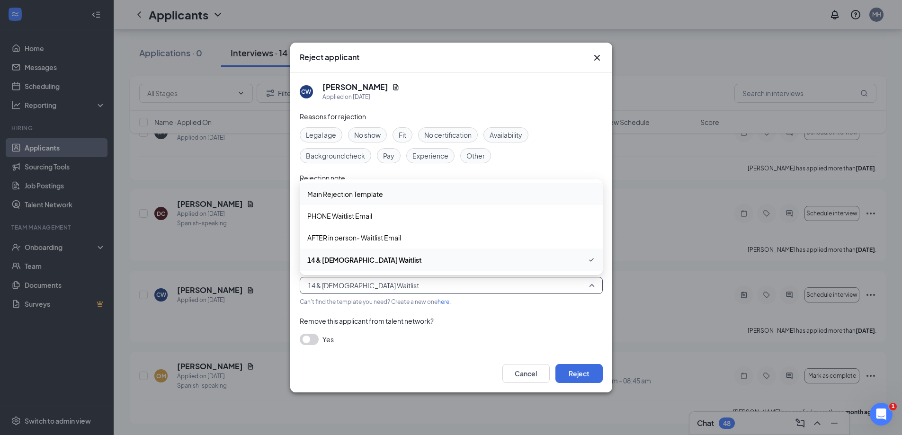
click at [338, 193] on span "Main Rejection Template" at bounding box center [345, 194] width 76 height 10
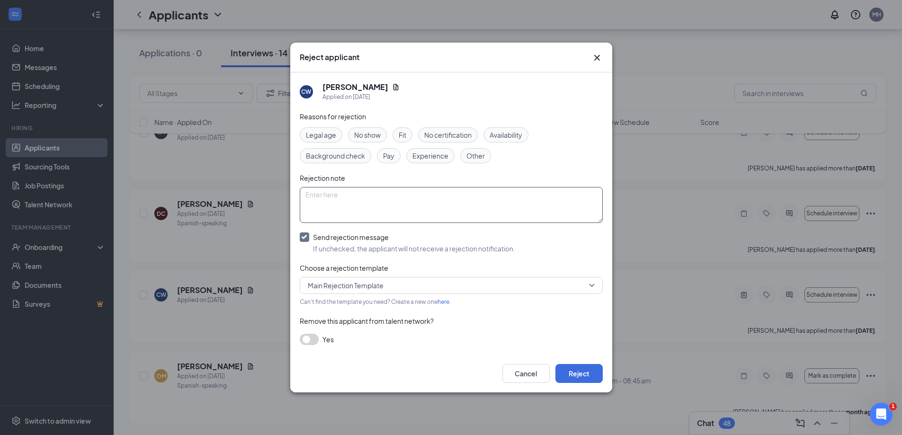
click at [360, 211] on textarea at bounding box center [451, 205] width 303 height 36
type textarea "Never scheduled interview"
click at [585, 371] on button "Reject" at bounding box center [578, 373] width 47 height 19
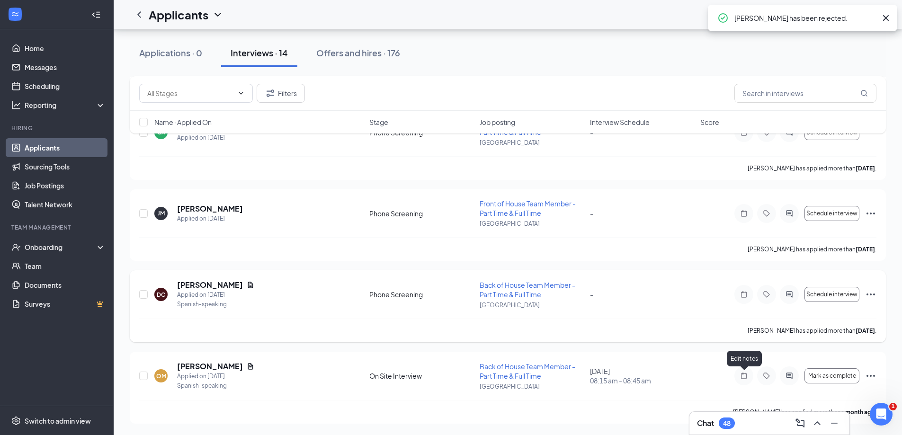
scroll to position [804, 0]
click at [869, 294] on icon "Ellipses" at bounding box center [870, 294] width 11 height 11
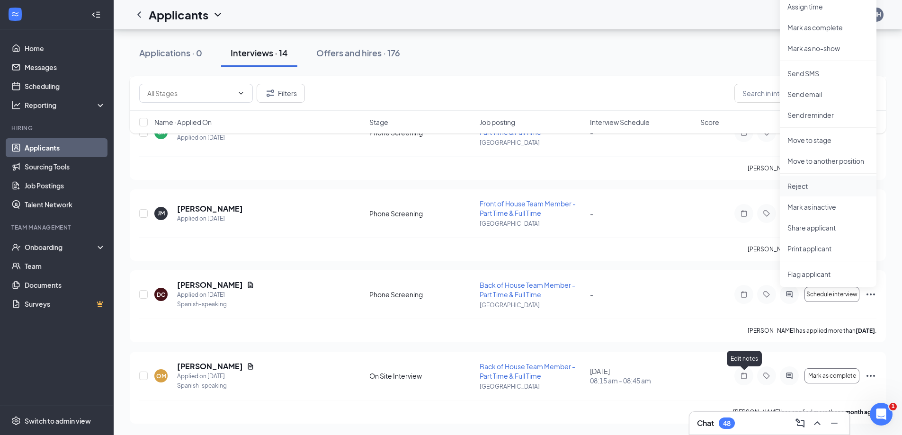
click at [797, 188] on p "Reject" at bounding box center [827, 185] width 81 height 9
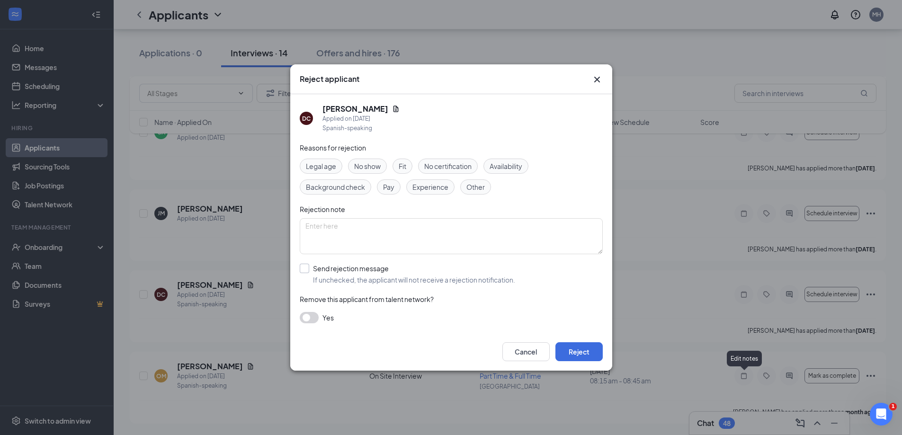
click at [310, 270] on input "Send rejection message If unchecked, the applicant will not receive a rejection…" at bounding box center [407, 274] width 215 height 21
checkbox input "true"
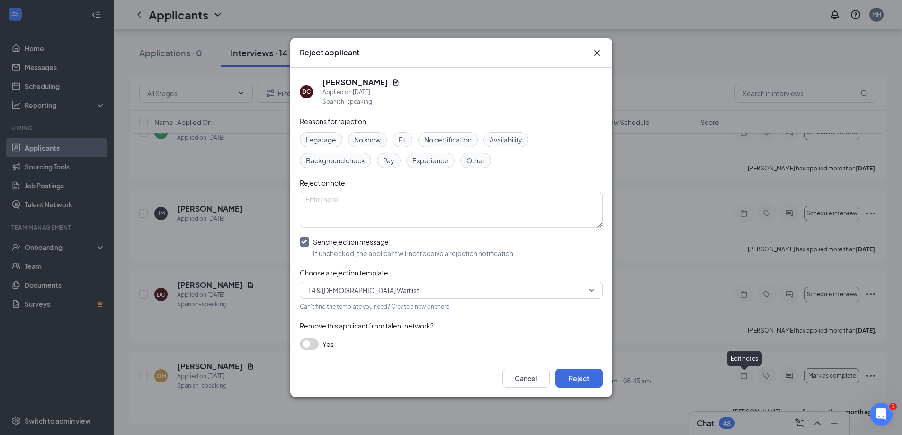
click at [354, 292] on span "14 & 15 Year Old Waitlist" at bounding box center [363, 290] width 111 height 14
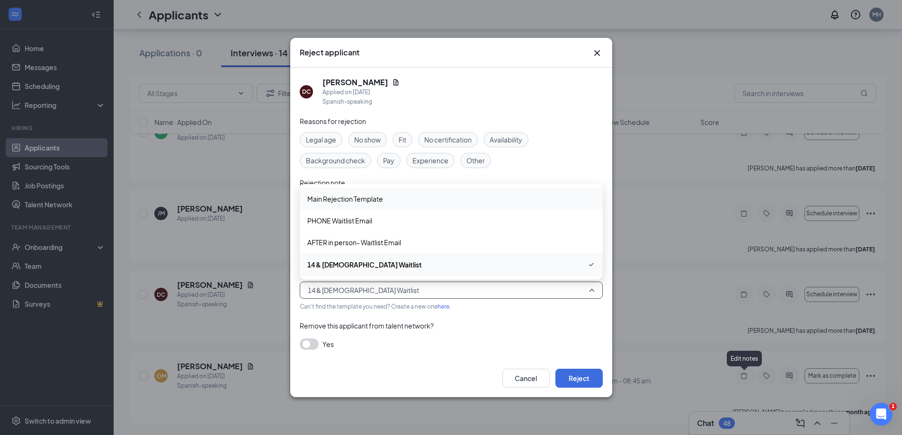
click at [363, 200] on span "Main Rejection Template" at bounding box center [345, 199] width 76 height 10
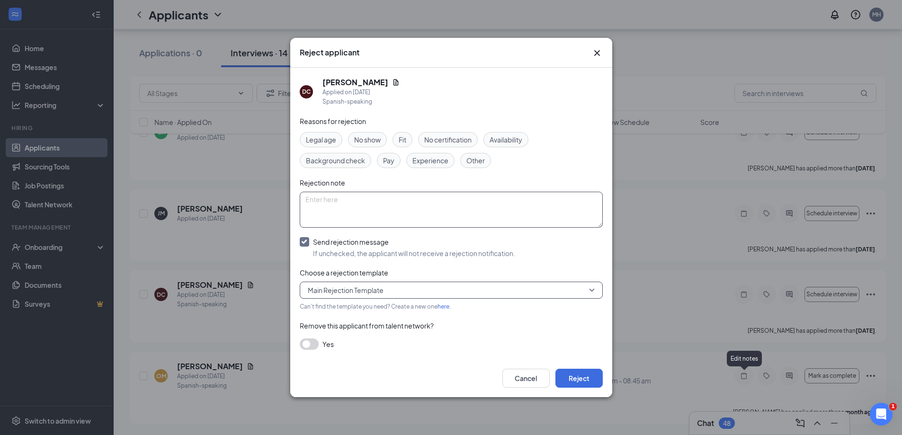
click at [365, 198] on textarea at bounding box center [451, 210] width 303 height 36
type textarea "Never scheduled interview"
click at [599, 378] on button "Reject" at bounding box center [578, 378] width 47 height 19
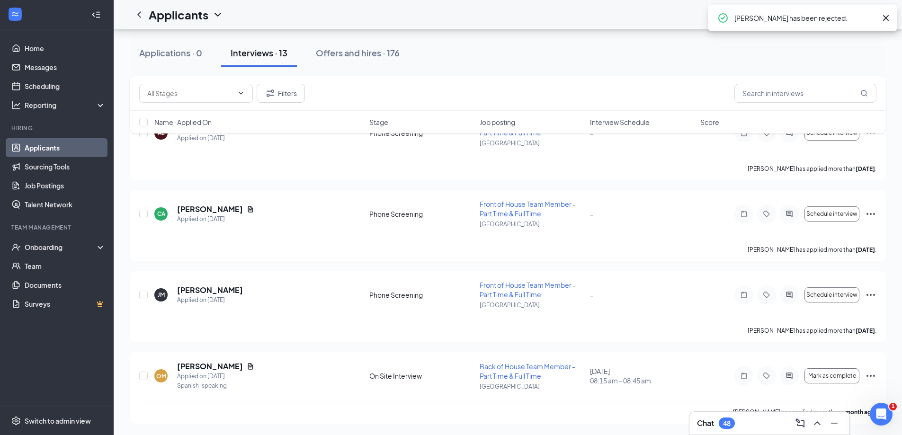
scroll to position [722, 0]
click at [874, 293] on icon "Ellipses" at bounding box center [870, 294] width 11 height 11
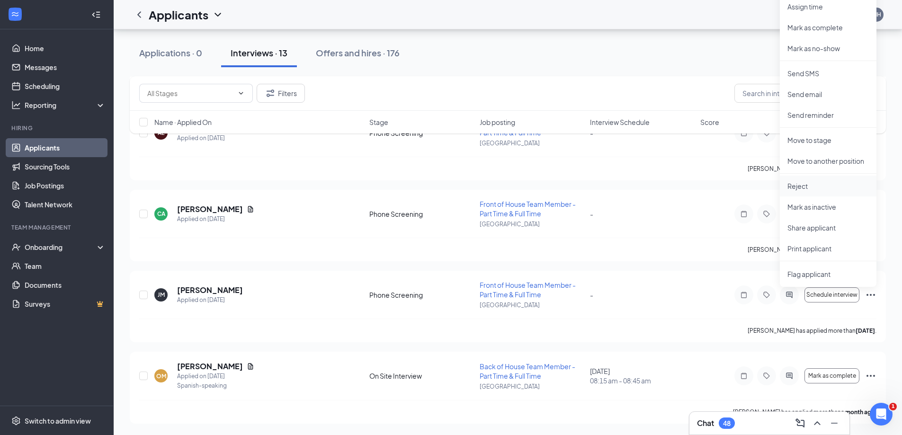
click at [786, 190] on li "Reject" at bounding box center [828, 186] width 97 height 21
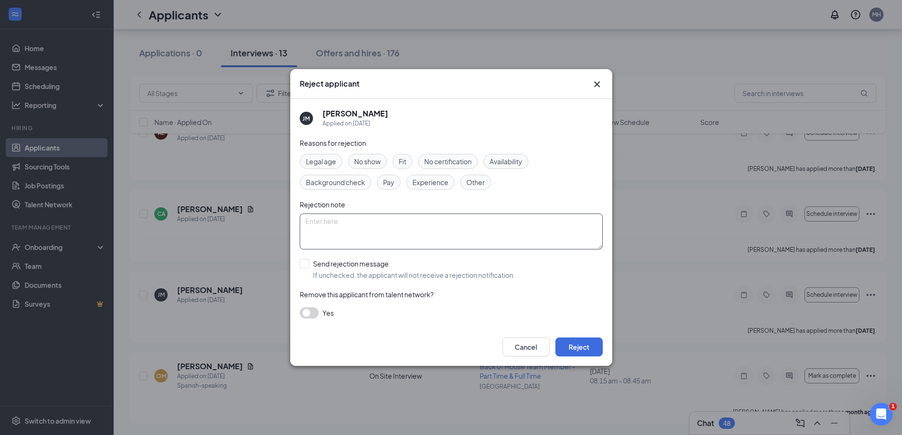
drag, startPoint x: 364, startPoint y: 231, endPoint x: 359, endPoint y: 226, distance: 7.0
click at [364, 230] on textarea at bounding box center [451, 232] width 303 height 36
type textarea "Never scheduled interview"
click at [302, 260] on input "Send rejection message If unchecked, the applicant will not receive a rejection…" at bounding box center [407, 269] width 215 height 21
checkbox input "true"
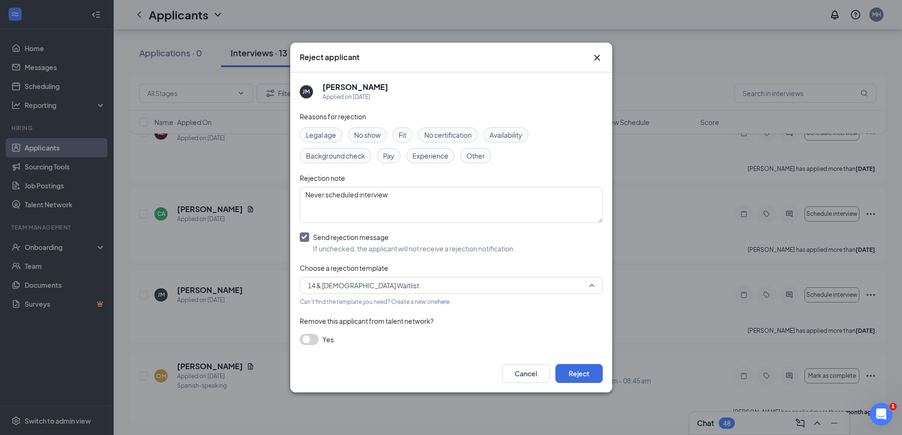
drag, startPoint x: 355, startPoint y: 282, endPoint x: 358, endPoint y: 254, distance: 27.7
click at [355, 281] on span "14 & 15 Year Old Waitlist" at bounding box center [363, 285] width 111 height 14
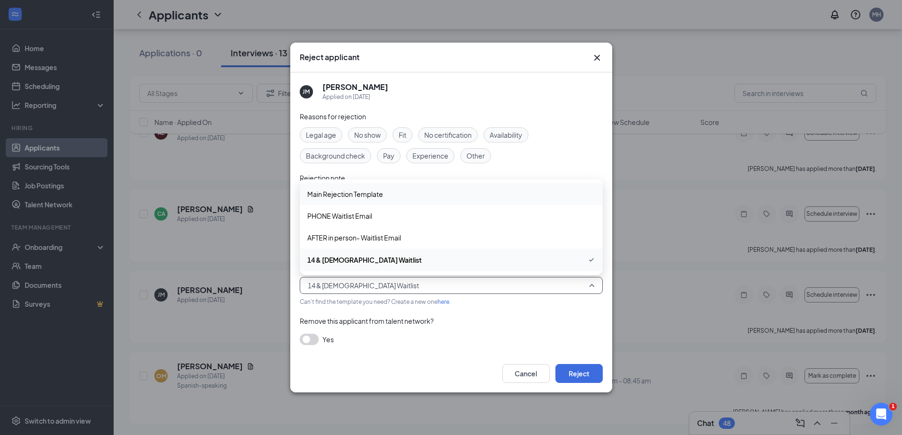
click at [357, 197] on span "Main Rejection Template" at bounding box center [345, 194] width 76 height 10
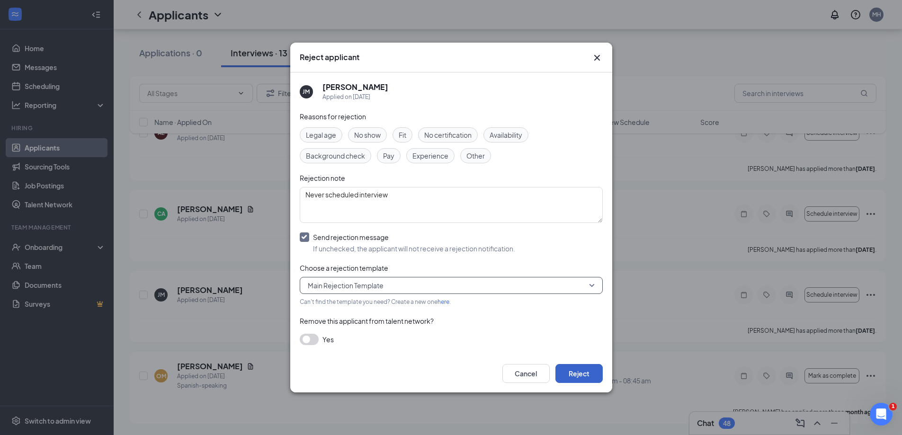
click at [582, 373] on button "Reject" at bounding box center [578, 373] width 47 height 19
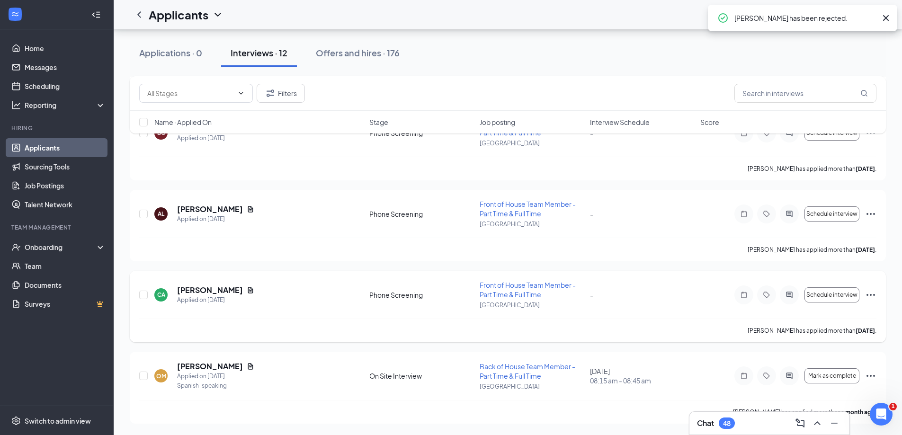
scroll to position [642, 0]
click at [873, 294] on icon "Ellipses" at bounding box center [870, 294] width 11 height 11
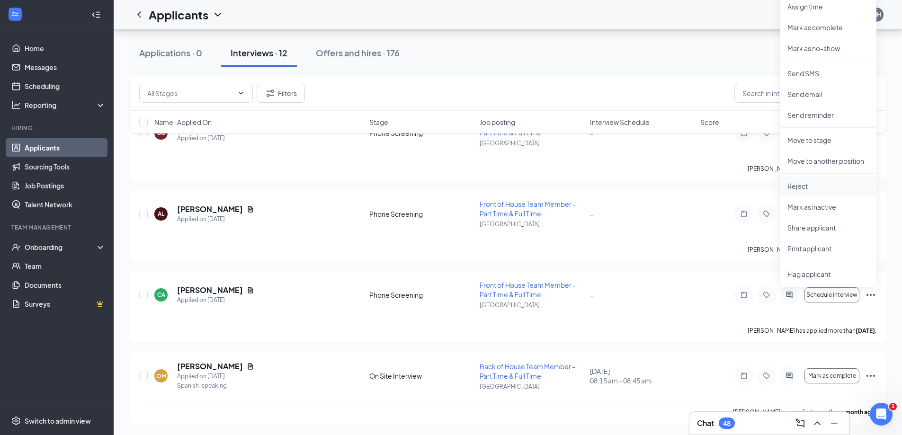
click at [793, 189] on p "Reject" at bounding box center [827, 185] width 81 height 9
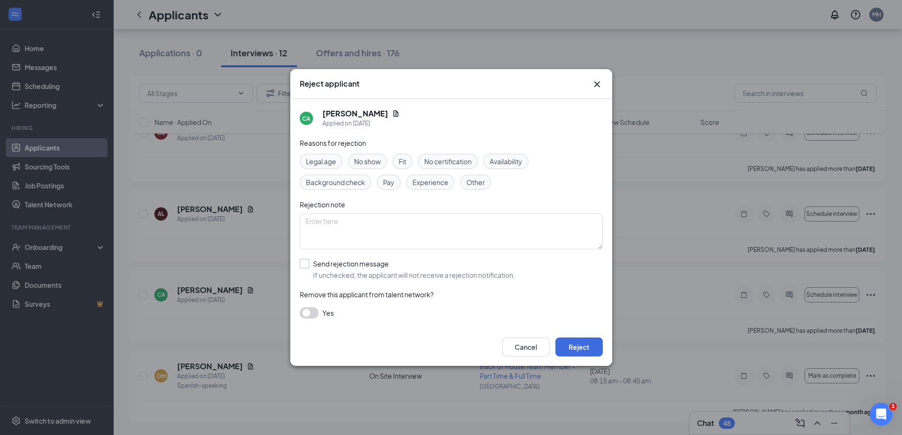
click at [306, 264] on input "Send rejection message If unchecked, the applicant will not receive a rejection…" at bounding box center [407, 269] width 215 height 21
checkbox input "true"
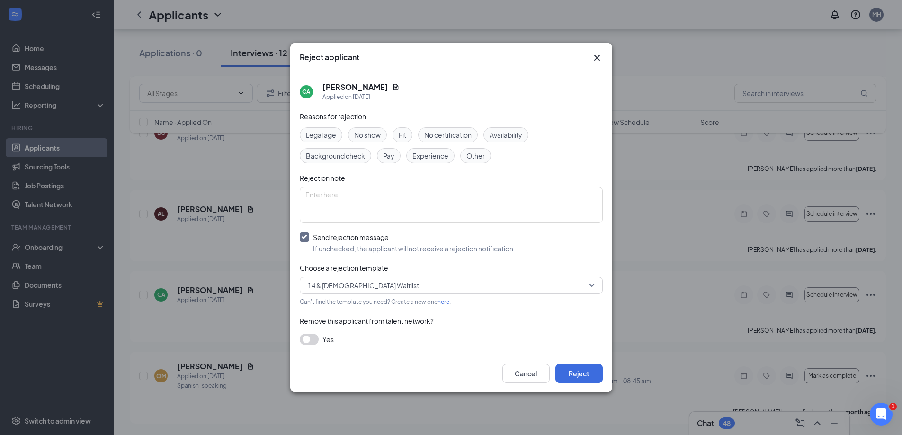
drag, startPoint x: 355, startPoint y: 290, endPoint x: 362, endPoint y: 276, distance: 16.5
click at [356, 286] on span "14 & 15 Year Old Waitlist" at bounding box center [363, 285] width 111 height 14
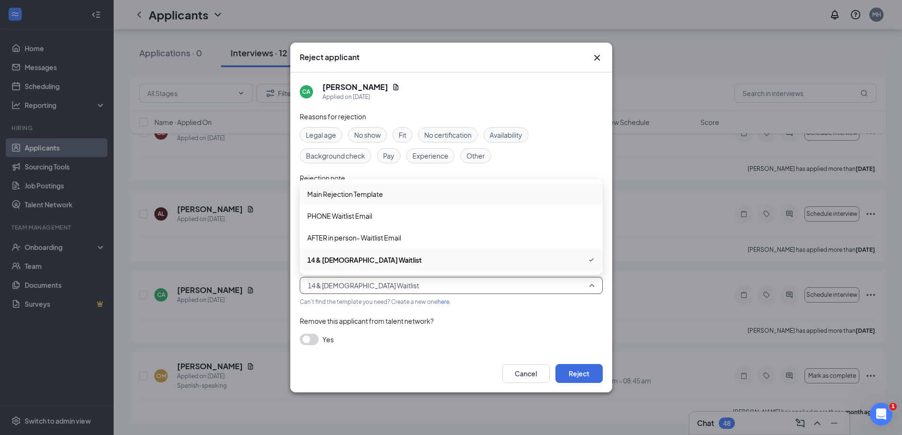
click at [359, 194] on span "Main Rejection Template" at bounding box center [345, 194] width 76 height 10
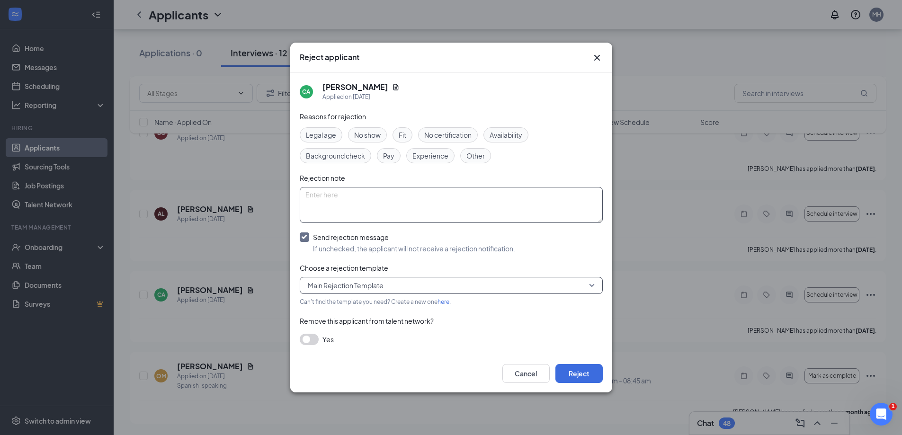
click at [359, 193] on textarea at bounding box center [451, 205] width 303 height 36
type textarea "Never scheduled interview"
click at [589, 375] on button "Reject" at bounding box center [578, 373] width 47 height 19
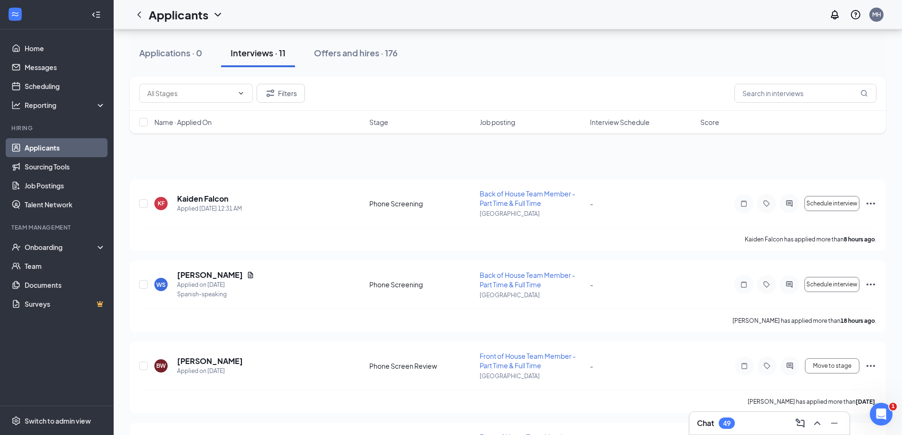
scroll to position [0, 0]
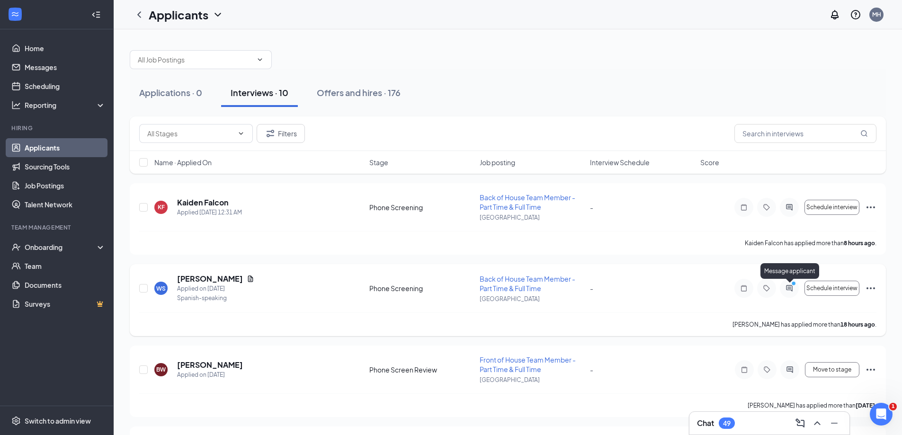
click at [794, 287] on icon "PrimaryDot" at bounding box center [794, 285] width 11 height 8
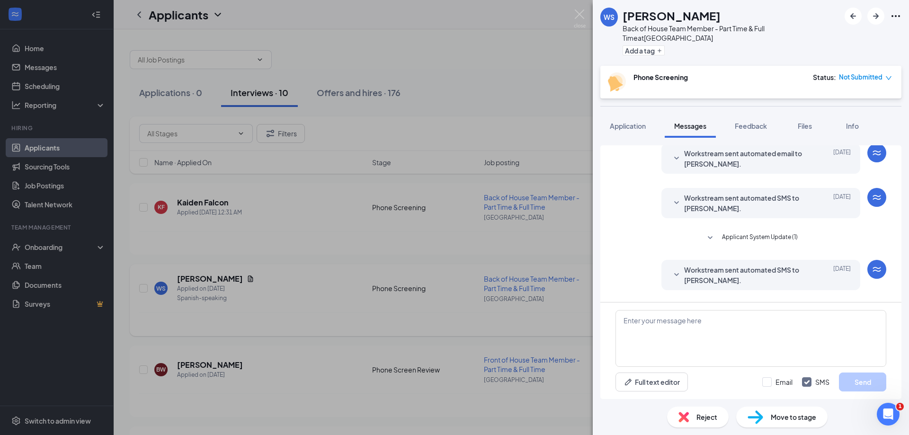
scroll to position [234, 0]
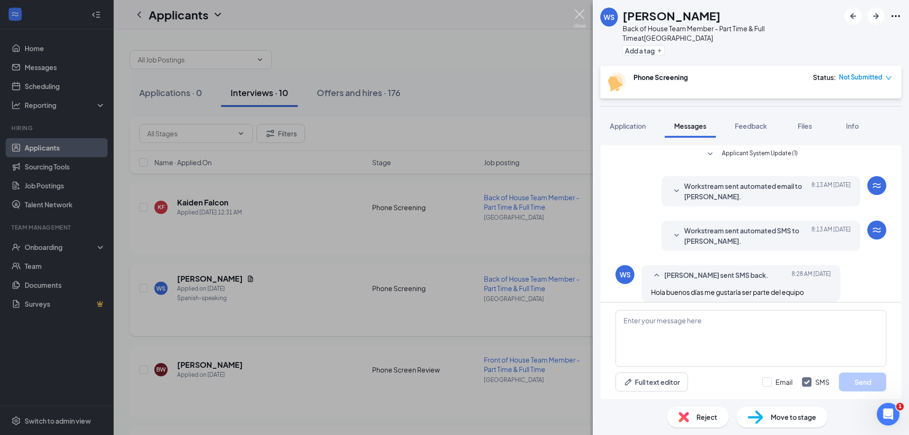
click at [579, 15] on img at bounding box center [580, 18] width 12 height 18
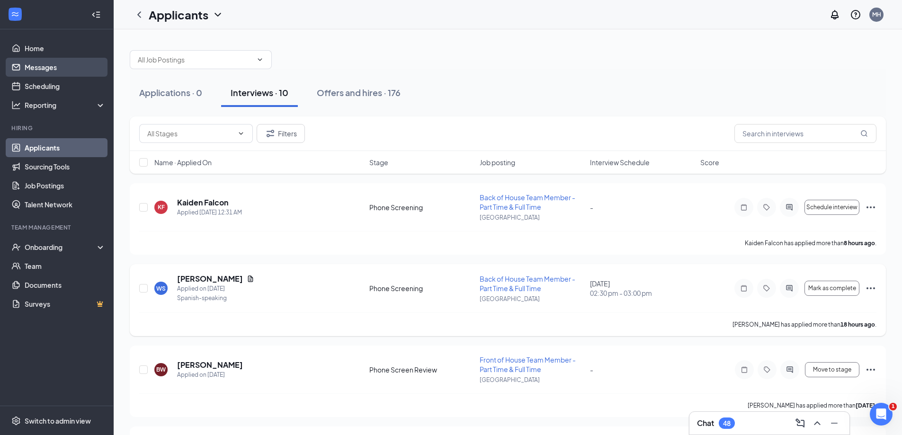
click at [69, 72] on link "Messages" at bounding box center [65, 67] width 81 height 19
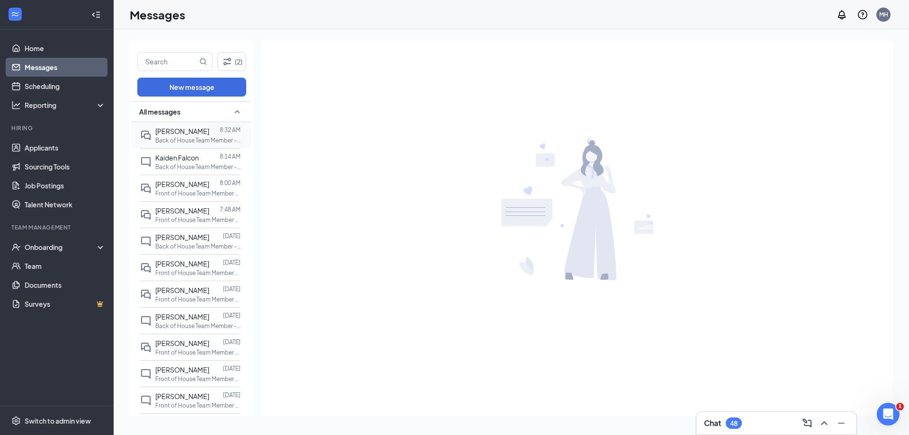
click at [194, 141] on p "Back of House Team Member - Part Time & Full Time at [GEOGRAPHIC_DATA]" at bounding box center [197, 140] width 85 height 8
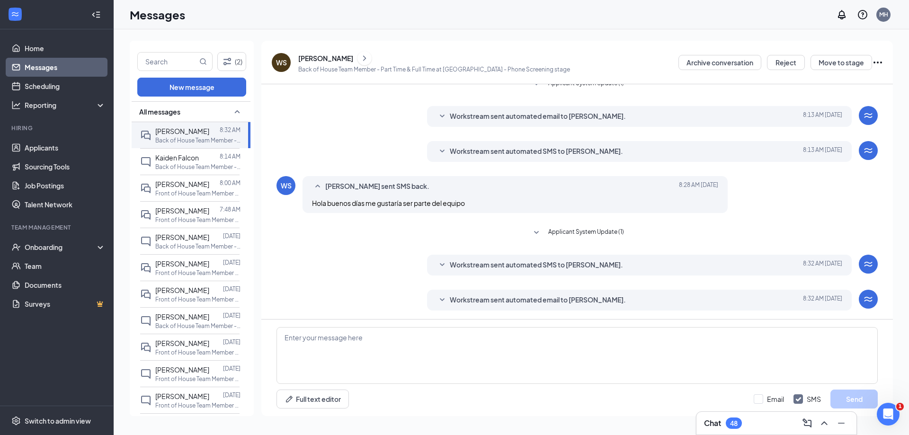
scroll to position [139, 0]
drag, startPoint x: 314, startPoint y: 201, endPoint x: 466, endPoint y: 199, distance: 152.0
click at [465, 199] on span "Hola buenos días me gustaría ser parte del equipo" at bounding box center [388, 202] width 153 height 9
copy span "Hola buenos días me gustaría ser parte del equipo"
